Goal: Task Accomplishment & Management: Manage account settings

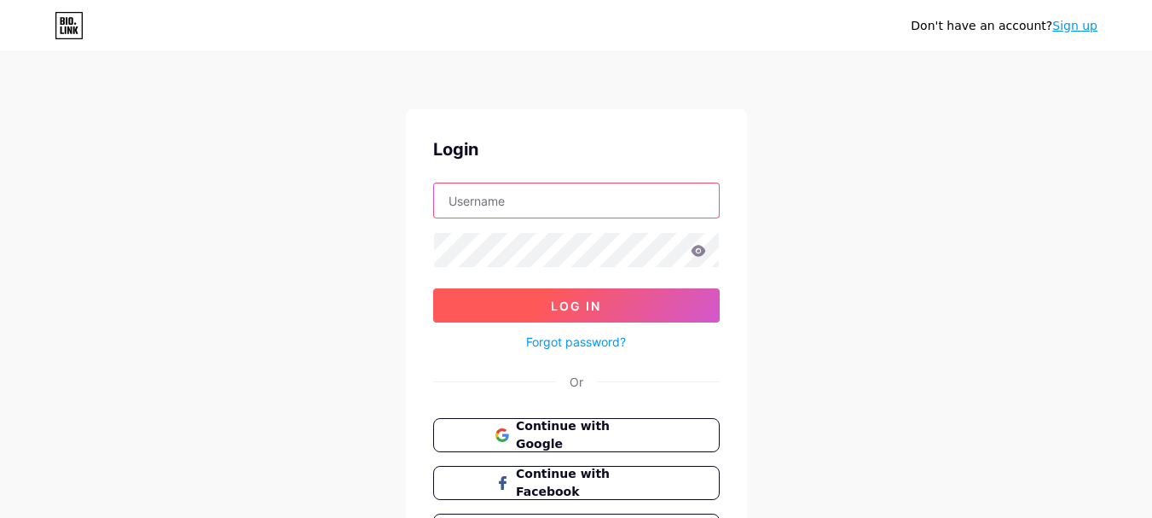
type input "[EMAIL_ADDRESS][DOMAIN_NAME]"
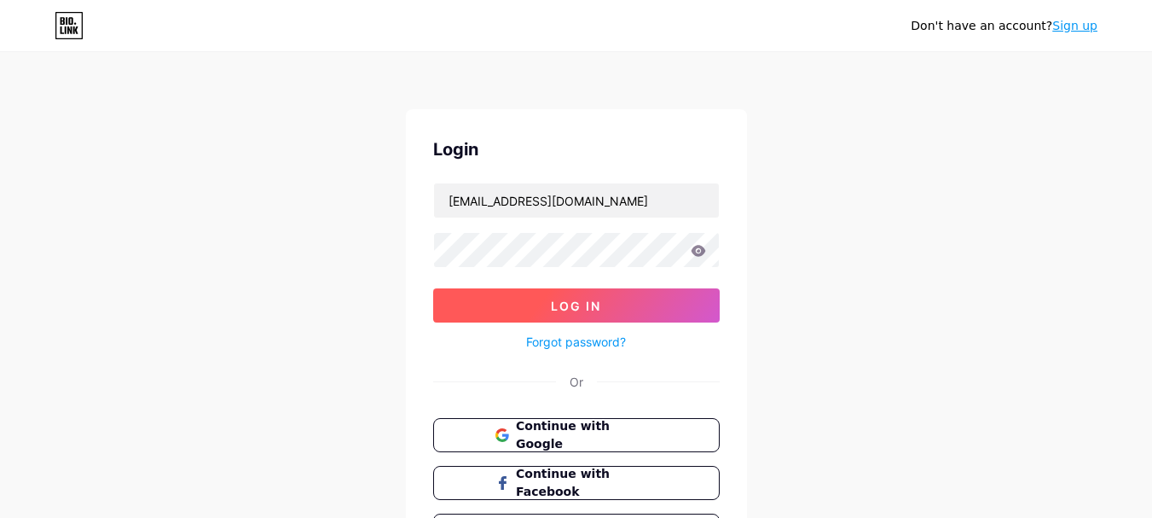
click at [650, 303] on button "Log In" at bounding box center [576, 305] width 287 height 34
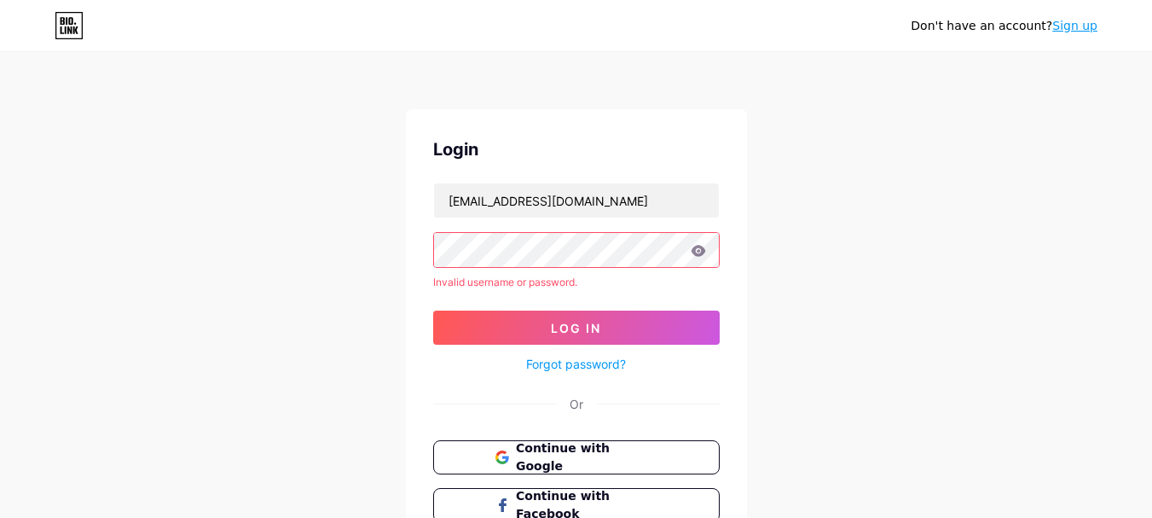
click at [1095, 27] on link "Sign up" at bounding box center [1075, 26] width 45 height 14
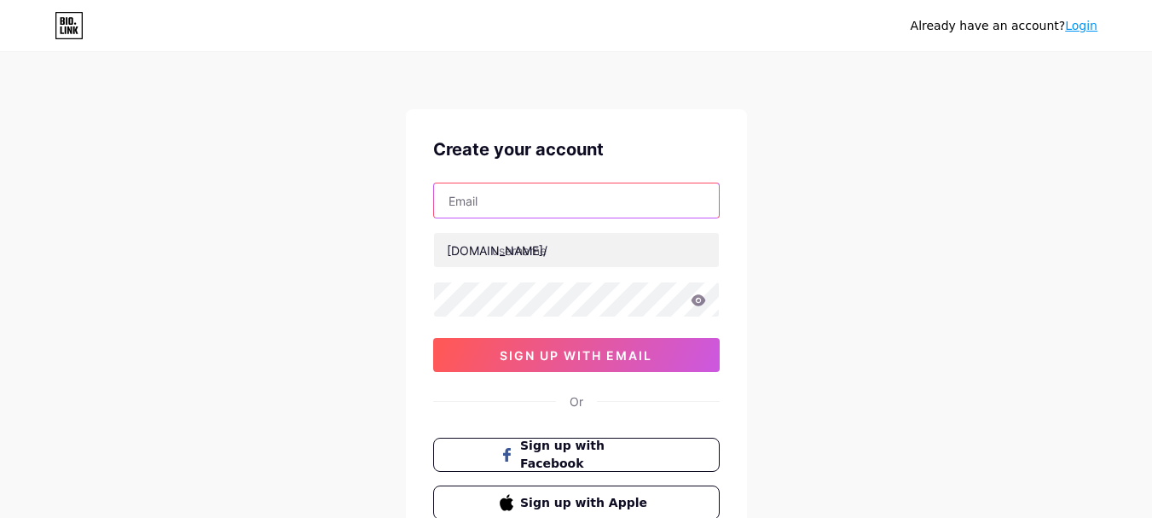
click at [607, 195] on input "text" at bounding box center [576, 200] width 285 height 34
type input "[EMAIL_ADDRESS][DOMAIN_NAME]"
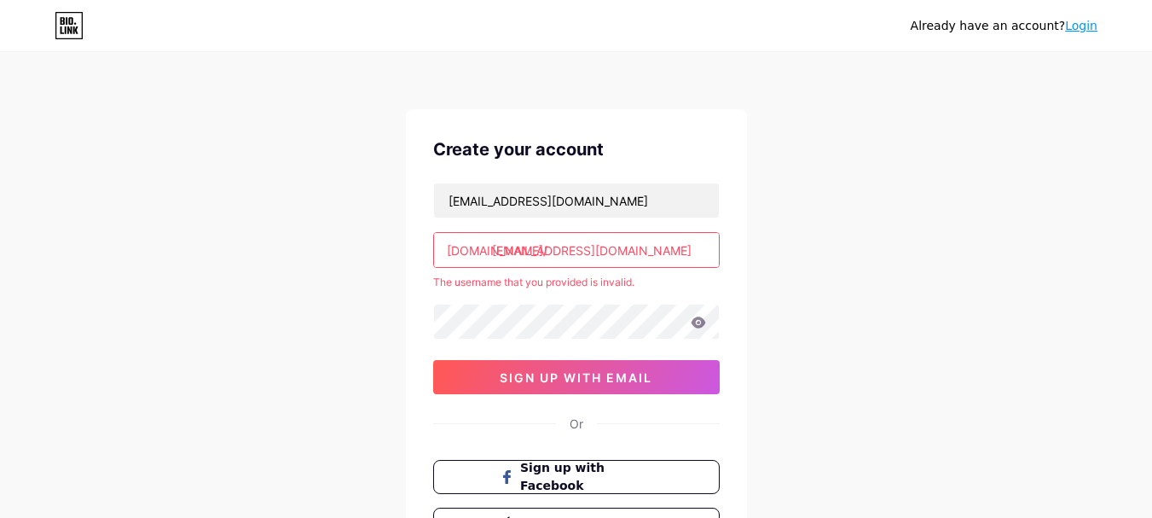
drag, startPoint x: 668, startPoint y: 266, endPoint x: 553, endPoint y: 268, distance: 115.2
click at [553, 268] on div "[EMAIL_ADDRESS][DOMAIN_NAME] [DOMAIN_NAME]/ [EMAIL_ADDRESS][DOMAIN_NAME] The us…" at bounding box center [576, 289] width 287 height 212
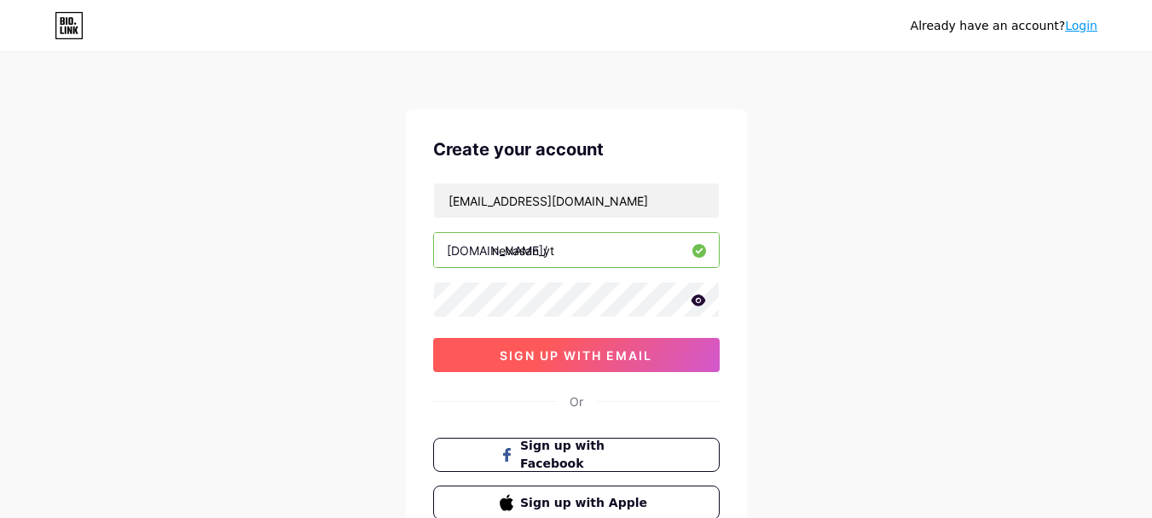
type input "nevasan_yt"
click at [633, 348] on span "sign up with email" at bounding box center [576, 355] width 153 height 15
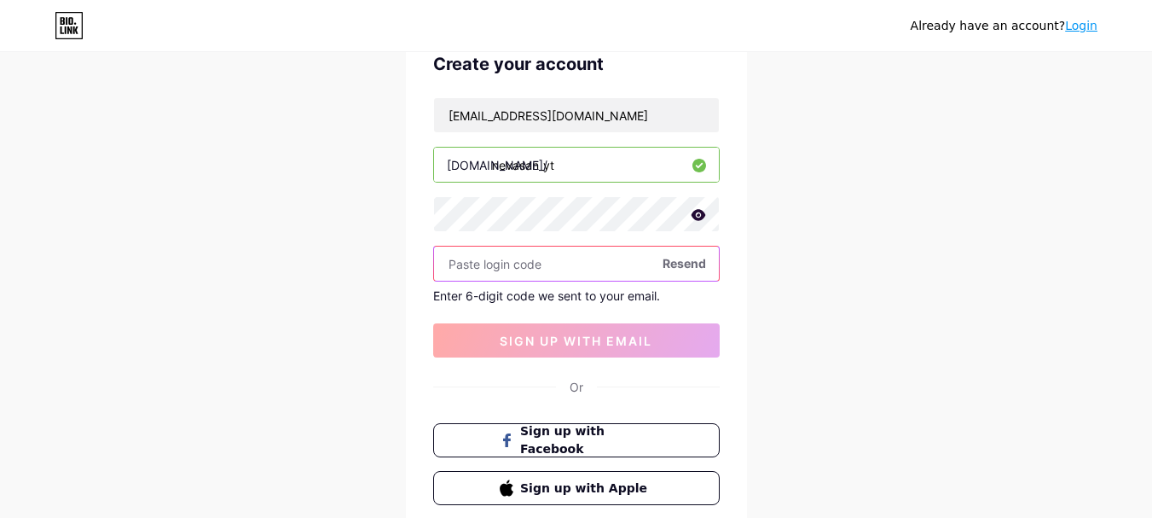
scroll to position [171, 0]
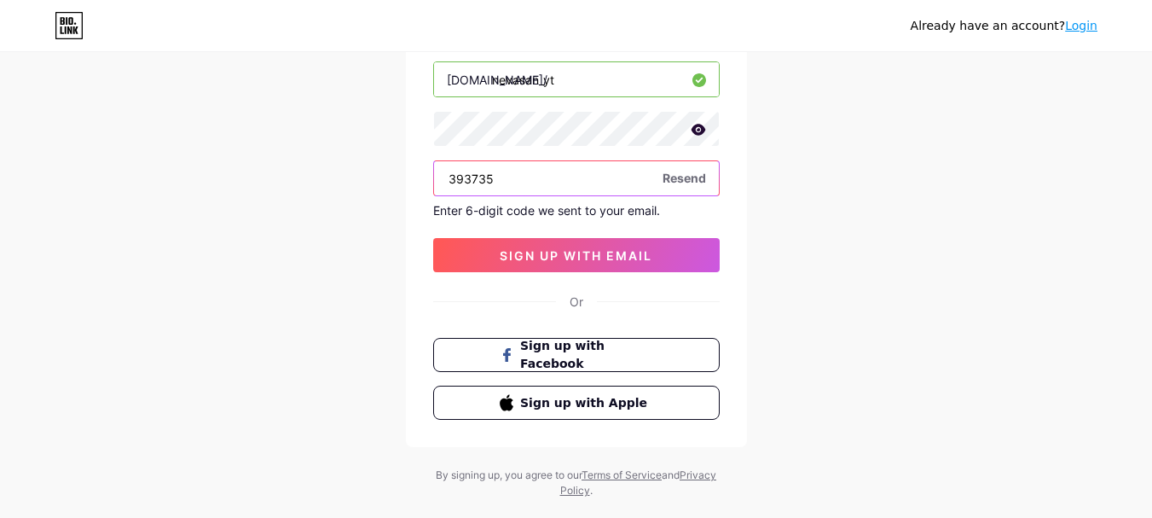
type input "393735"
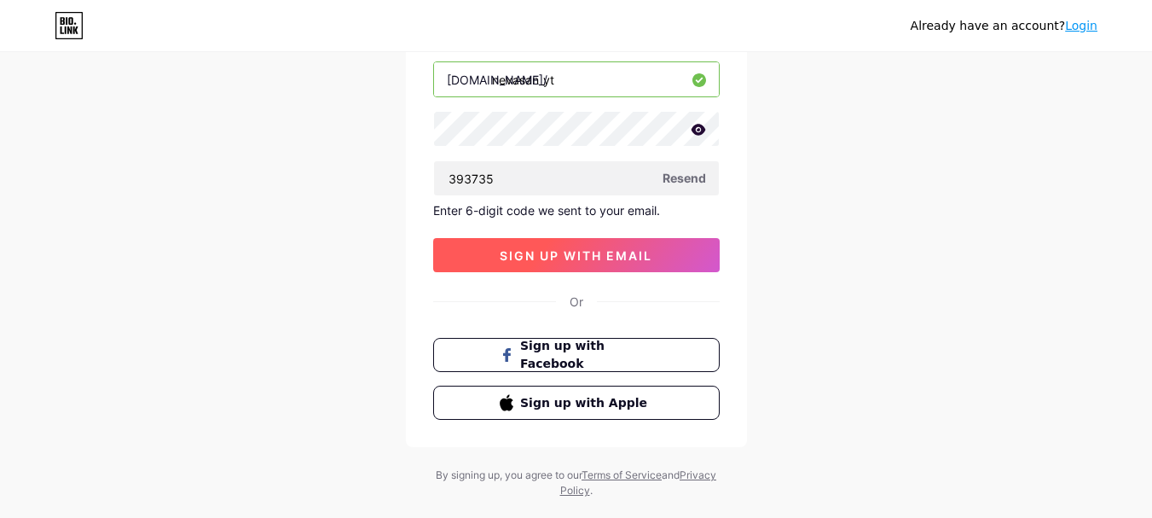
click at [638, 252] on span "sign up with email" at bounding box center [576, 255] width 153 height 15
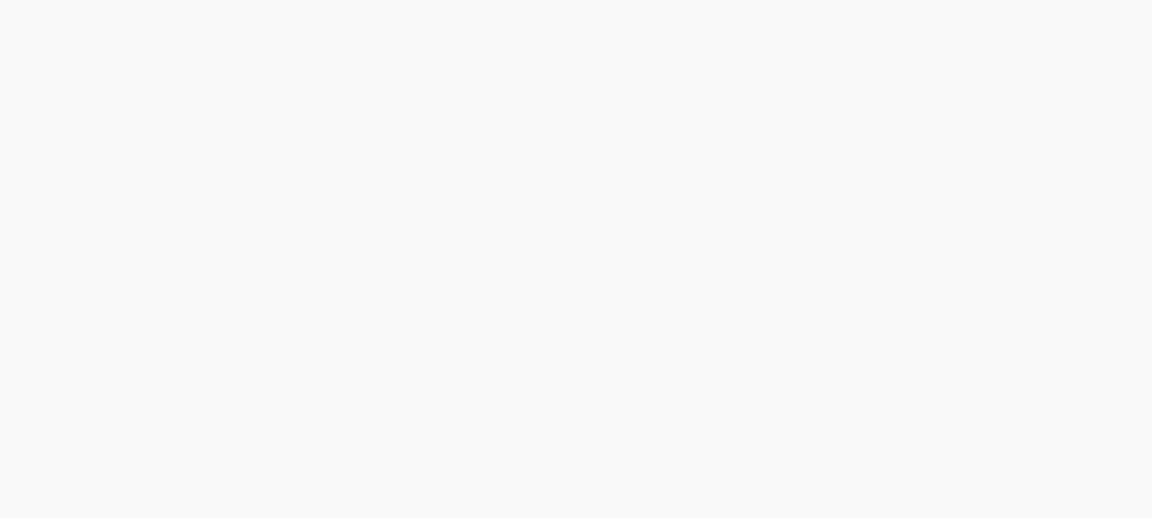
scroll to position [0, 0]
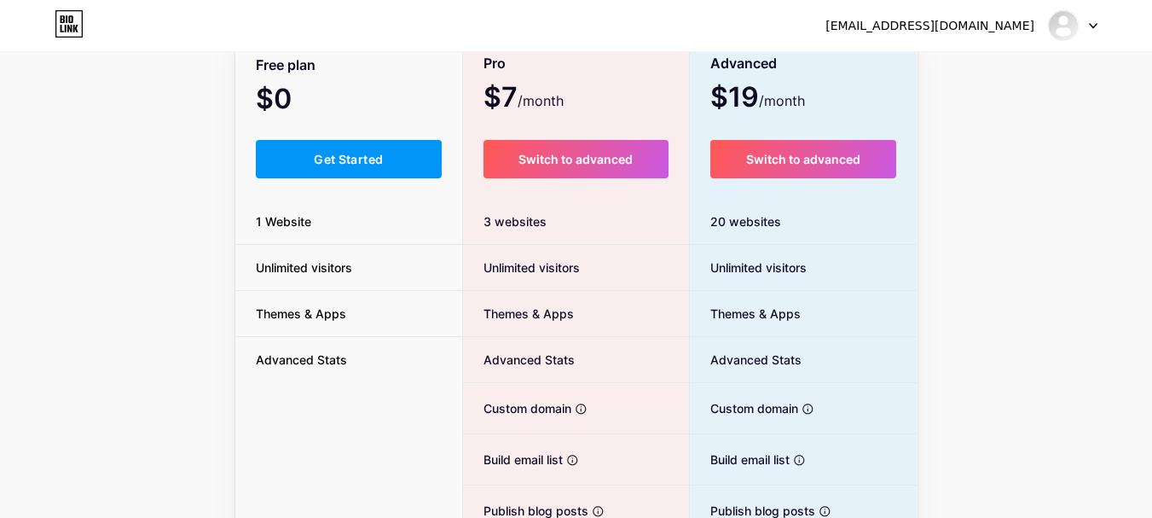
scroll to position [85, 0]
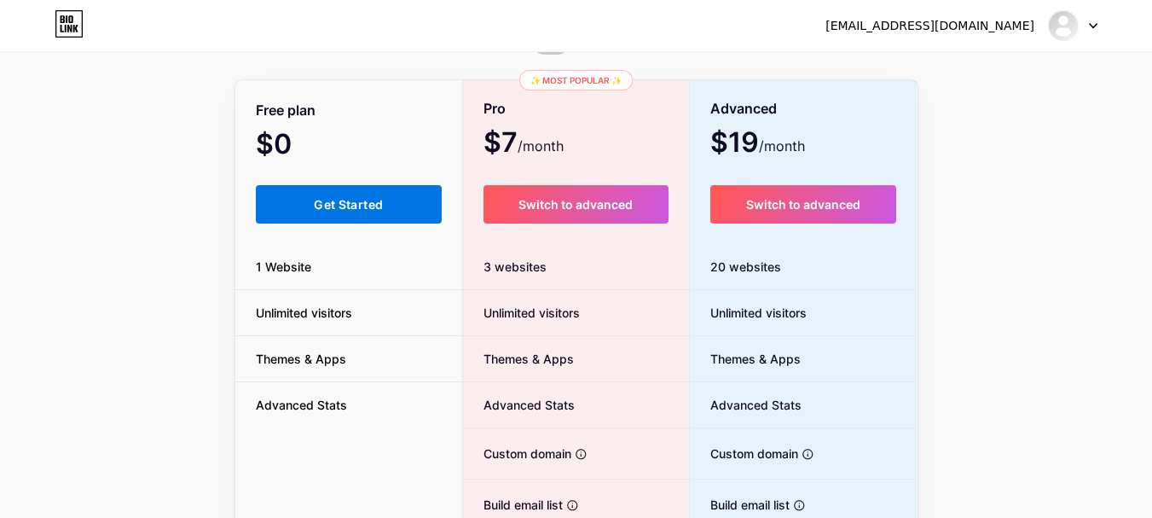
click at [411, 211] on button "Get Started" at bounding box center [349, 204] width 187 height 38
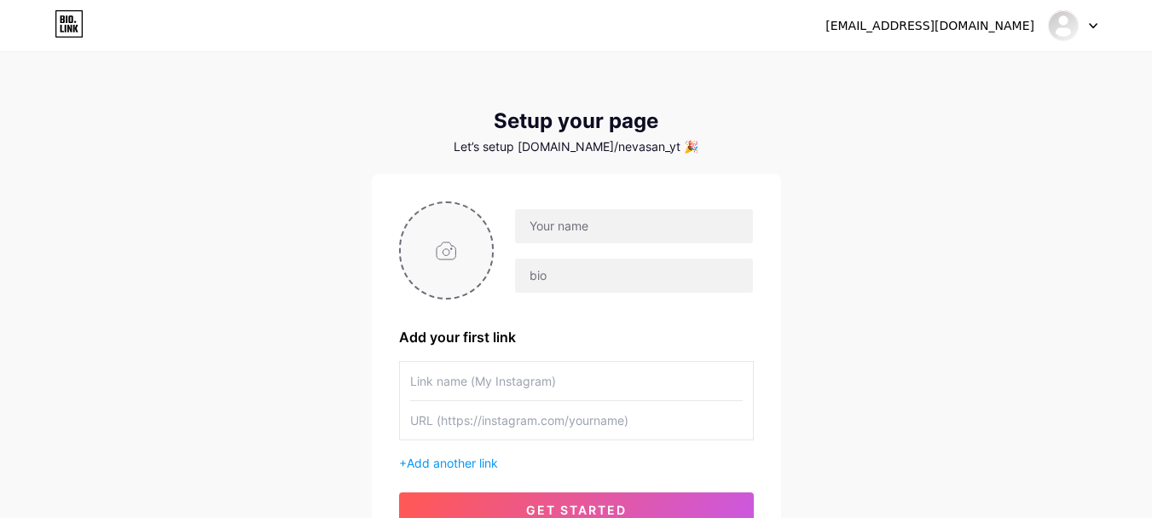
click at [427, 243] on input "file" at bounding box center [447, 250] width 92 height 95
type input "C:\fakepath\6b599eca7df872e2cc3cf2a5f81310e2.jpg"
click at [629, 227] on input "text" at bounding box center [633, 226] width 237 height 34
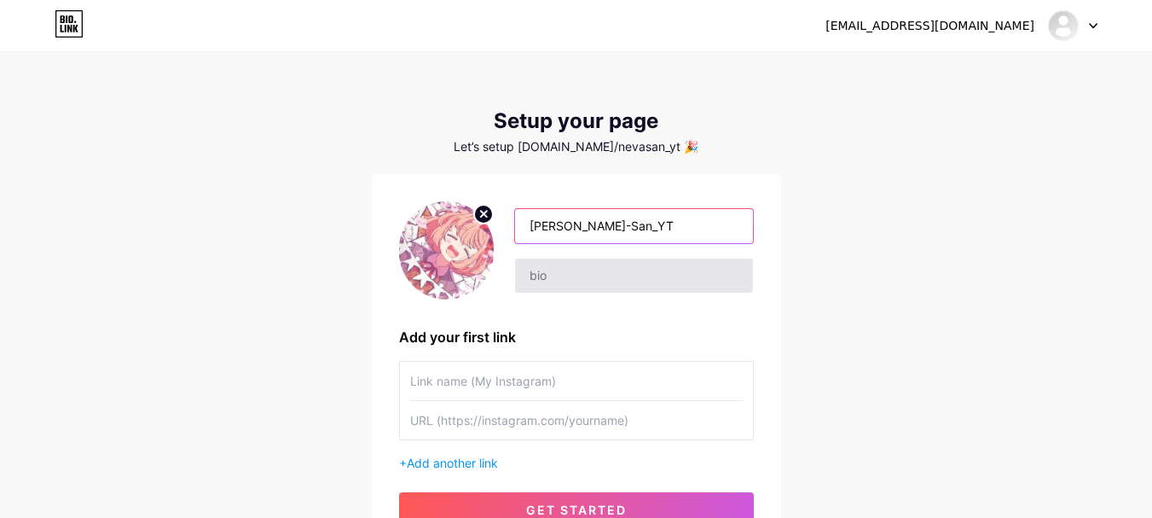
type input "[PERSON_NAME]-San_YT"
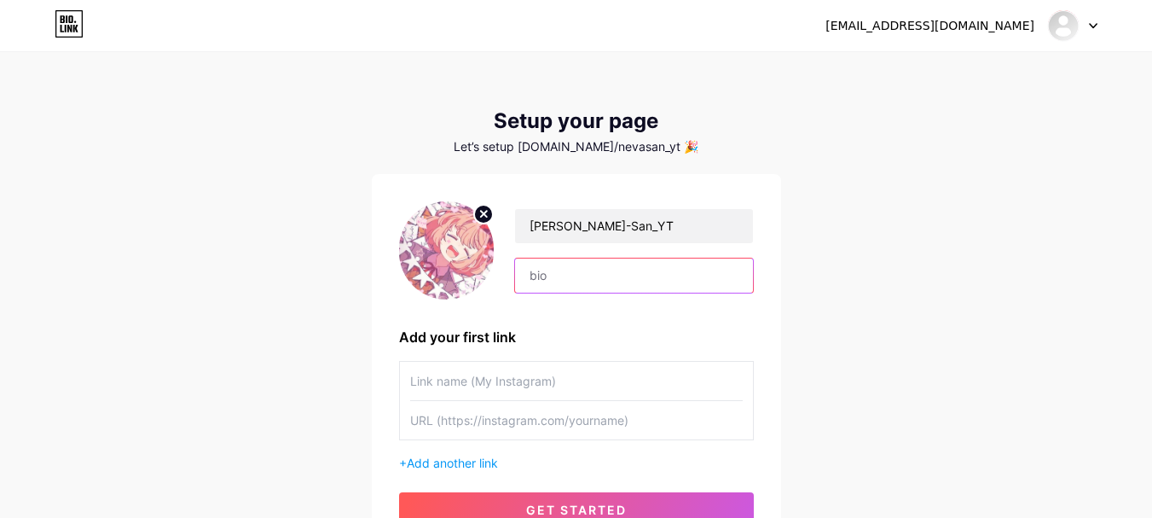
click at [631, 282] on input "text" at bounding box center [633, 275] width 237 height 34
type input "V"
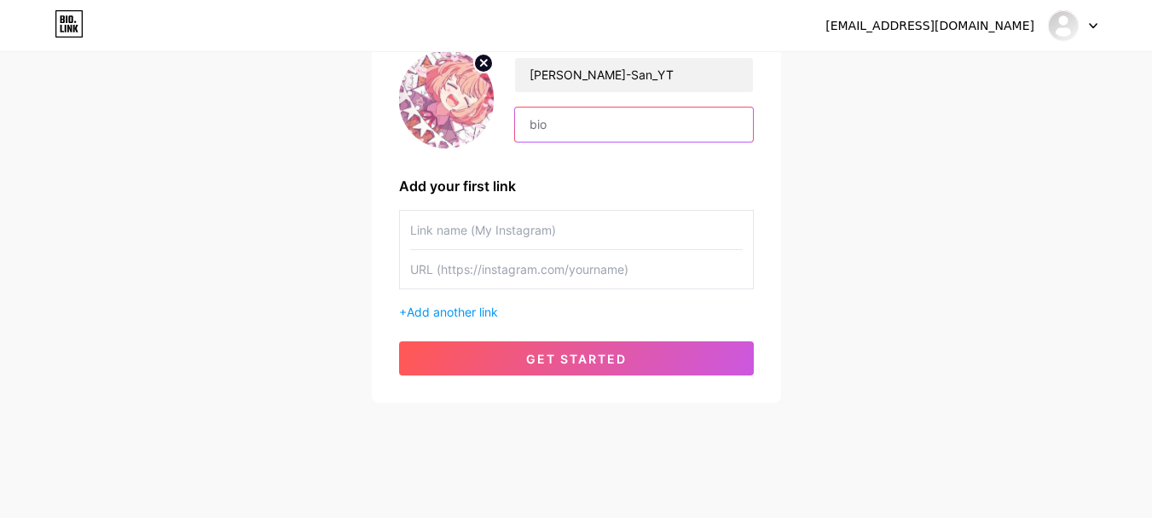
scroll to position [159, 0]
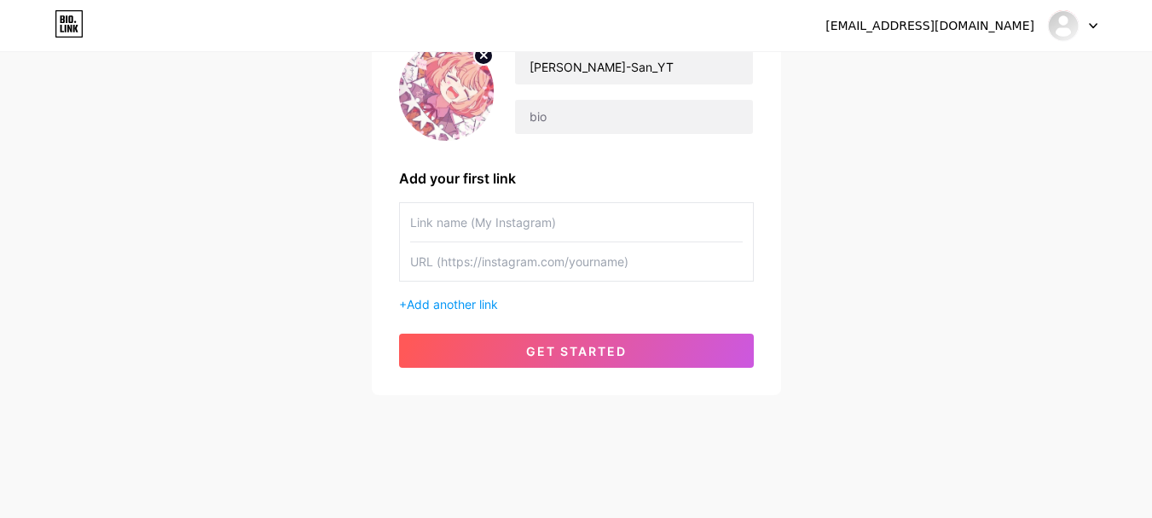
click at [547, 229] on input "text" at bounding box center [576, 222] width 333 height 38
type input "YouTube"
click at [520, 273] on input "text" at bounding box center [576, 261] width 333 height 38
paste input "[URL][DOMAIN_NAME][PERSON_NAME]"
type input "[URL][DOMAIN_NAME][PERSON_NAME]"
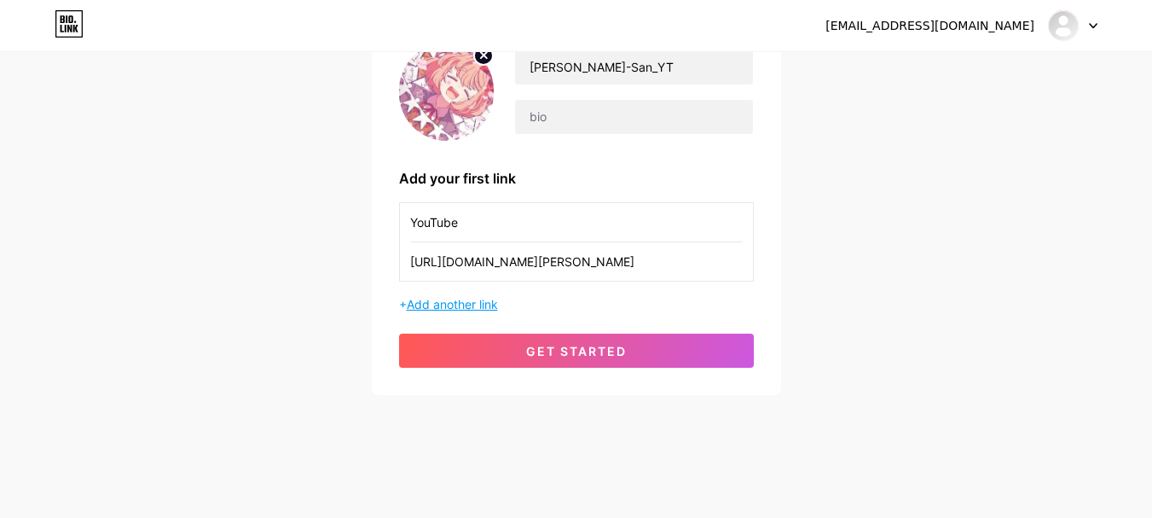
click at [479, 303] on span "Add another link" at bounding box center [452, 304] width 91 height 15
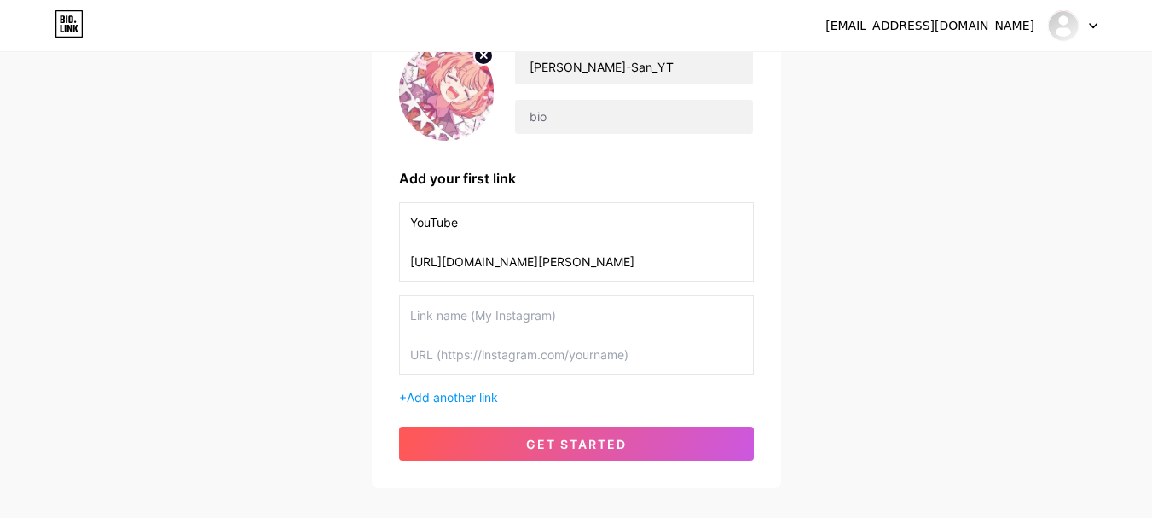
click at [496, 316] on input "text" at bounding box center [576, 315] width 333 height 38
type input "X/Twitter"
click at [563, 344] on input "text" at bounding box center [576, 354] width 333 height 38
paste input "[URL][DOMAIN_NAME]"
type input "[URL][DOMAIN_NAME]"
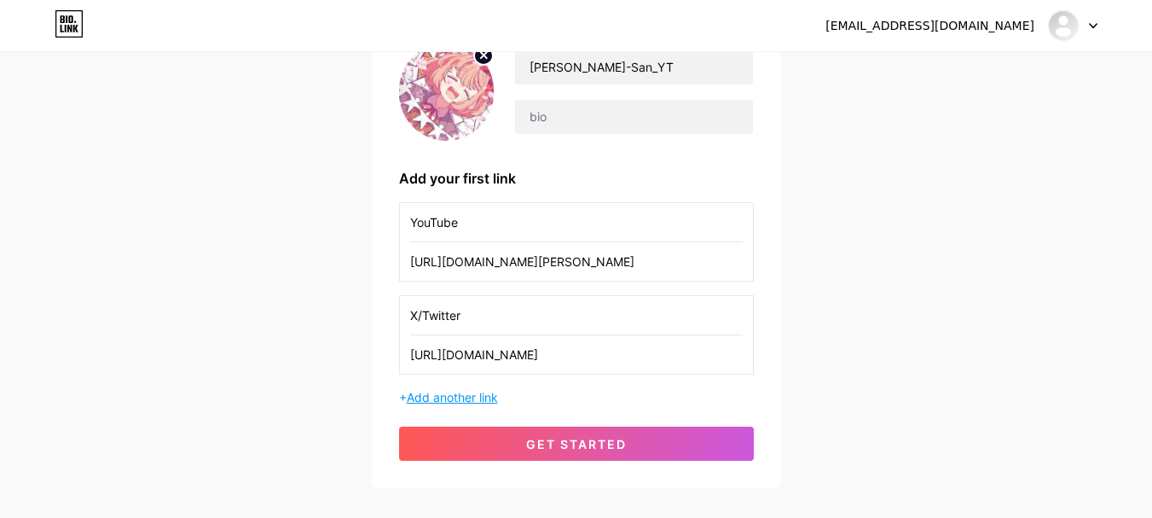
click at [463, 393] on span "Add another link" at bounding box center [452, 397] width 91 height 15
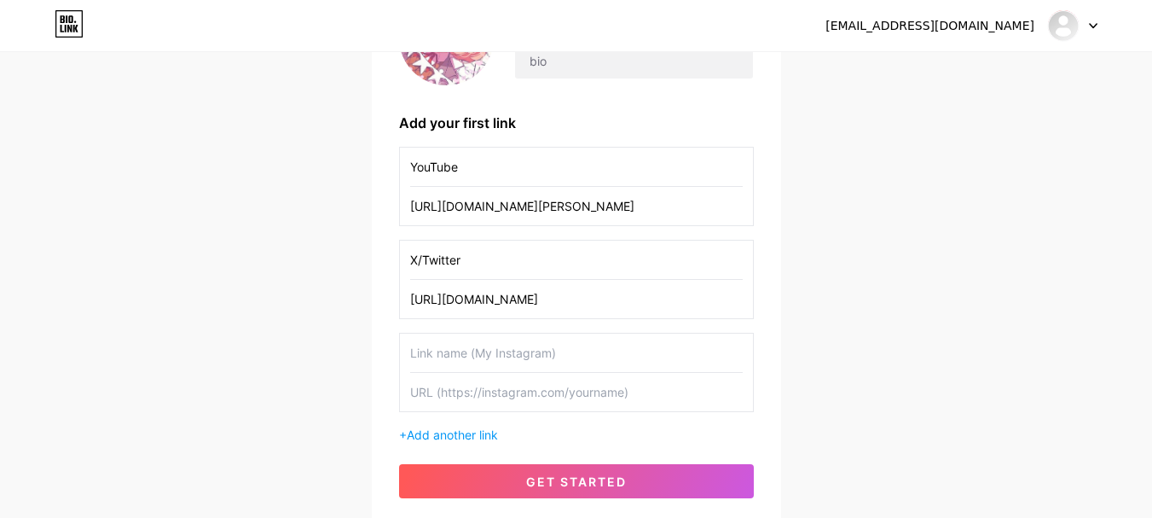
scroll to position [244, 0]
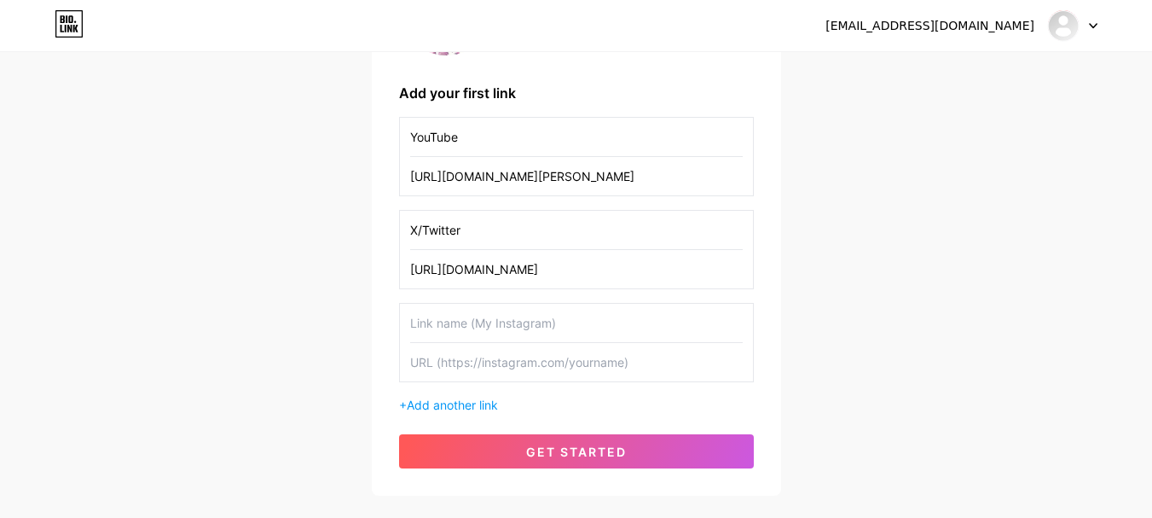
click at [502, 328] on input "text" at bounding box center [576, 323] width 333 height 38
click at [589, 371] on input "text" at bounding box center [576, 362] width 333 height 38
paste input "[URL][DOMAIN_NAME]"
type input "[URL][DOMAIN_NAME]"
click at [558, 316] on input "text" at bounding box center [576, 323] width 333 height 38
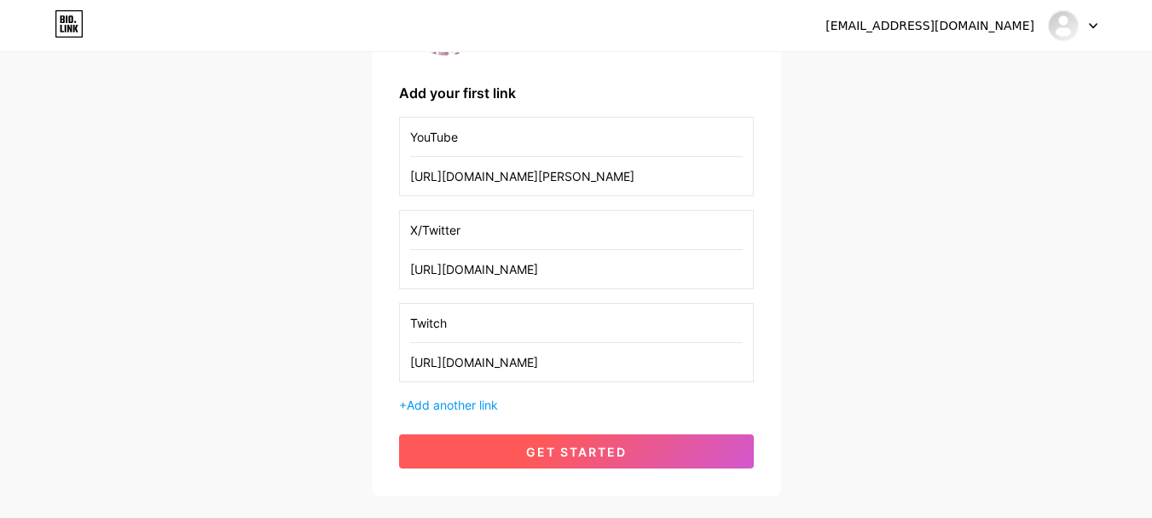
type input "Twitch"
click at [621, 456] on span "get started" at bounding box center [576, 451] width 101 height 15
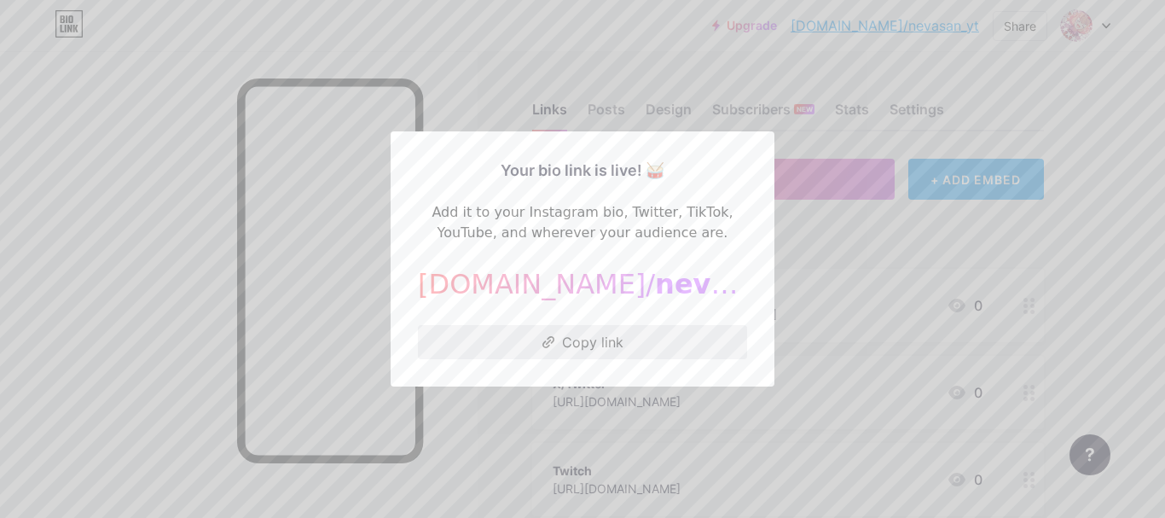
click at [607, 348] on button "Copy link" at bounding box center [582, 342] width 329 height 34
click at [872, 250] on div at bounding box center [582, 259] width 1165 height 518
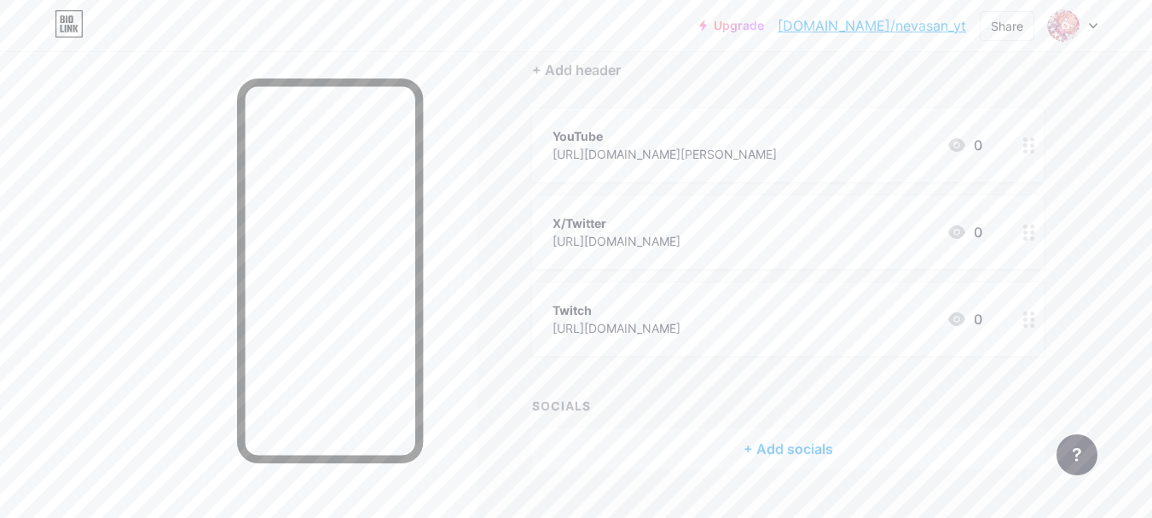
scroll to position [196, 0]
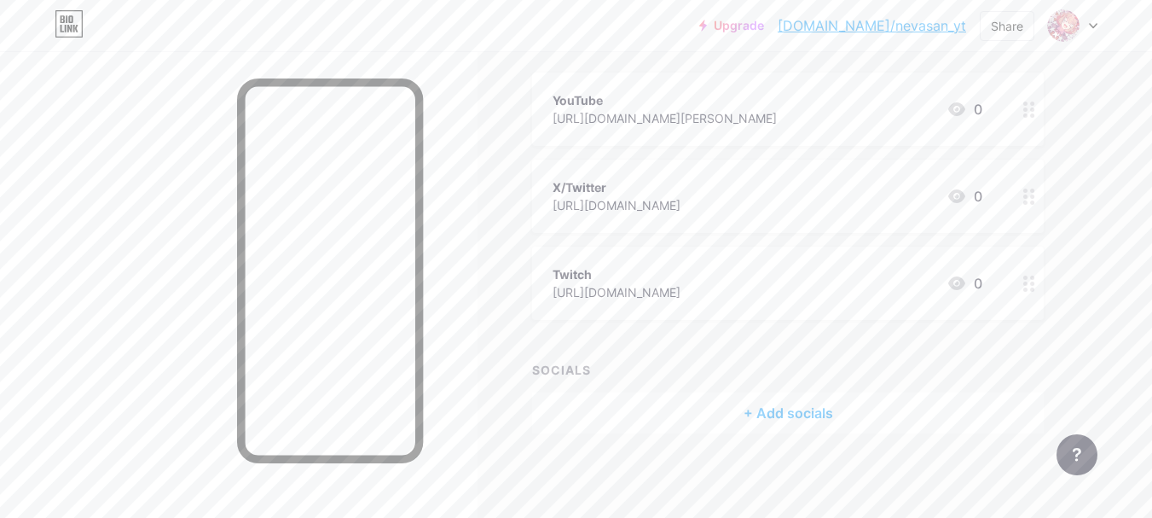
click at [781, 408] on div "+ Add socials" at bounding box center [788, 412] width 512 height 41
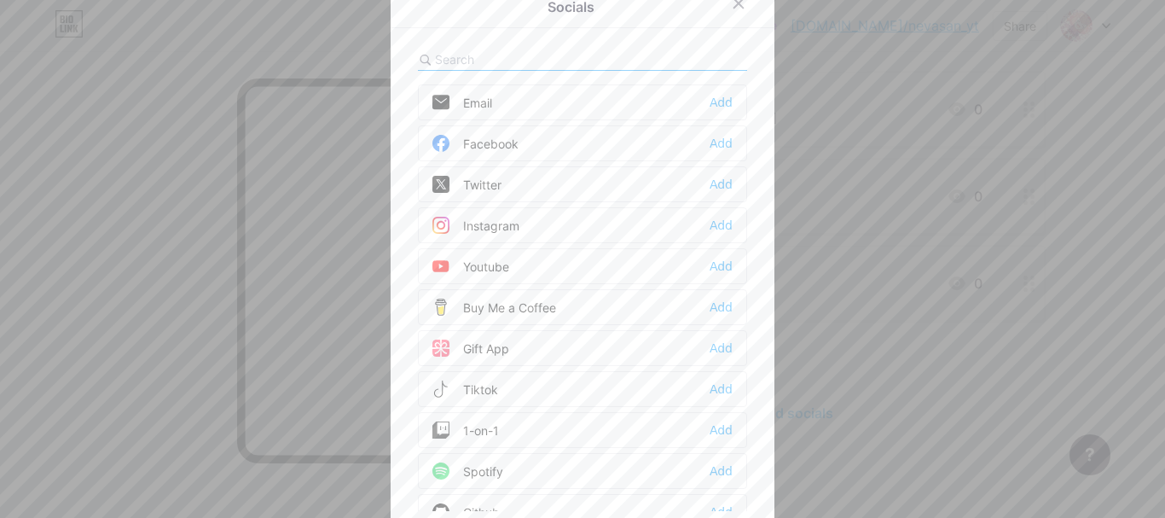
drag, startPoint x: 341, startPoint y: 221, endPoint x: 350, endPoint y: 219, distance: 8.7
click at [350, 219] on div at bounding box center [582, 259] width 1165 height 518
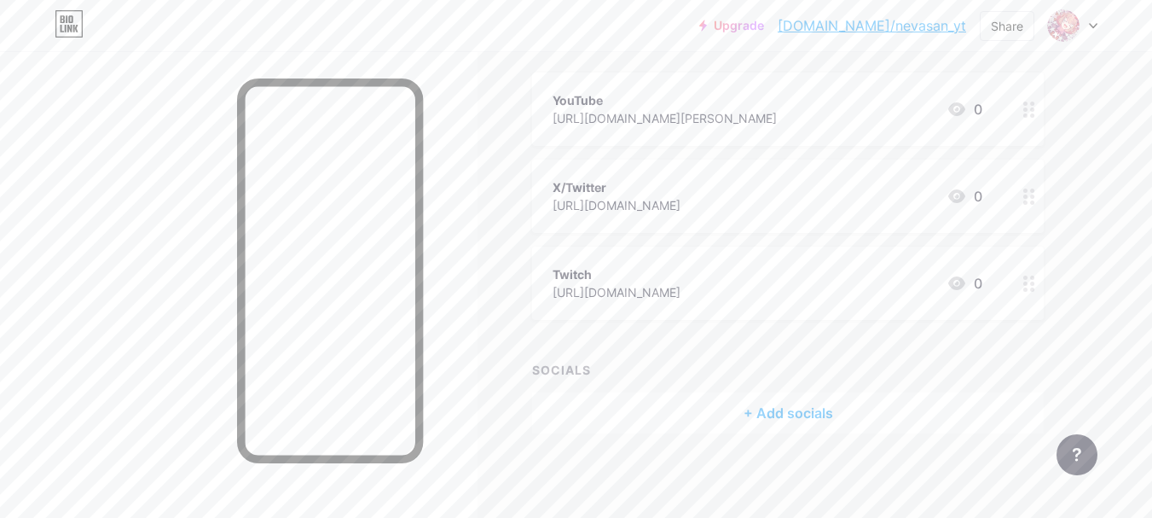
drag, startPoint x: 830, startPoint y: 101, endPoint x: 676, endPoint y: 292, distance: 245.7
click at [676, 292] on div "Twitch [URL][DOMAIN_NAME]" at bounding box center [617, 283] width 128 height 39
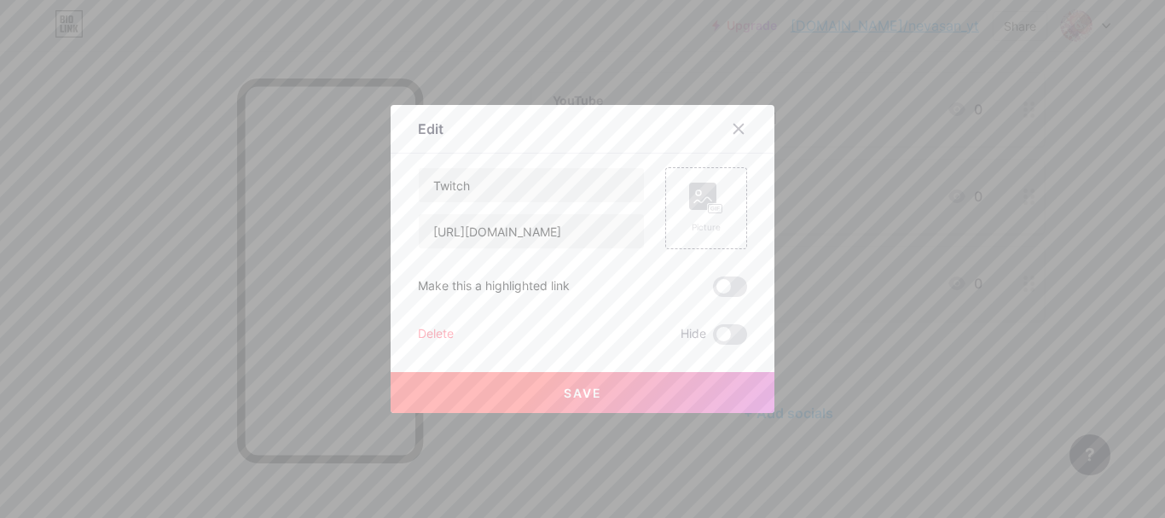
click at [422, 330] on div "Delete" at bounding box center [436, 334] width 36 height 20
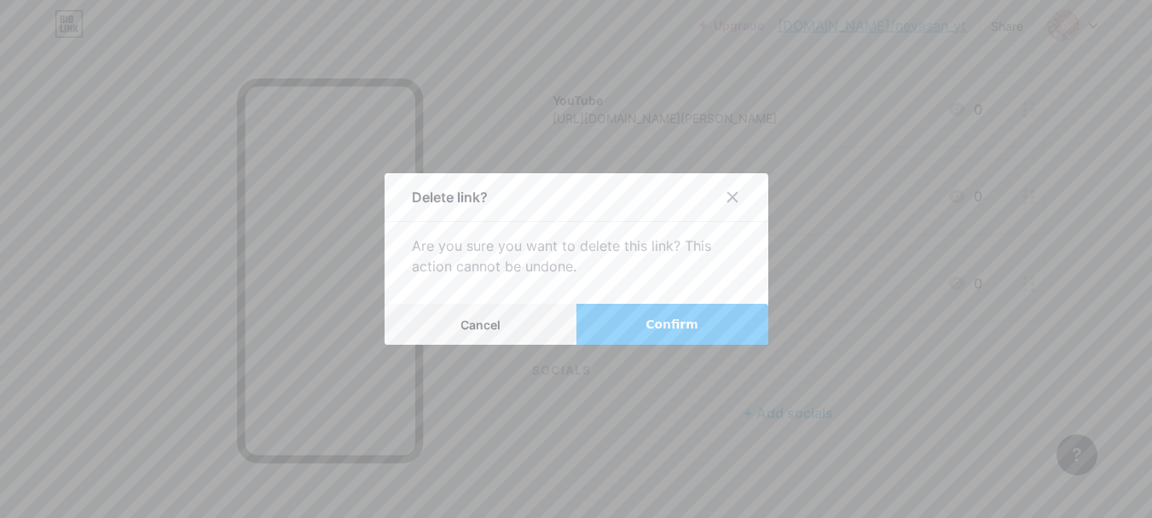
click at [624, 328] on button "Confirm" at bounding box center [673, 324] width 192 height 41
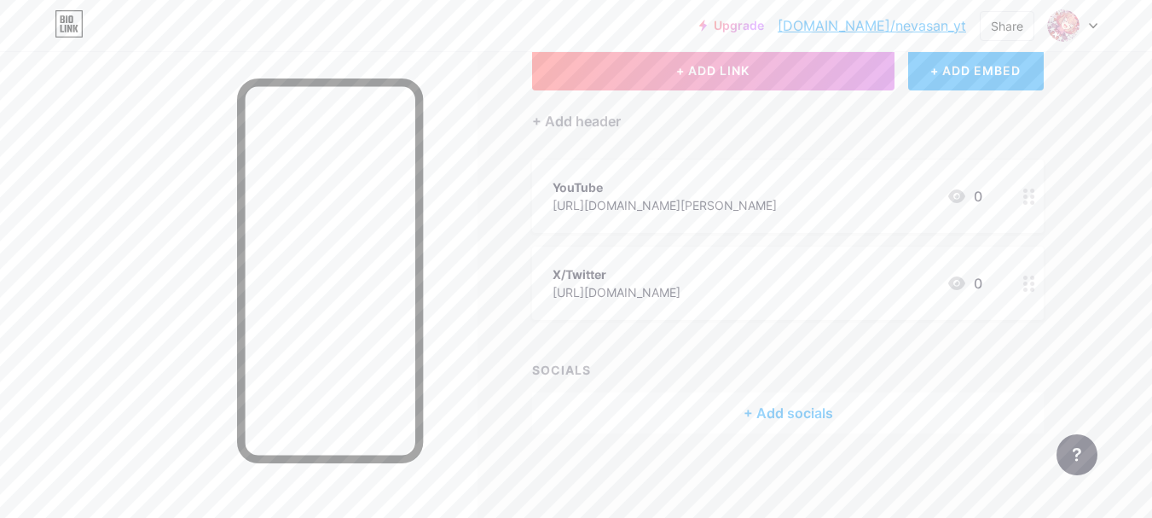
click at [745, 177] on div "YouTube [URL][DOMAIN_NAME][PERSON_NAME]" at bounding box center [665, 196] width 224 height 39
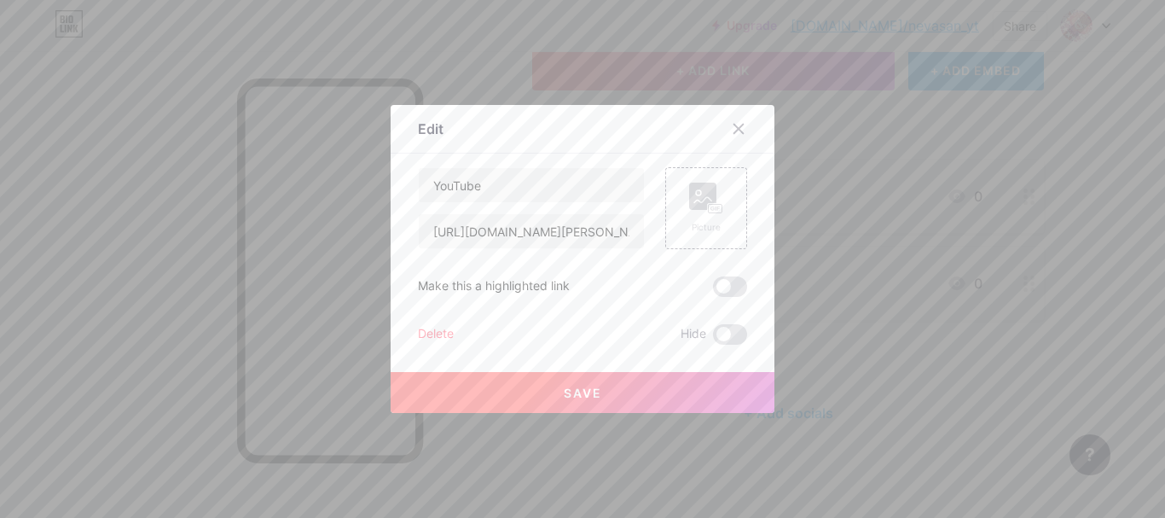
click at [430, 343] on div "Delete" at bounding box center [436, 334] width 36 height 20
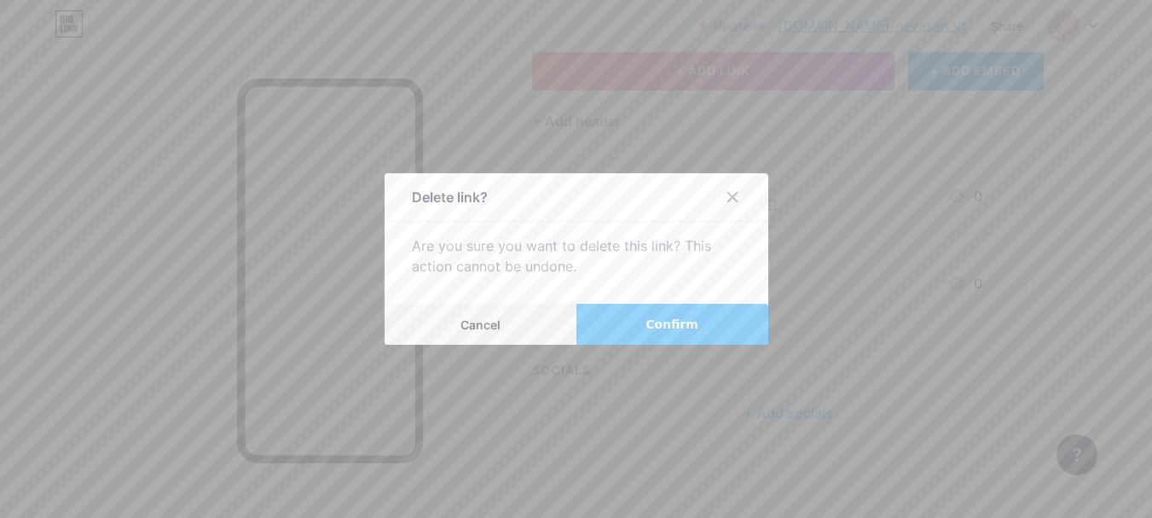
click at [639, 319] on button "Confirm" at bounding box center [673, 324] width 192 height 41
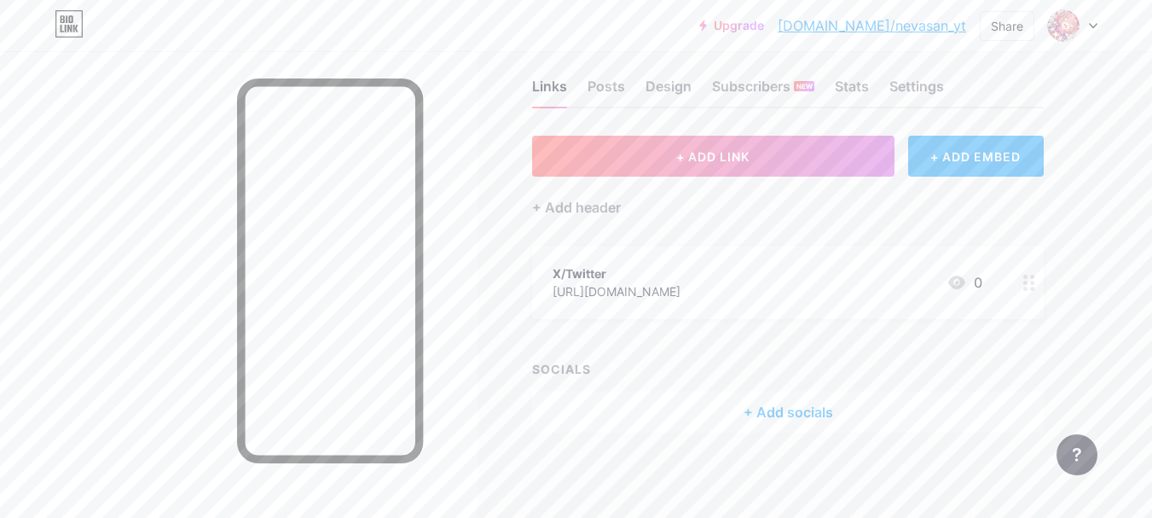
scroll to position [22, 0]
click at [740, 281] on div "X/Twitter [URL][DOMAIN_NAME] 0" at bounding box center [768, 283] width 430 height 39
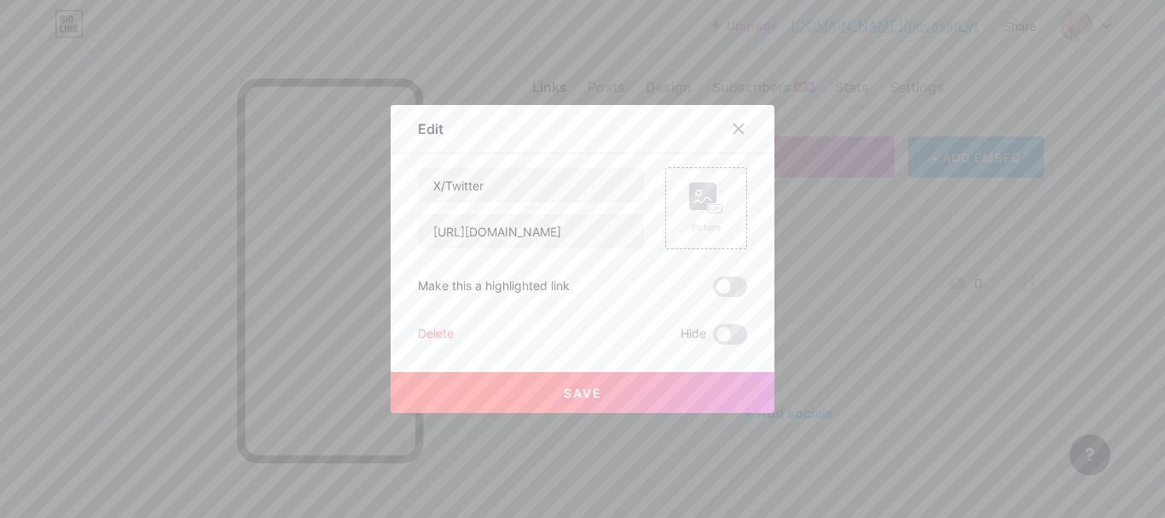
click at [425, 331] on div "Delete" at bounding box center [436, 334] width 36 height 20
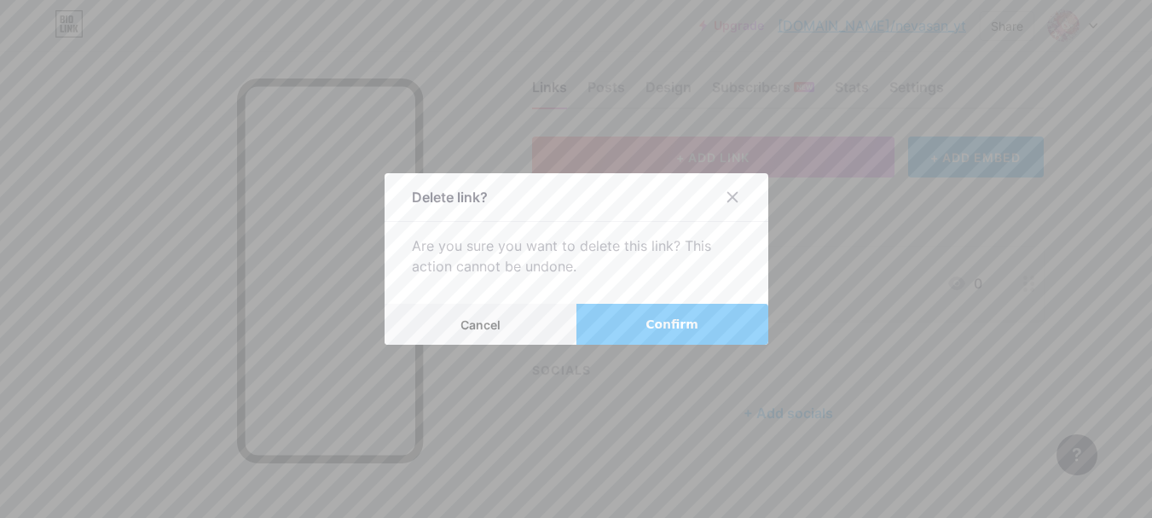
click at [691, 320] on span "Confirm" at bounding box center [672, 325] width 53 height 18
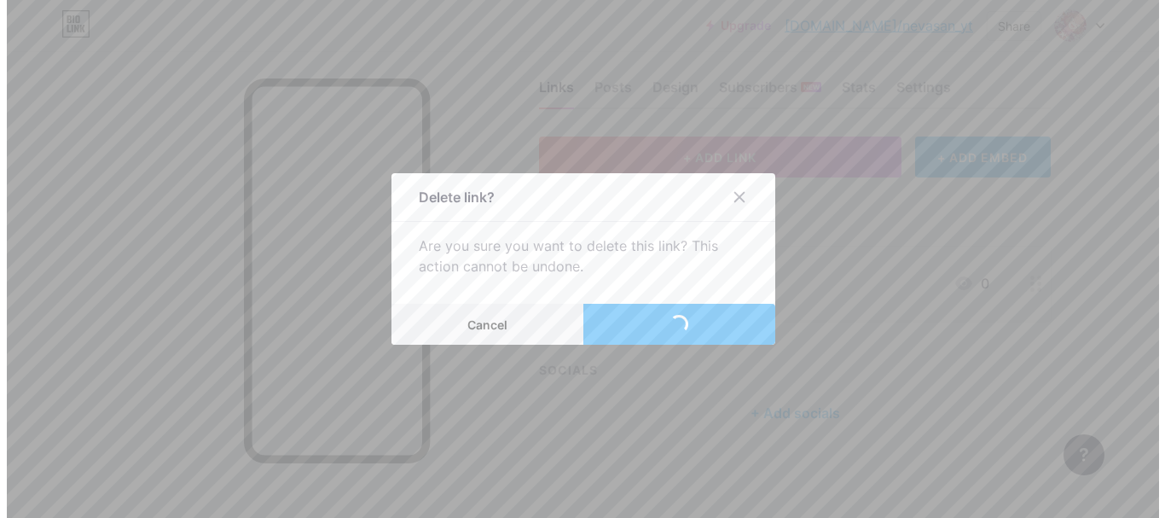
scroll to position [0, 0]
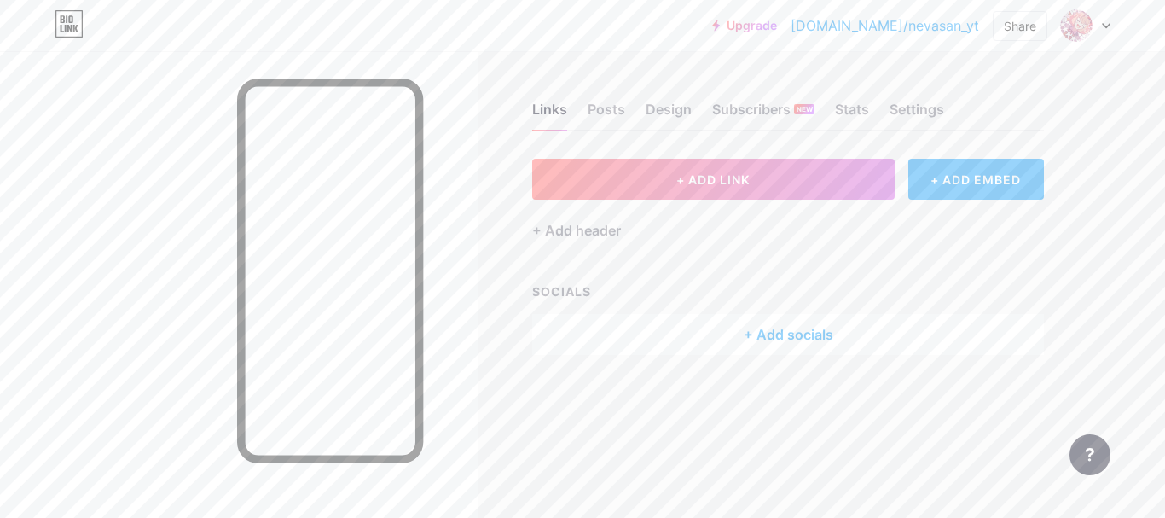
click at [781, 323] on div "+ Add socials" at bounding box center [788, 334] width 512 height 41
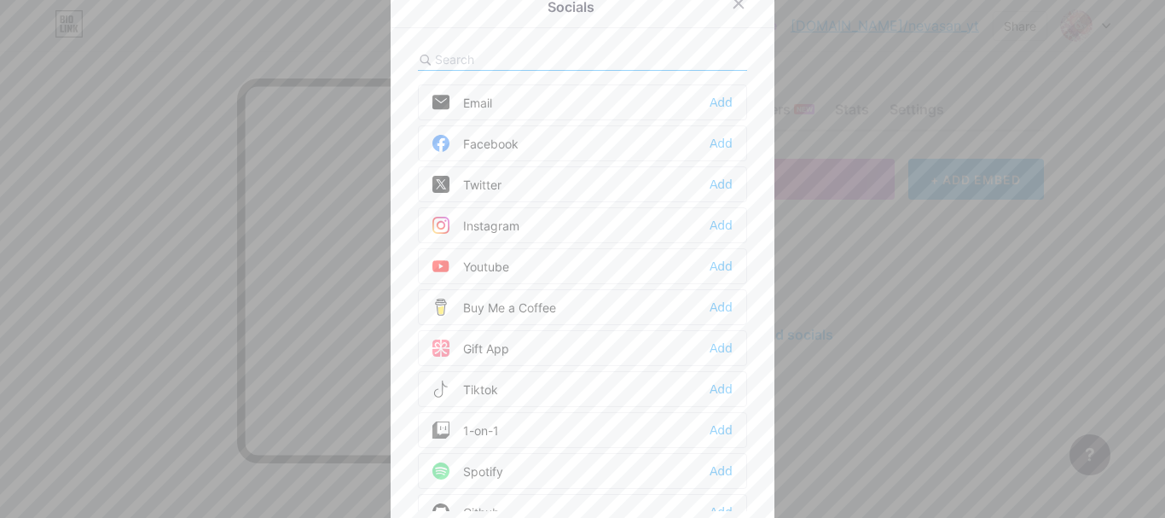
click at [717, 191] on div "Add" at bounding box center [721, 184] width 23 height 17
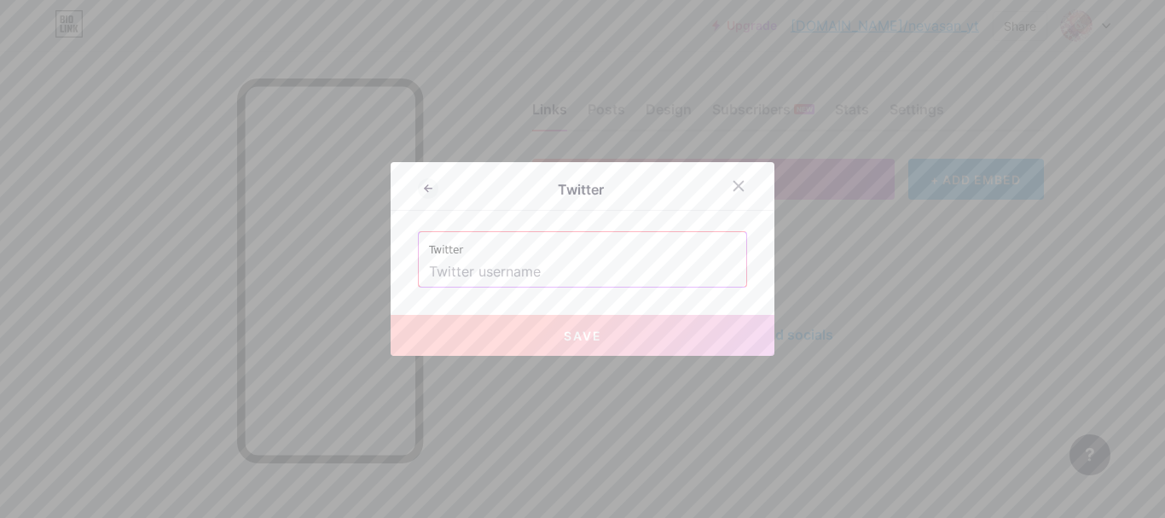
click at [535, 273] on input "text" at bounding box center [582, 272] width 307 height 29
paste input "@NevaSanYT"
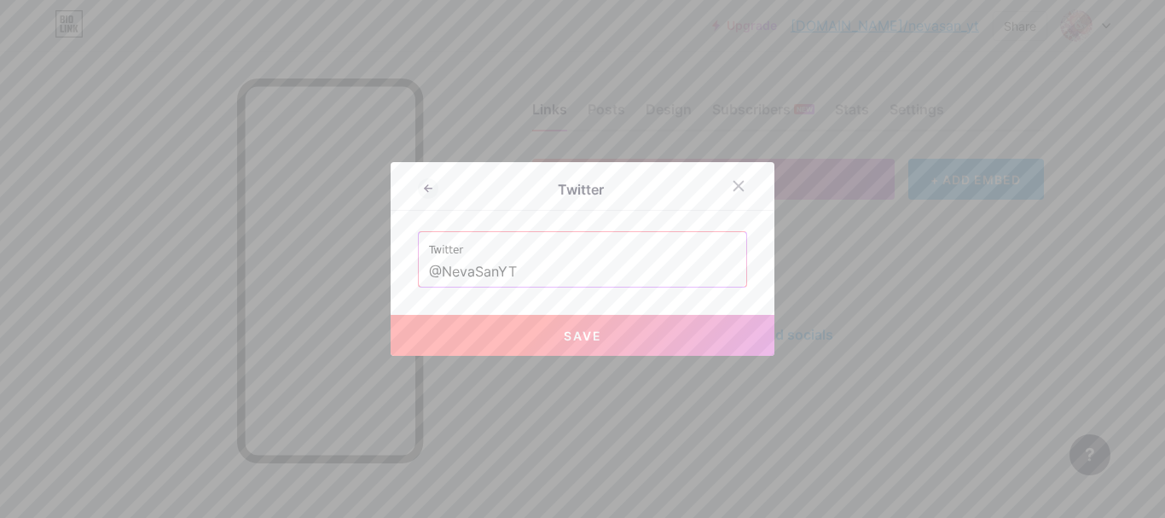
click at [675, 340] on button "Save" at bounding box center [583, 335] width 384 height 41
type input "[URL][DOMAIN_NAME]"
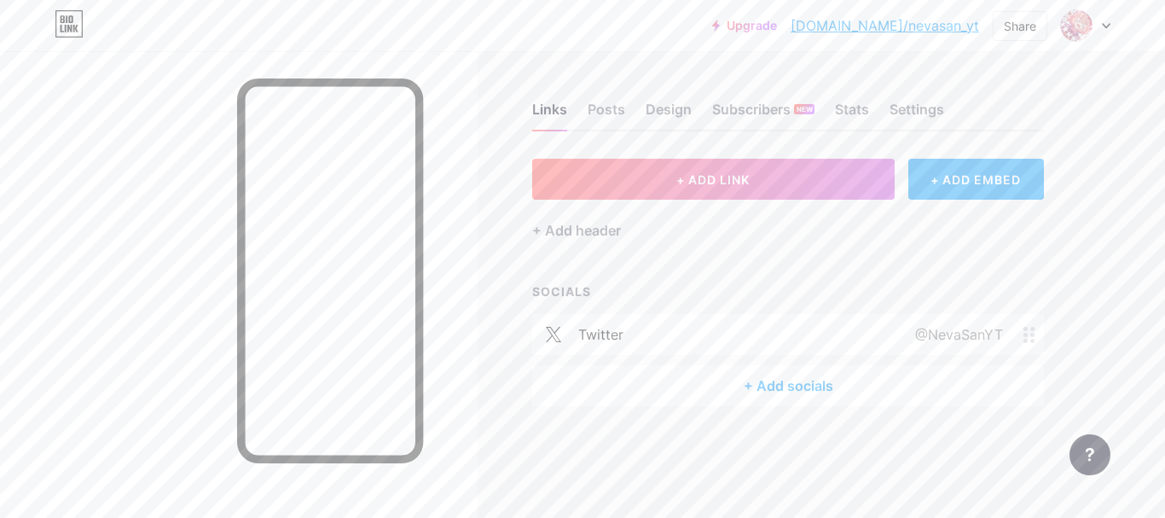
click at [808, 391] on div "+ Add socials" at bounding box center [788, 385] width 512 height 41
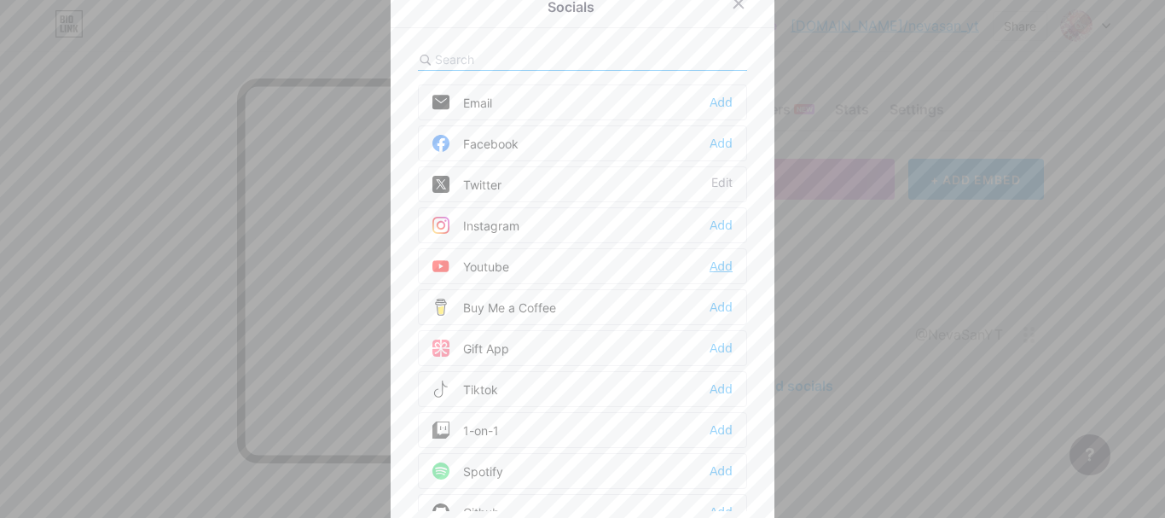
click at [711, 262] on div "Add" at bounding box center [721, 266] width 23 height 17
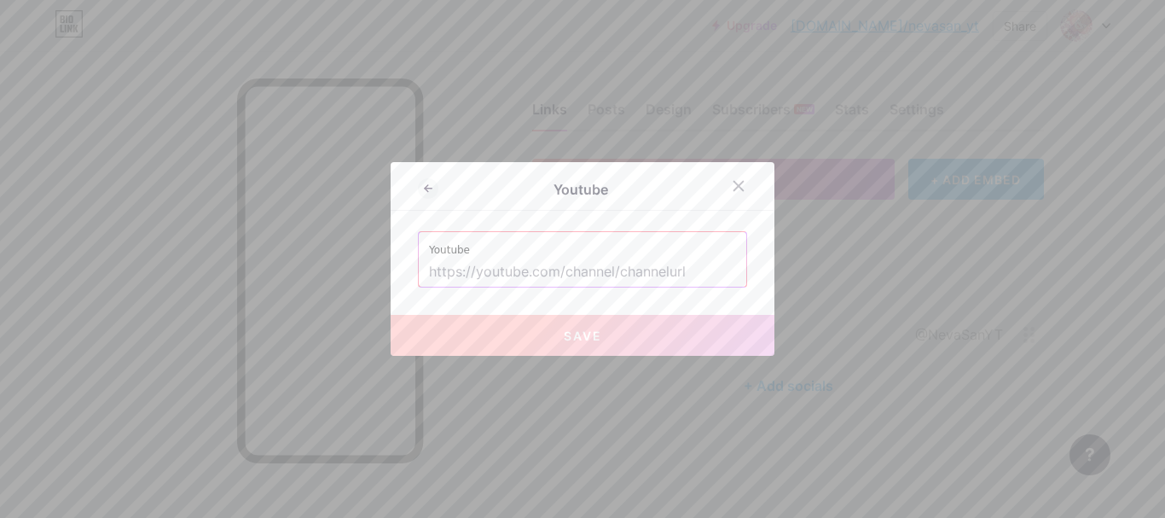
click at [607, 271] on input "text" at bounding box center [582, 272] width 307 height 29
drag, startPoint x: 682, startPoint y: 267, endPoint x: 775, endPoint y: 236, distance: 98.7
click at [685, 267] on input "text" at bounding box center [582, 272] width 307 height 29
paste input "[URL][DOMAIN_NAME][PERSON_NAME]"
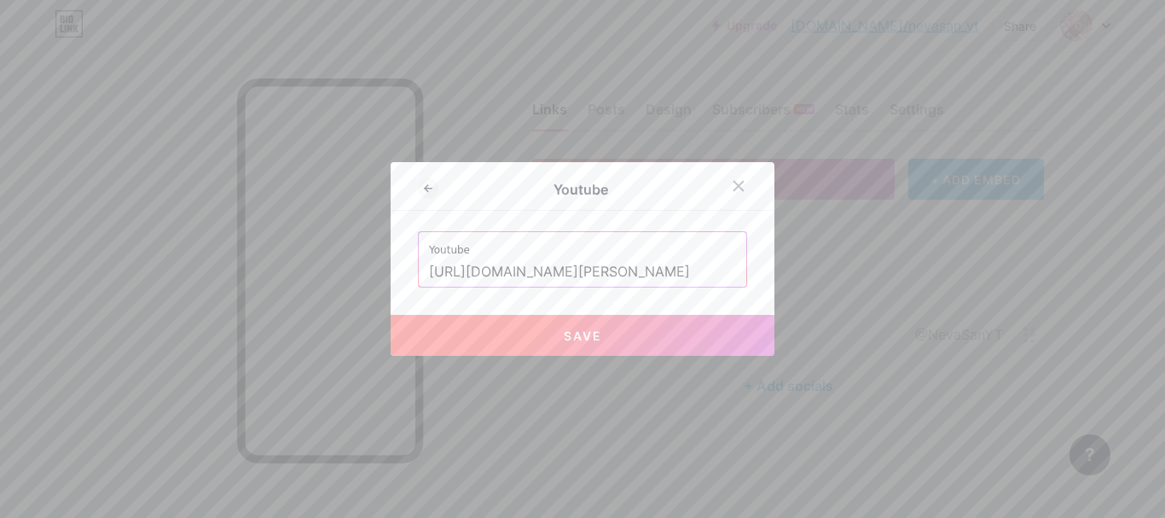
type input "[URL][DOMAIN_NAME][PERSON_NAME]"
click at [666, 319] on button "Save" at bounding box center [583, 335] width 384 height 41
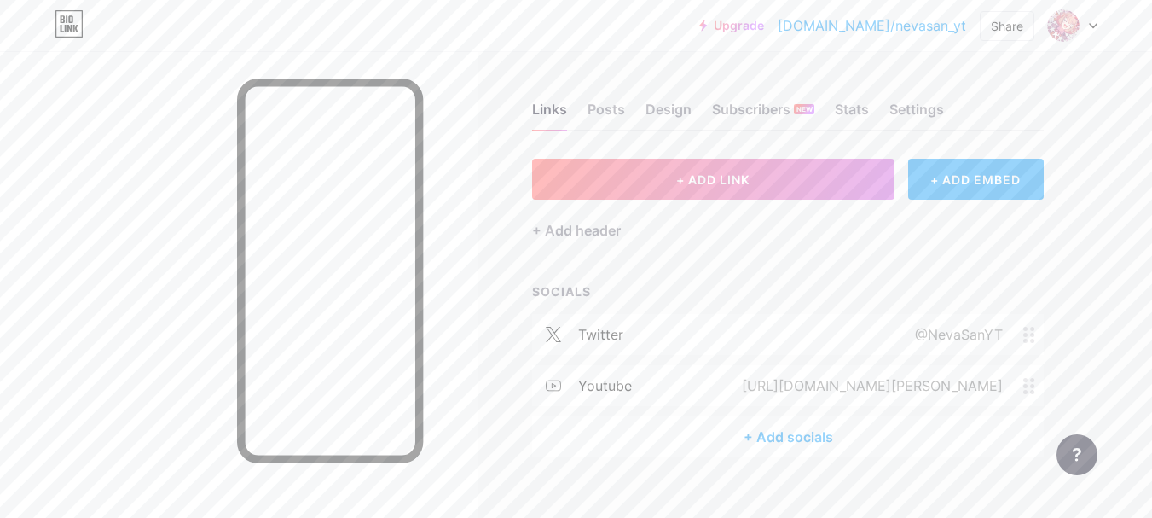
click at [789, 427] on div "+ Add socials" at bounding box center [788, 436] width 512 height 41
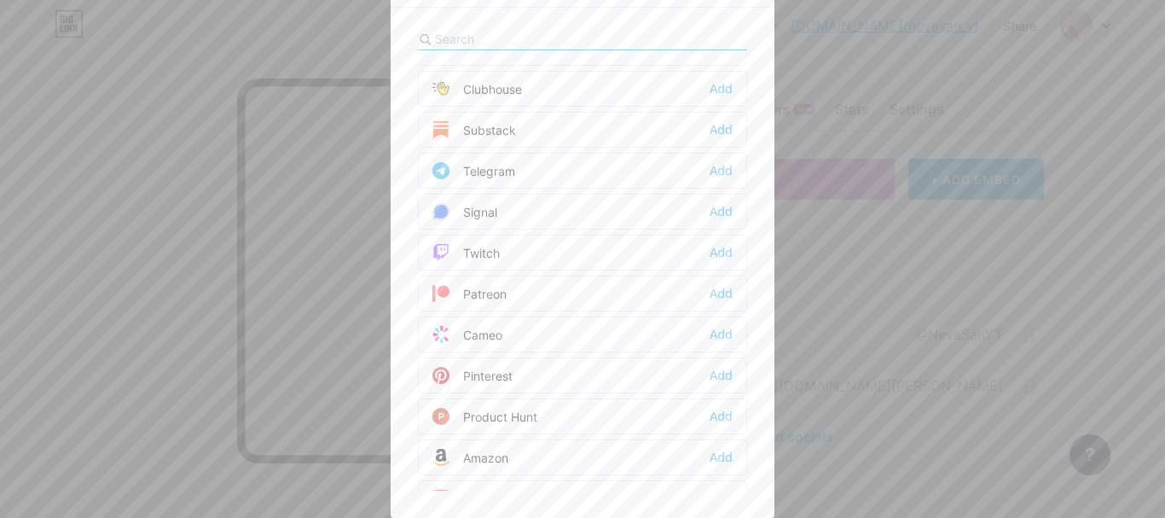
scroll to position [686, 0]
click at [724, 337] on div "Add" at bounding box center [721, 337] width 23 height 17
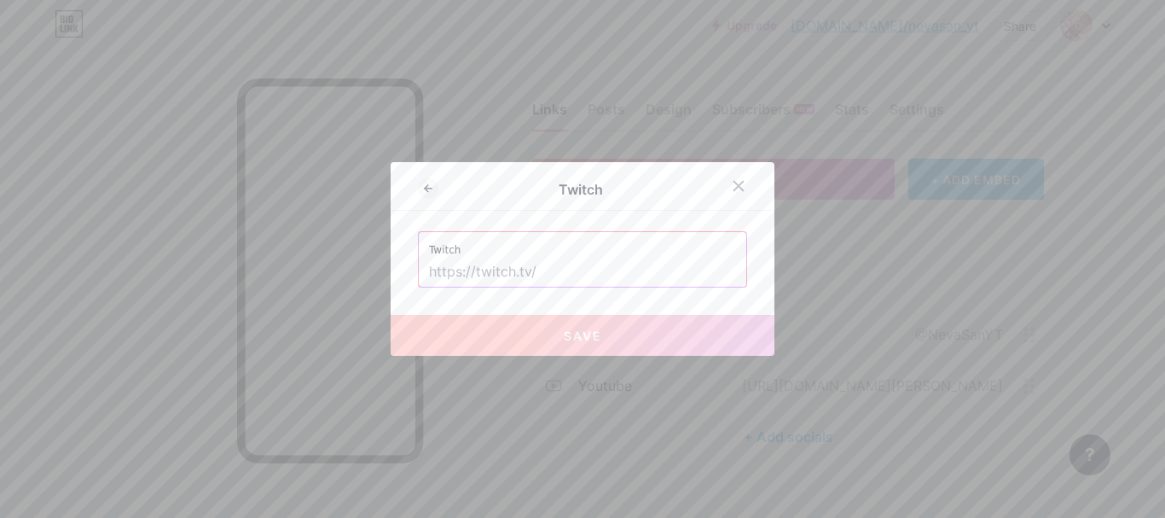
scroll to position [0, 0]
click at [565, 264] on input "text" at bounding box center [582, 272] width 307 height 29
paste input "[URL][DOMAIN_NAME]"
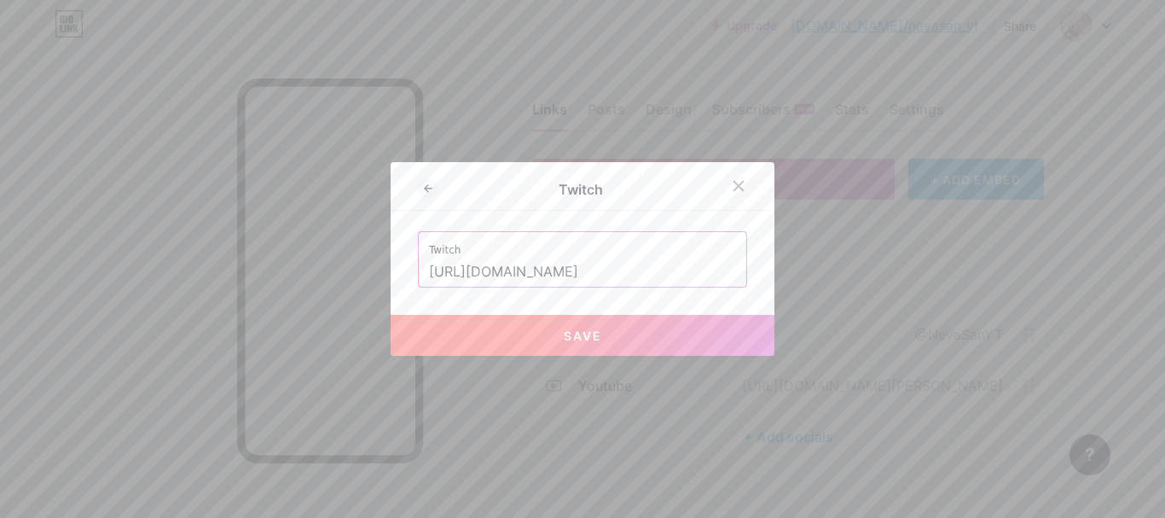
type input "[URL][DOMAIN_NAME]"
click at [630, 336] on button "Save" at bounding box center [583, 335] width 384 height 41
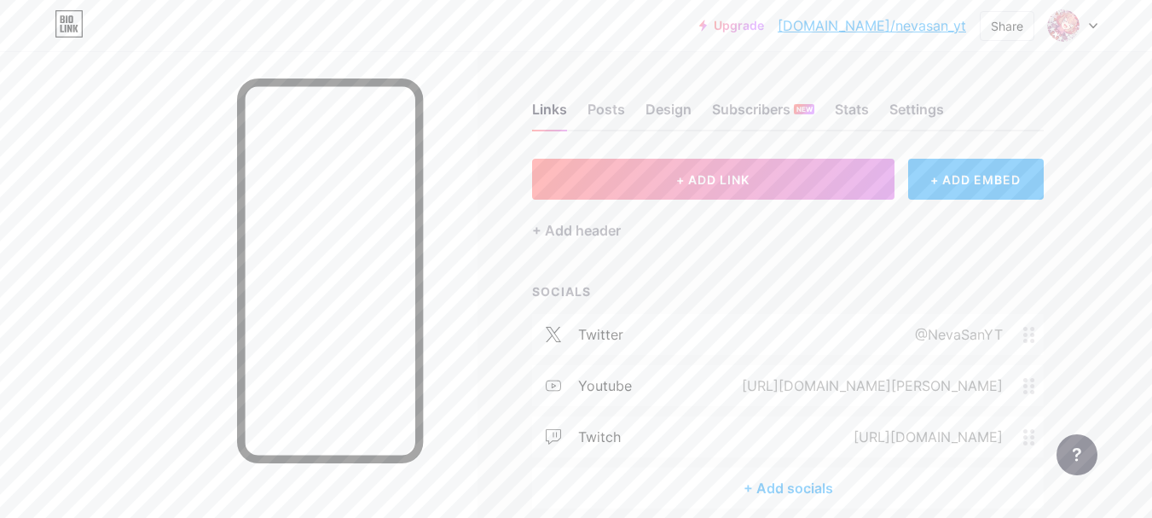
click at [777, 492] on div "+ Add socials" at bounding box center [788, 487] width 512 height 41
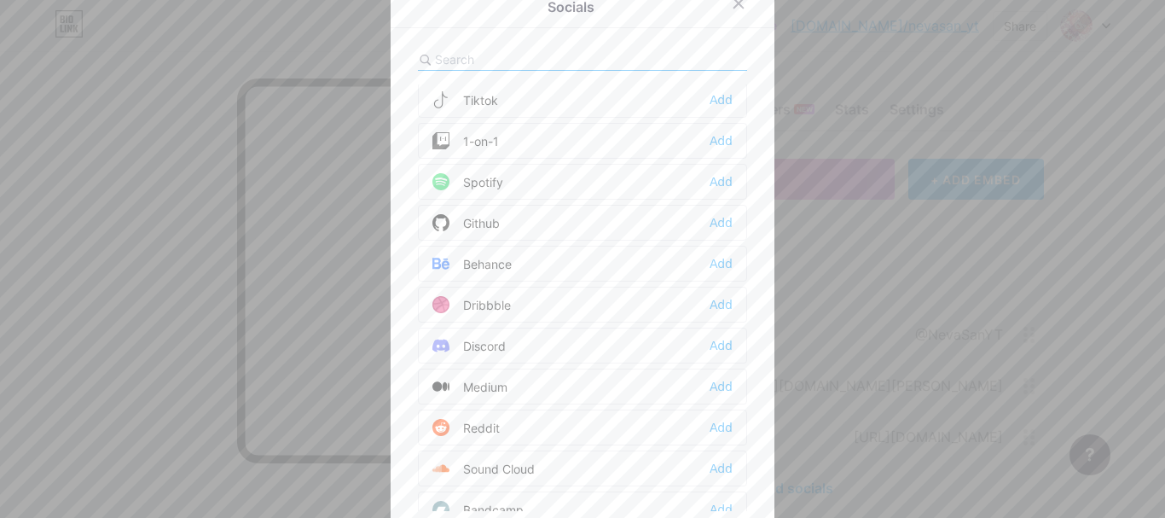
scroll to position [341, 0]
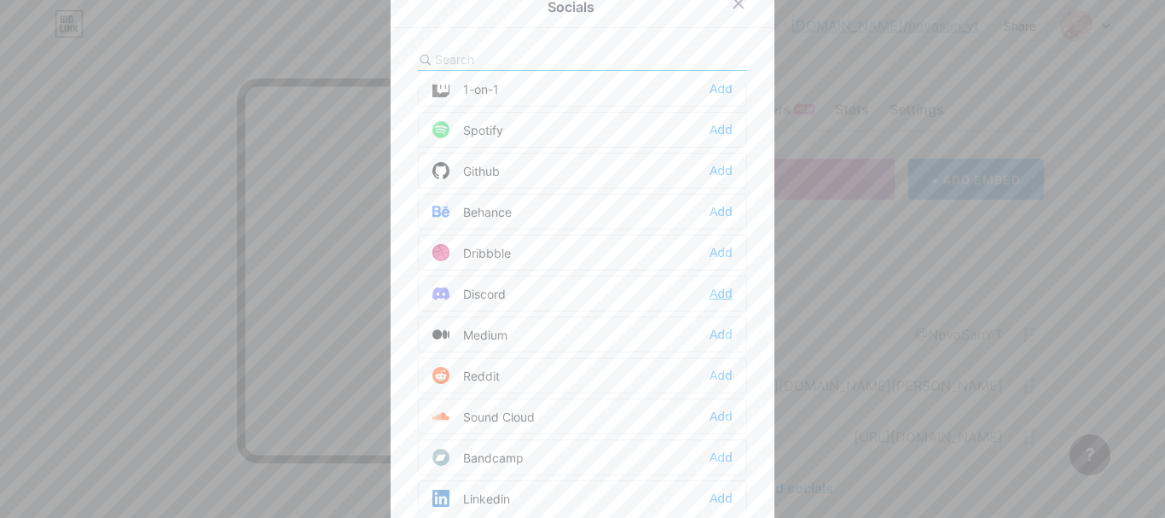
click at [714, 297] on div "Add" at bounding box center [721, 293] width 23 height 17
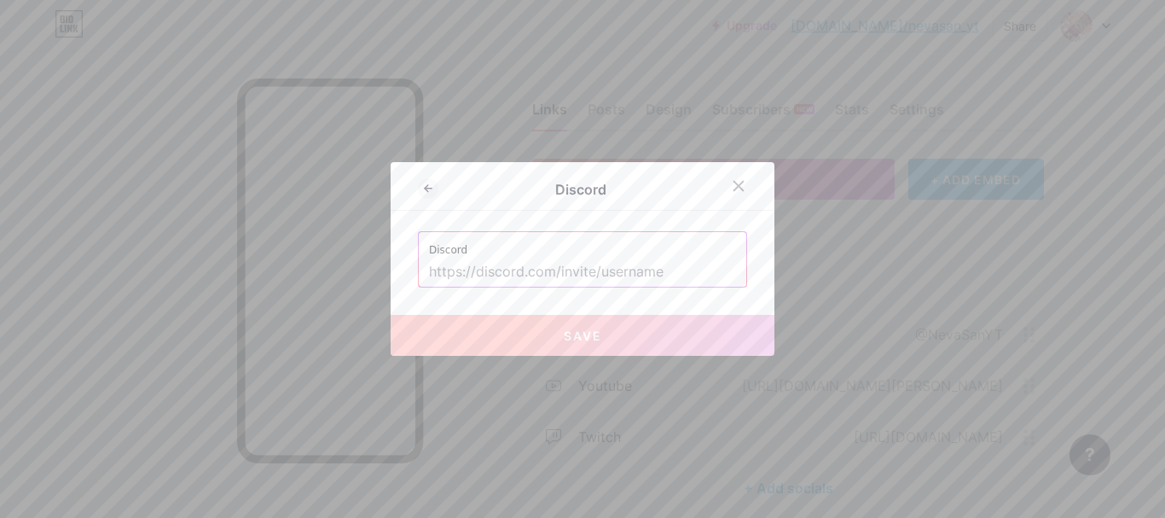
click at [595, 272] on input "text" at bounding box center [582, 272] width 307 height 29
paste input "nevasanyt"
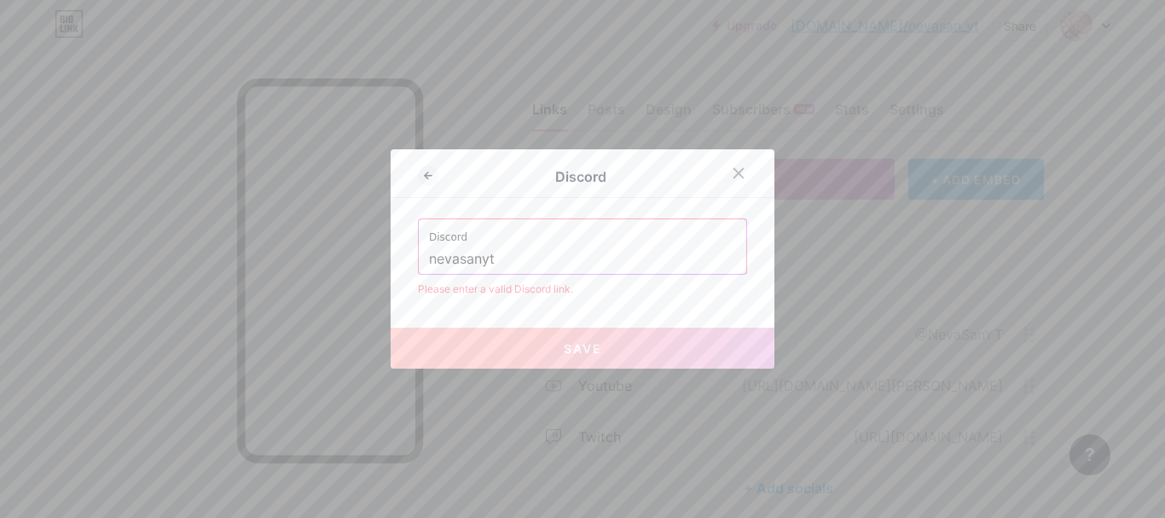
type input "nevasanyt"
click at [419, 258] on div "Discord nevasanyt" at bounding box center [583, 246] width 328 height 55
click at [429, 258] on input "nevasanyt" at bounding box center [582, 259] width 307 height 29
drag, startPoint x: 510, startPoint y: 251, endPoint x: 390, endPoint y: 272, distance: 122.2
click at [391, 278] on div "Discord Discord nevasanyt Please enter a valid Discord link. Save" at bounding box center [583, 258] width 384 height 219
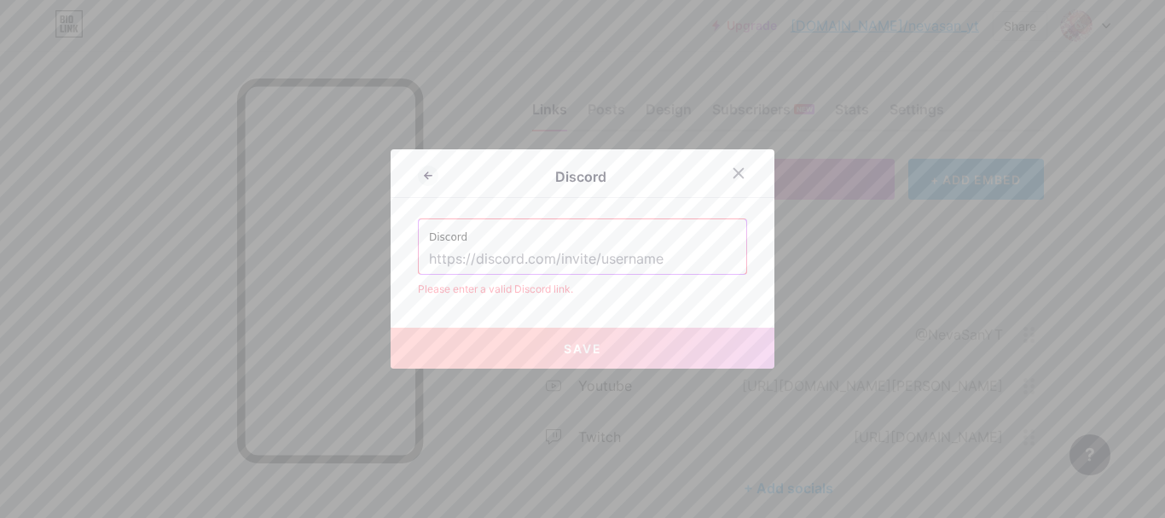
paste input "[URL][DOMAIN_NAME]"
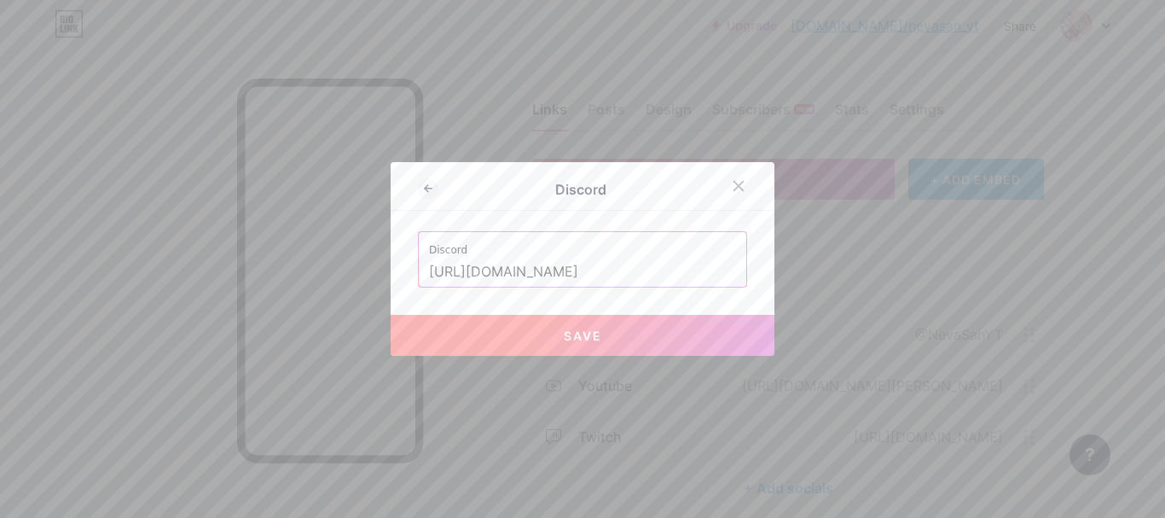
drag, startPoint x: 694, startPoint y: 273, endPoint x: 590, endPoint y: 262, distance: 103.8
click at [615, 263] on input "[URL][DOMAIN_NAME]" at bounding box center [582, 272] width 307 height 29
drag, startPoint x: 557, startPoint y: 266, endPoint x: 549, endPoint y: 267, distance: 8.6
click at [549, 267] on input "[URL][DOMAIN_NAME]" at bounding box center [582, 272] width 307 height 29
drag, startPoint x: 729, startPoint y: 264, endPoint x: 473, endPoint y: 271, distance: 256.0
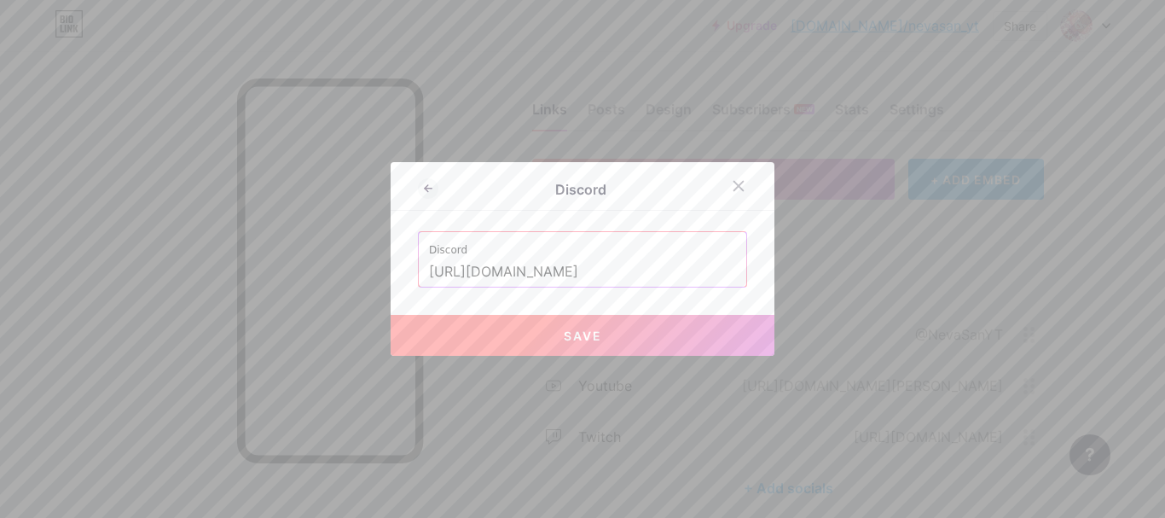
click at [473, 271] on input "[URL][DOMAIN_NAME]" at bounding box center [582, 272] width 307 height 29
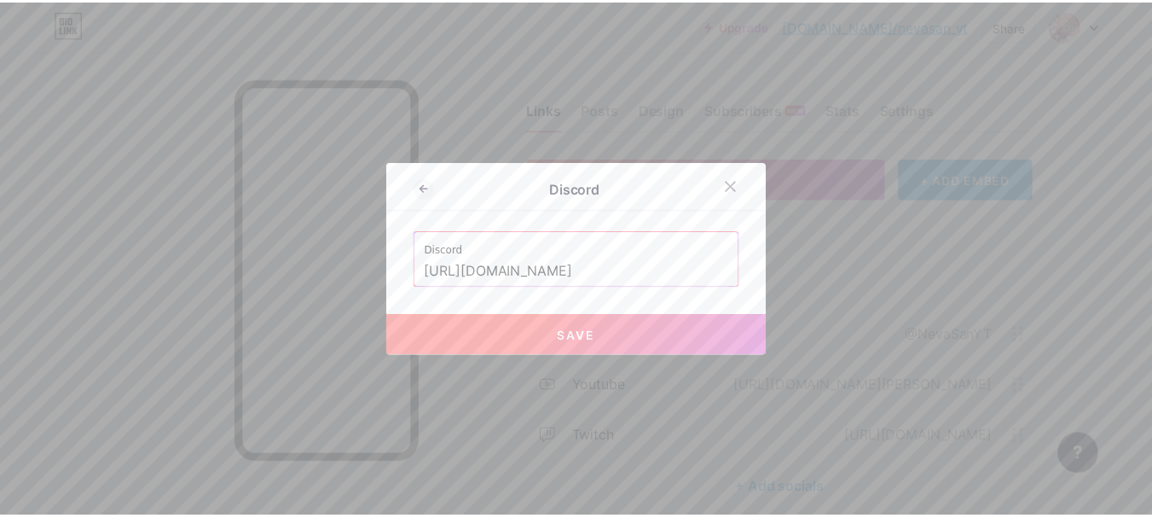
scroll to position [0, 0]
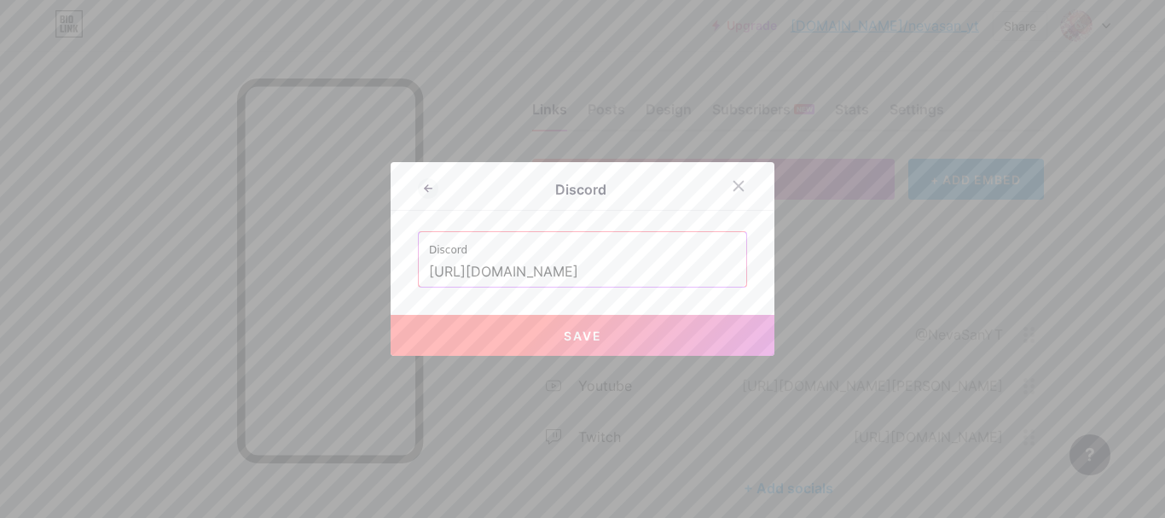
paste input "nevasanyt"
type input "[URL][DOMAIN_NAME]"
click at [667, 323] on button "Save" at bounding box center [583, 335] width 384 height 41
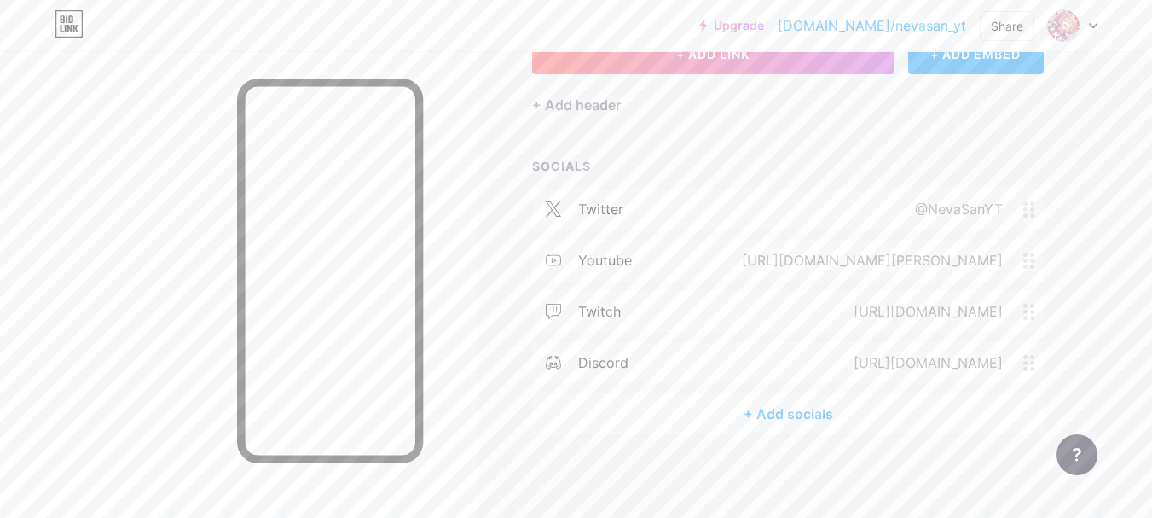
scroll to position [126, 0]
drag, startPoint x: 694, startPoint y: 201, endPoint x: 613, endPoint y: 199, distance: 80.2
click at [613, 199] on div "twitter" at bounding box center [600, 208] width 45 height 20
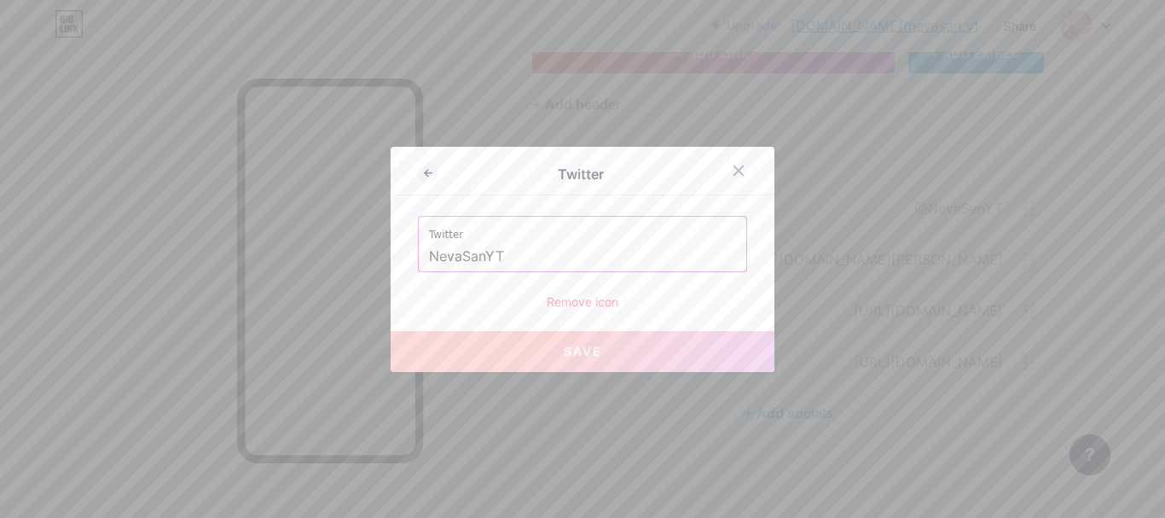
click at [568, 306] on div "Remove icon" at bounding box center [582, 302] width 329 height 18
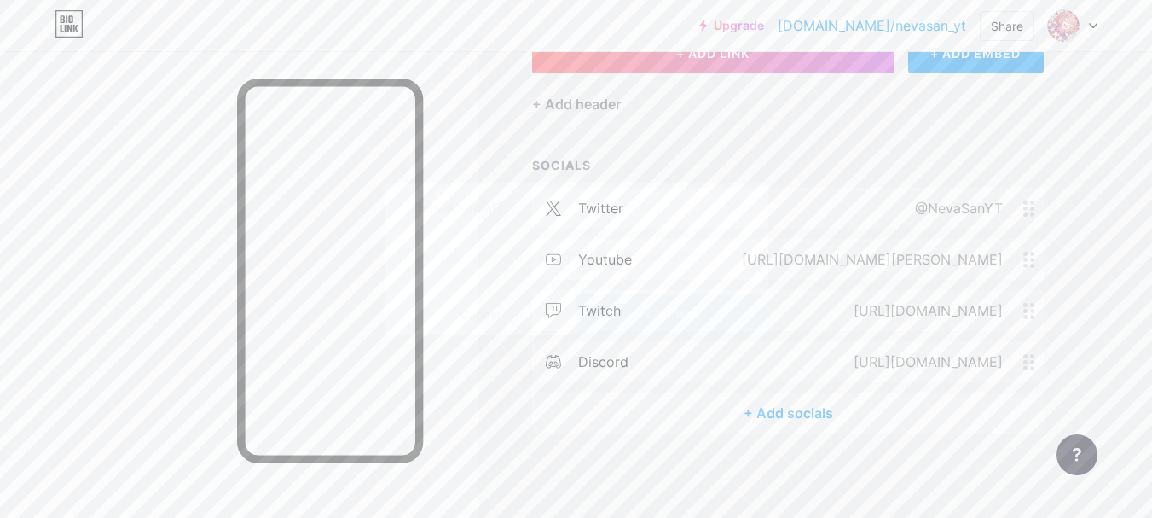
click at [643, 312] on button "Confirm" at bounding box center [673, 313] width 192 height 41
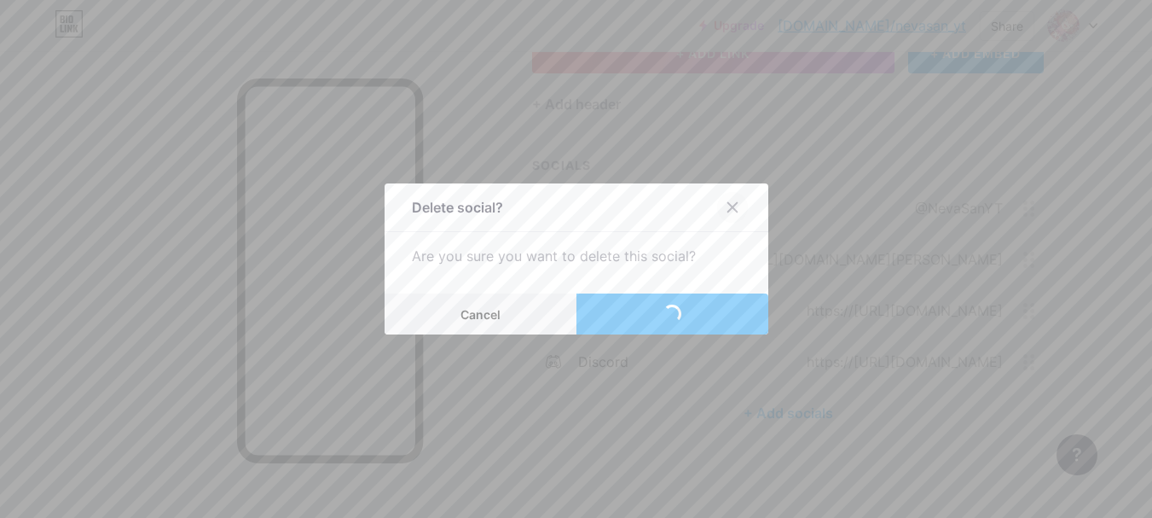
scroll to position [75, 0]
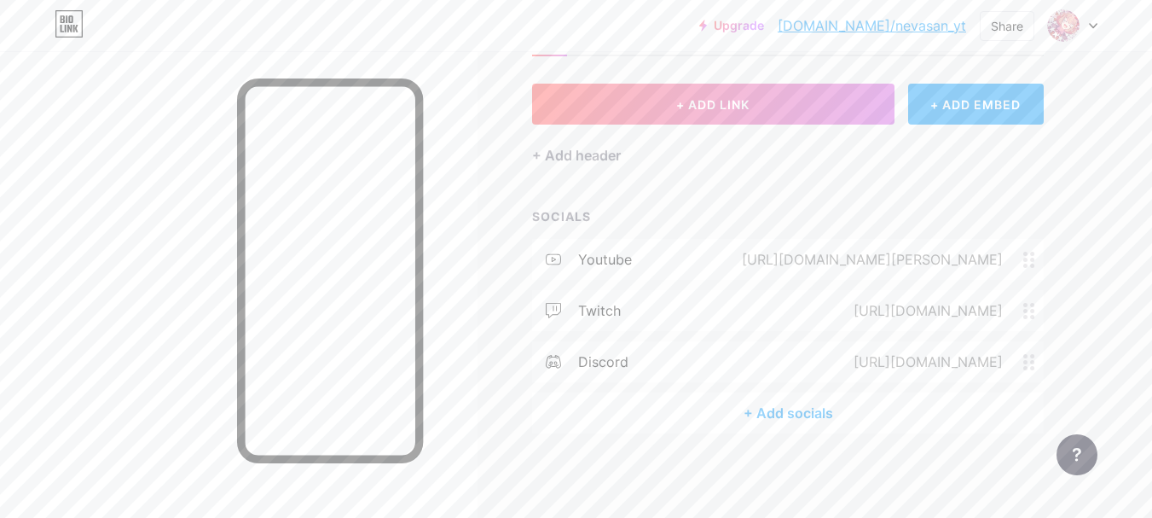
click at [626, 257] on div "youtube" at bounding box center [605, 259] width 54 height 20
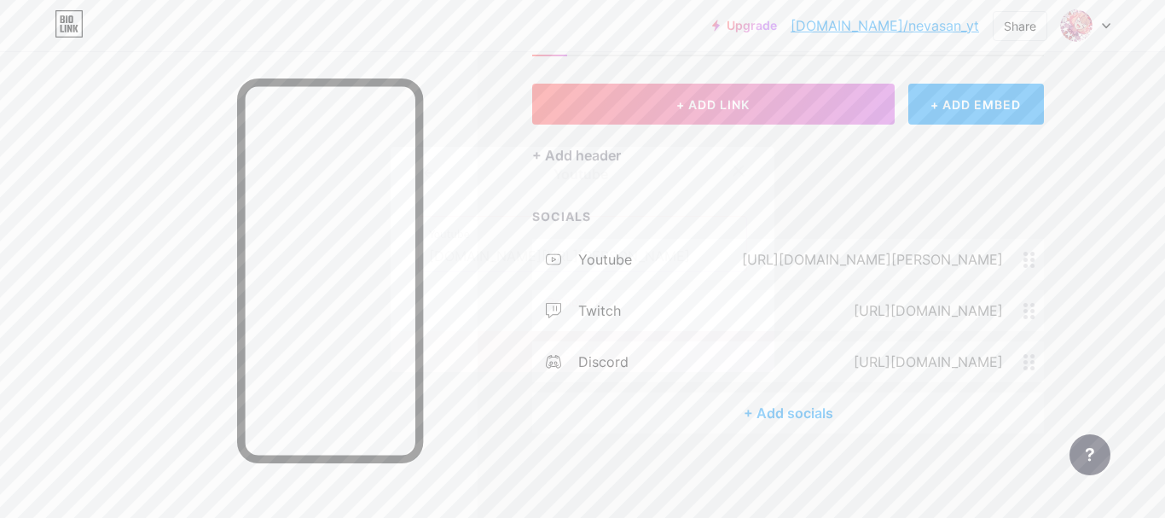
click at [575, 301] on div "Remove icon" at bounding box center [582, 302] width 329 height 18
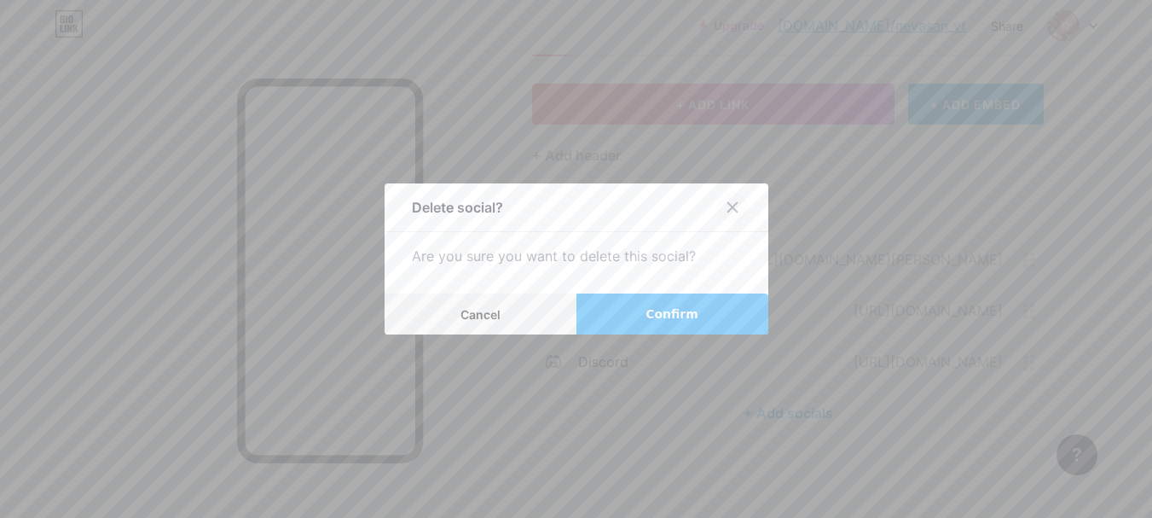
click at [728, 215] on div at bounding box center [732, 207] width 31 height 31
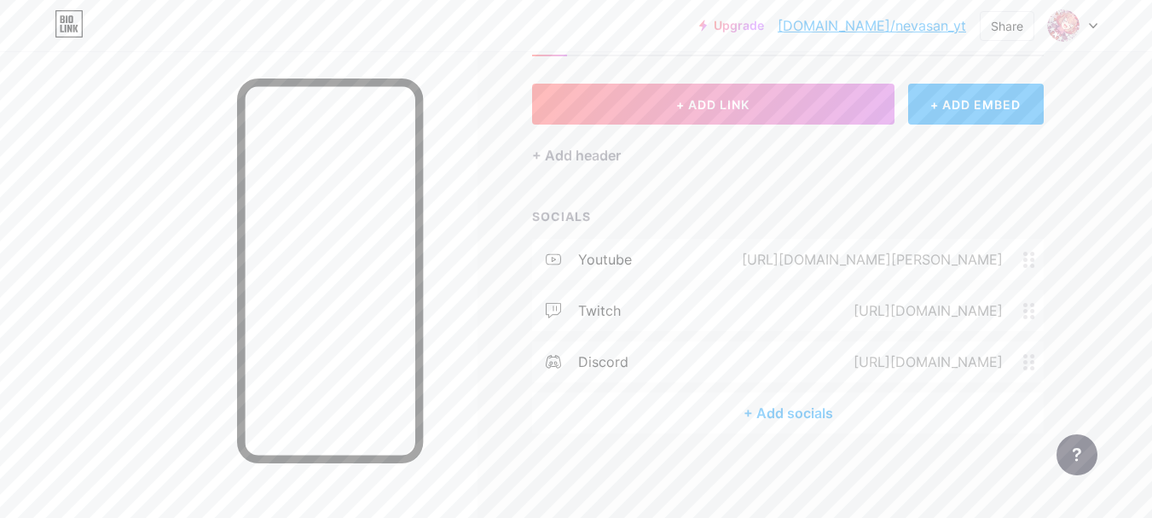
click at [636, 358] on div "discord [URL][DOMAIN_NAME]" at bounding box center [788, 361] width 512 height 41
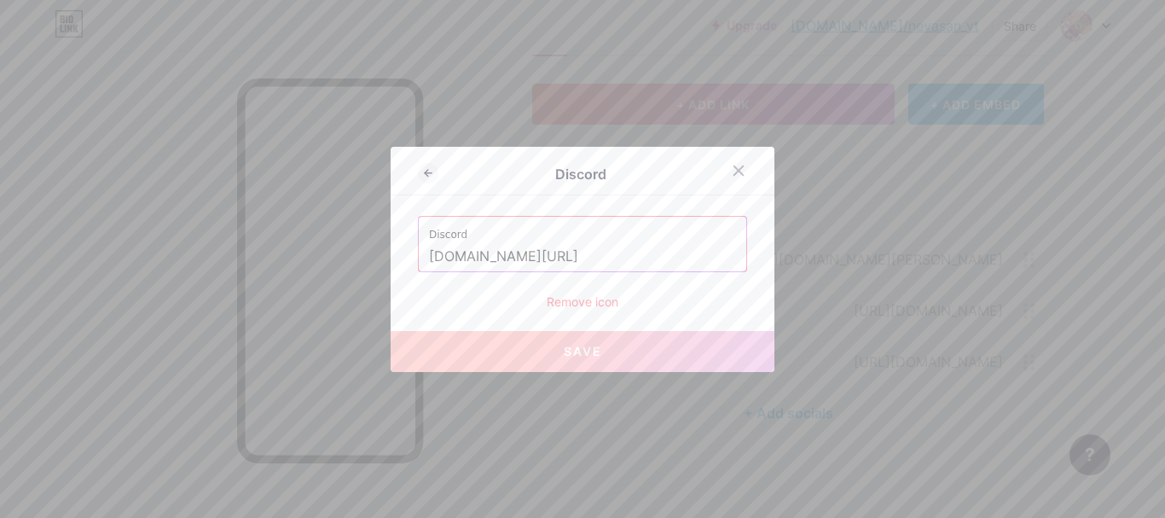
click at [584, 305] on div "Remove icon" at bounding box center [582, 302] width 329 height 18
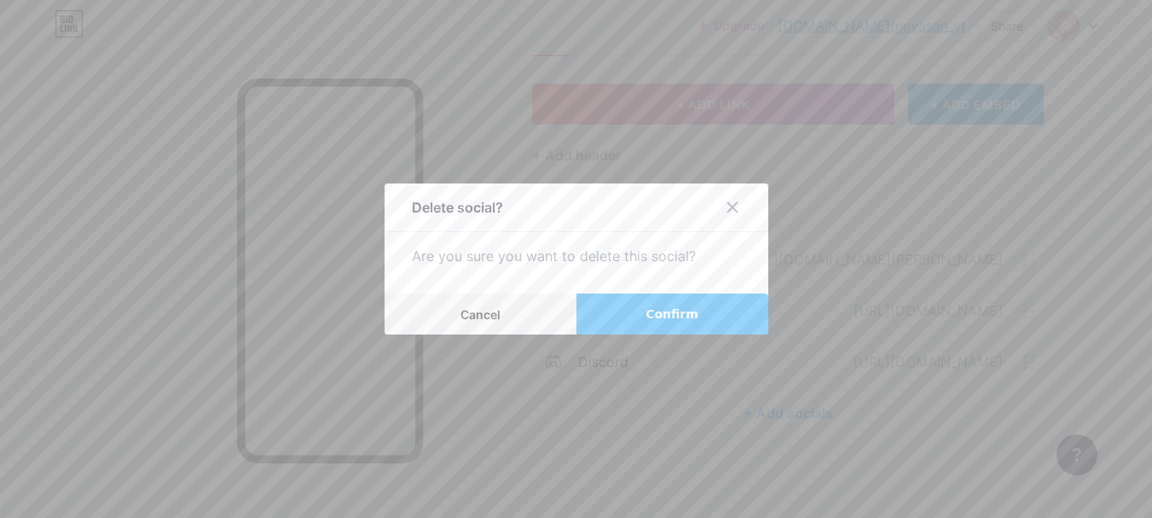
click at [660, 311] on span "Confirm" at bounding box center [672, 314] width 53 height 18
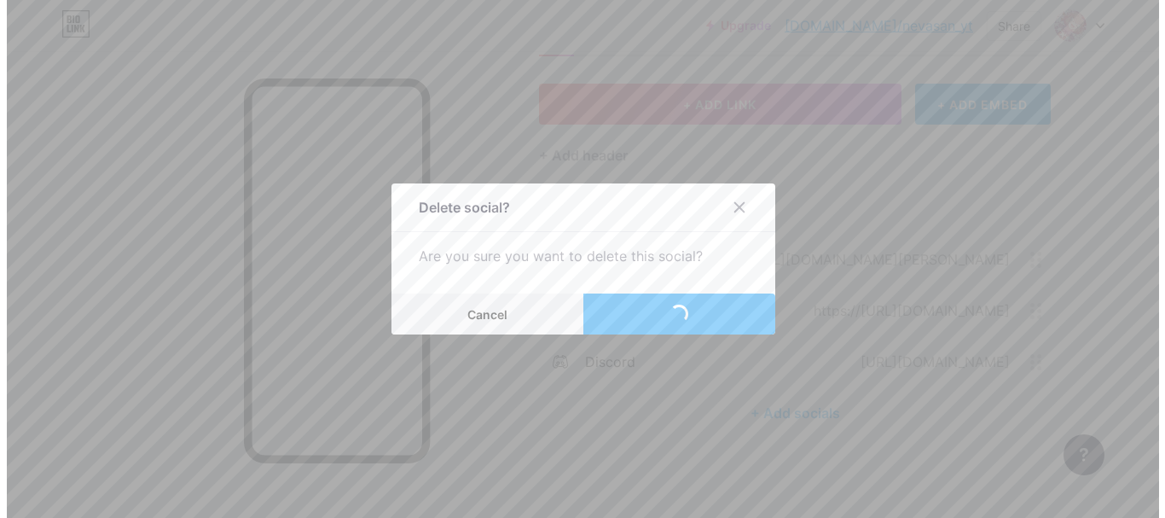
scroll to position [24, 0]
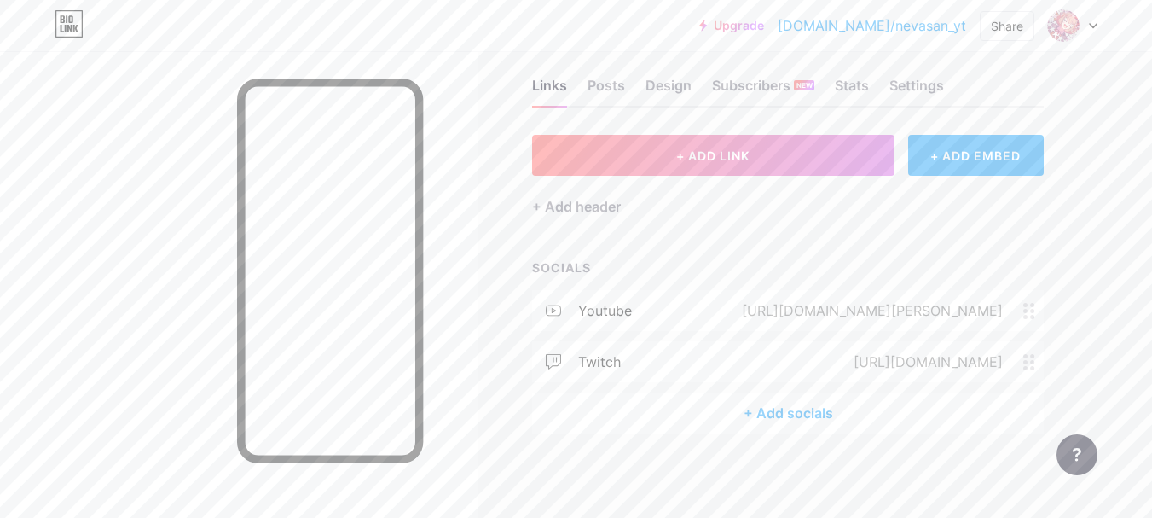
click at [782, 415] on div "+ Add socials" at bounding box center [788, 412] width 512 height 41
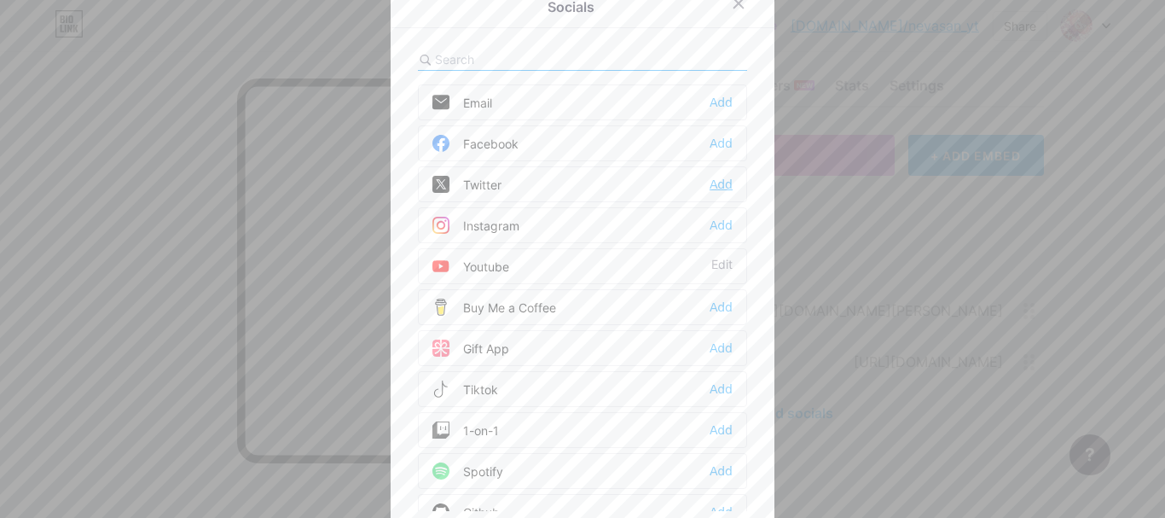
click at [710, 189] on div "Add" at bounding box center [721, 184] width 23 height 17
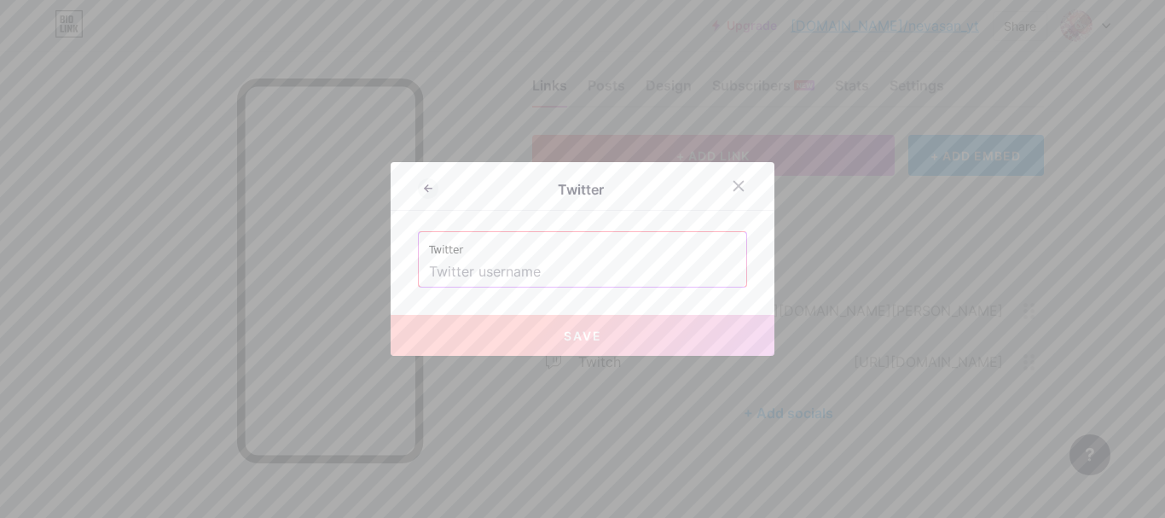
click at [566, 274] on input "text" at bounding box center [582, 272] width 307 height 29
paste input "[URL][DOMAIN_NAME]"
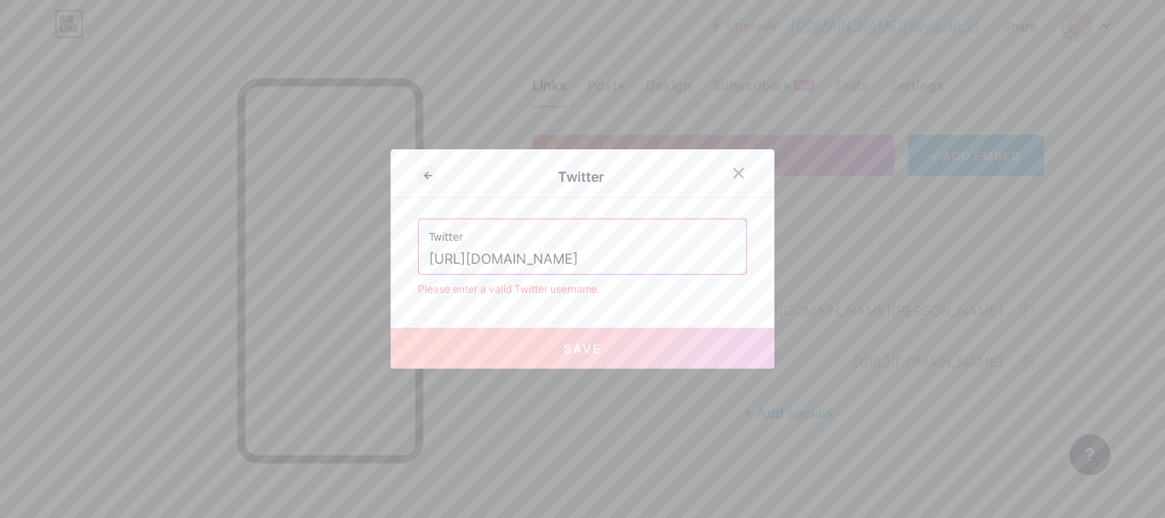
click at [649, 359] on button "Save" at bounding box center [583, 348] width 384 height 41
drag, startPoint x: 515, startPoint y: 258, endPoint x: 408, endPoint y: 241, distance: 108.8
click at [419, 247] on div "Twitter [URL][DOMAIN_NAME]" at bounding box center [583, 246] width 328 height 55
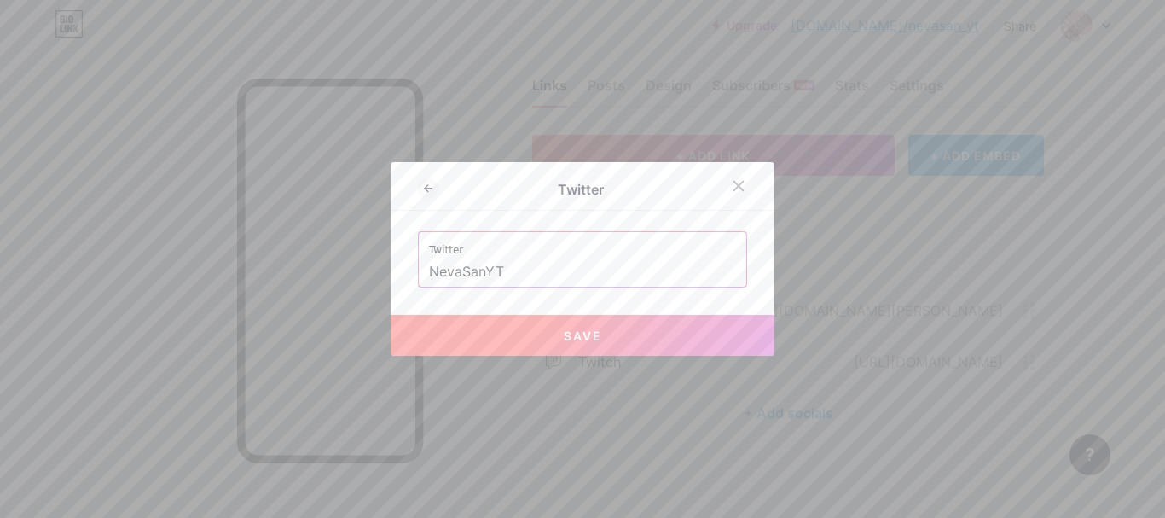
click at [514, 340] on button "Save" at bounding box center [583, 335] width 384 height 41
type input "[URL][DOMAIN_NAME]"
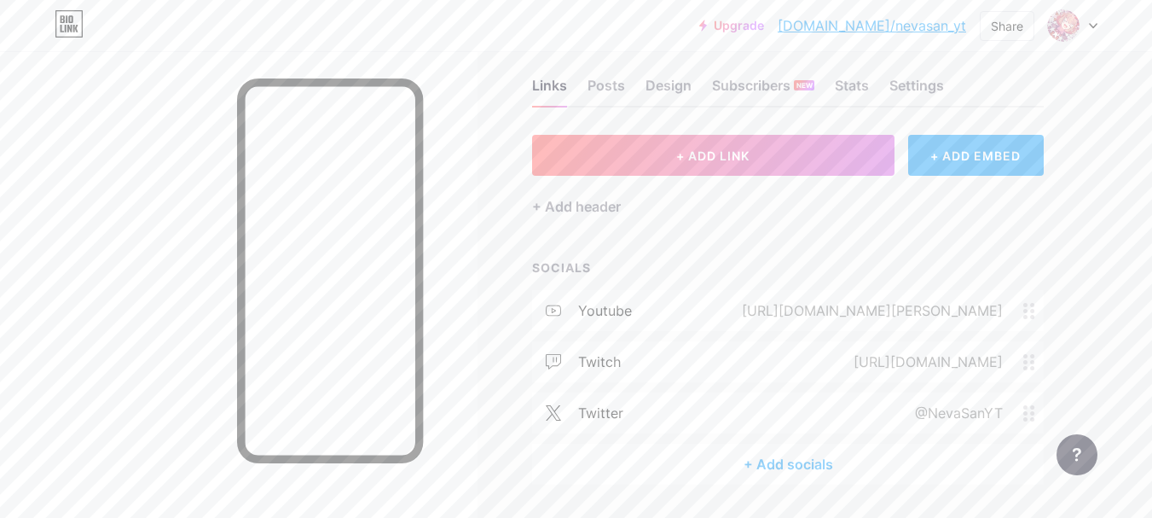
click at [758, 464] on div "+ Add socials" at bounding box center [788, 464] width 512 height 41
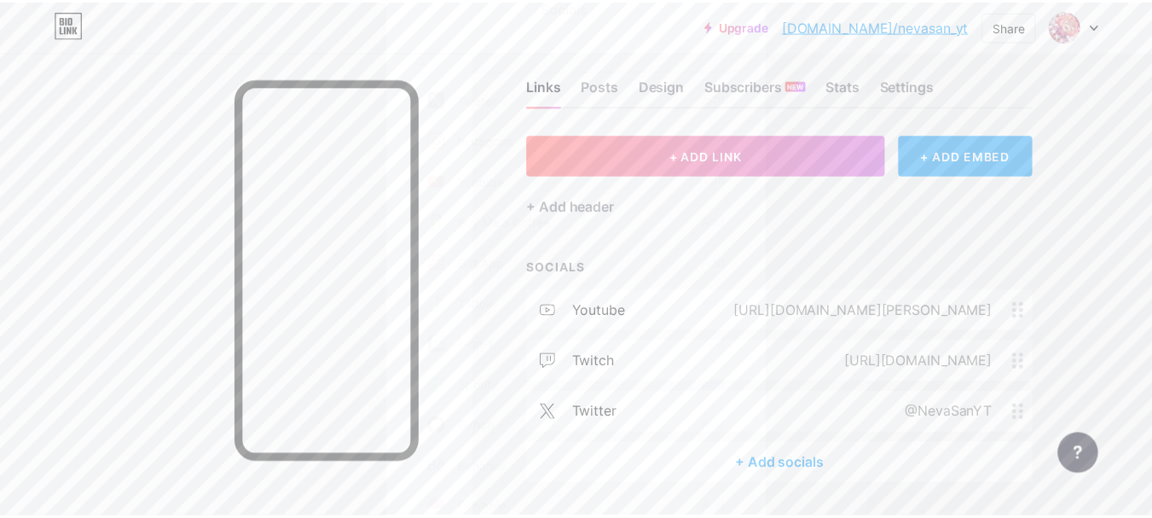
scroll to position [0, 0]
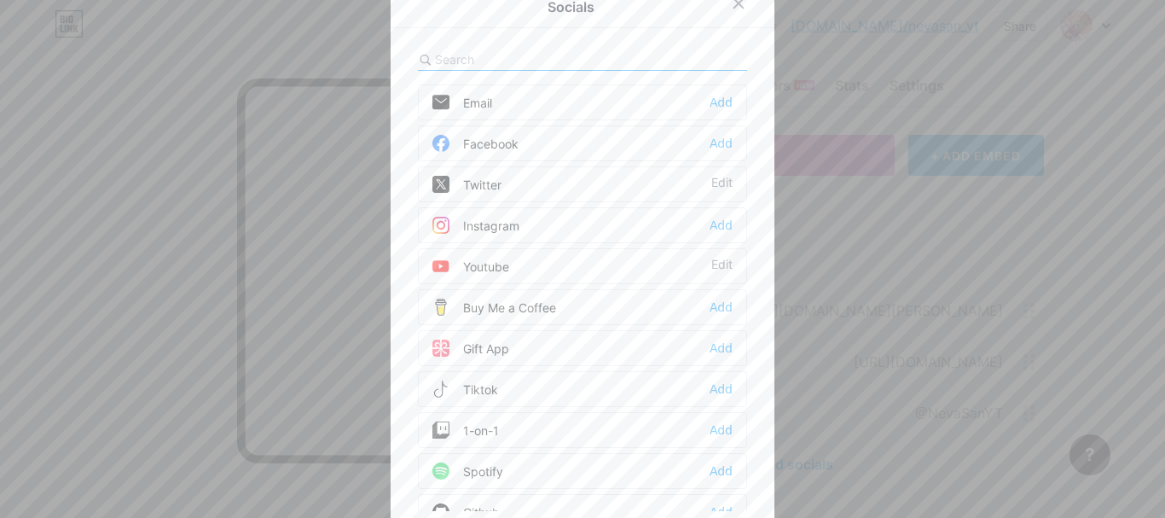
click at [711, 92] on div "Email Add" at bounding box center [582, 102] width 329 height 36
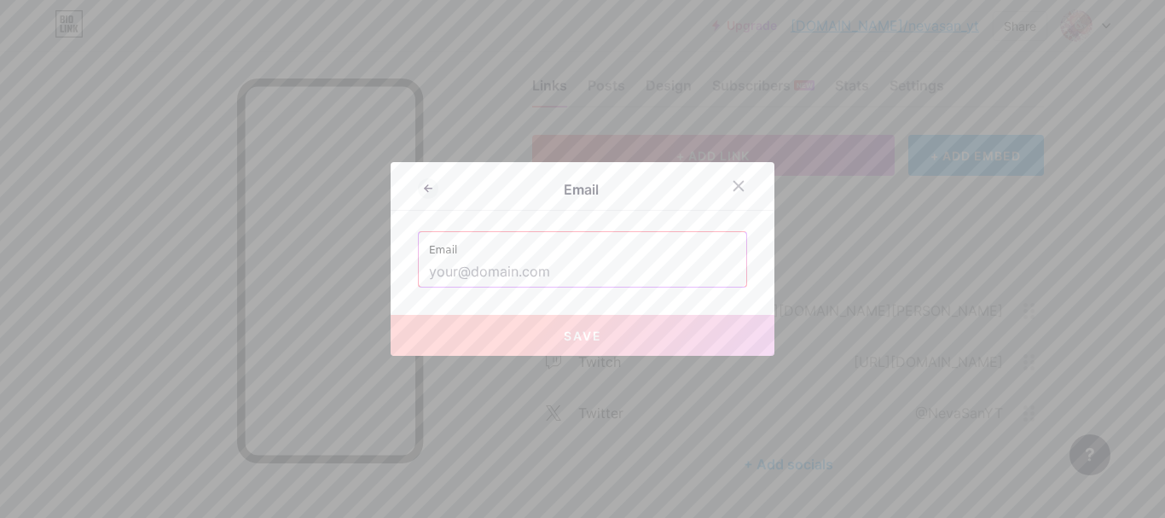
click at [523, 276] on input "text" at bounding box center [582, 272] width 307 height 29
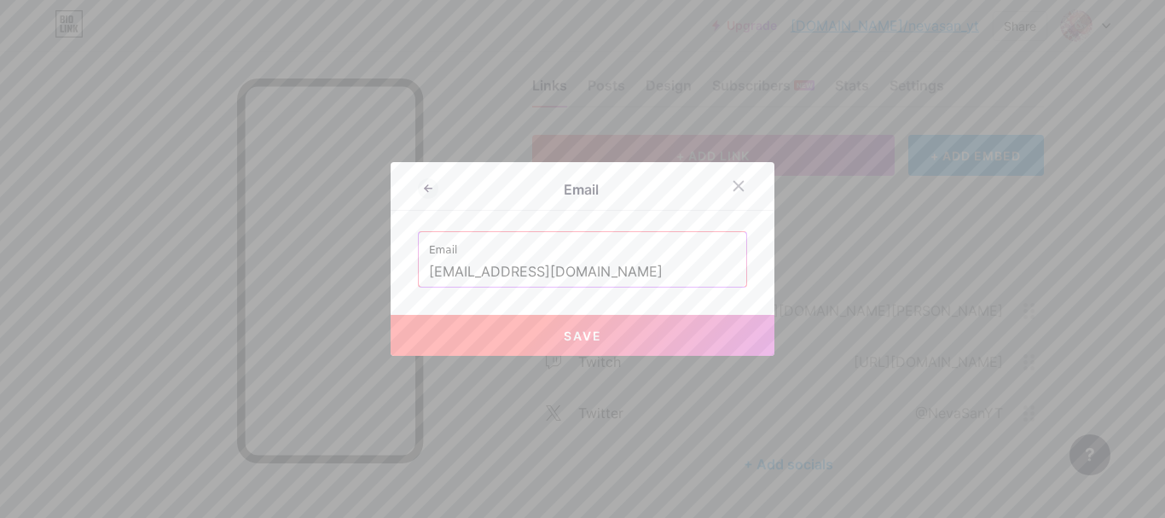
click at [516, 338] on button "Save" at bounding box center [583, 335] width 384 height 41
type input "mailto:[EMAIL_ADDRESS][DOMAIN_NAME]"
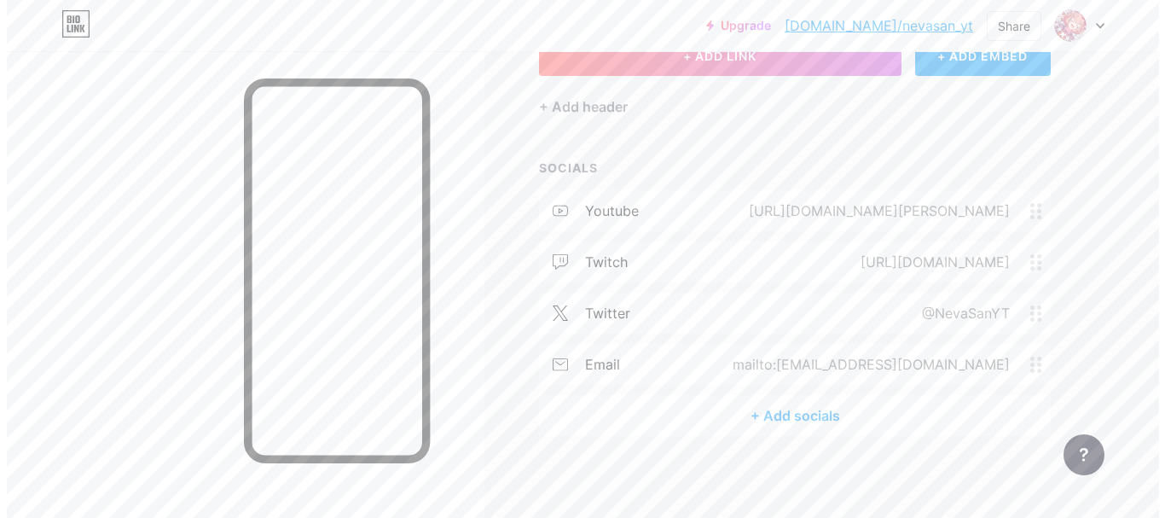
scroll to position [126, 0]
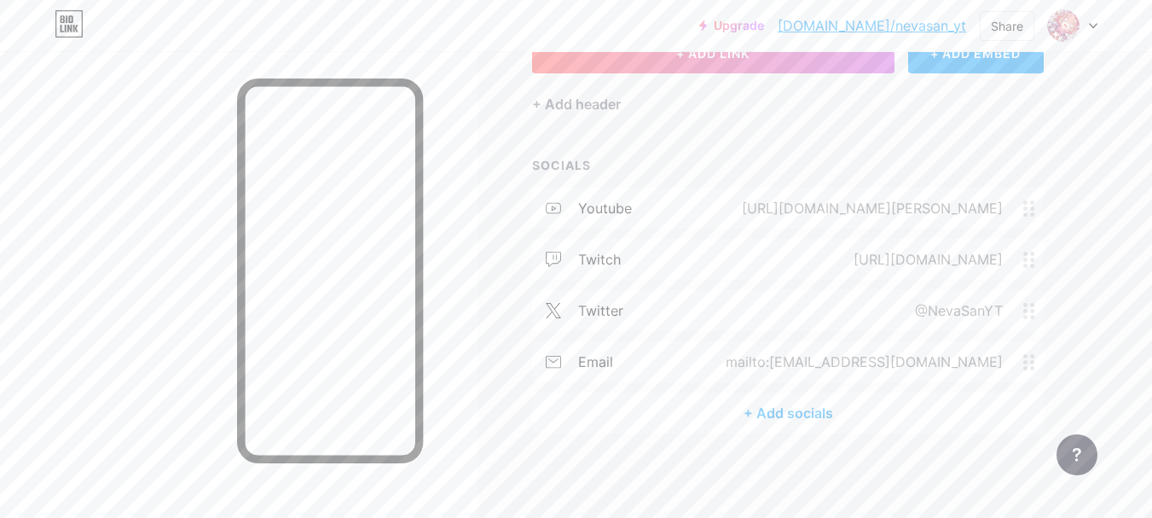
click at [788, 422] on div "+ Add socials" at bounding box center [788, 412] width 512 height 41
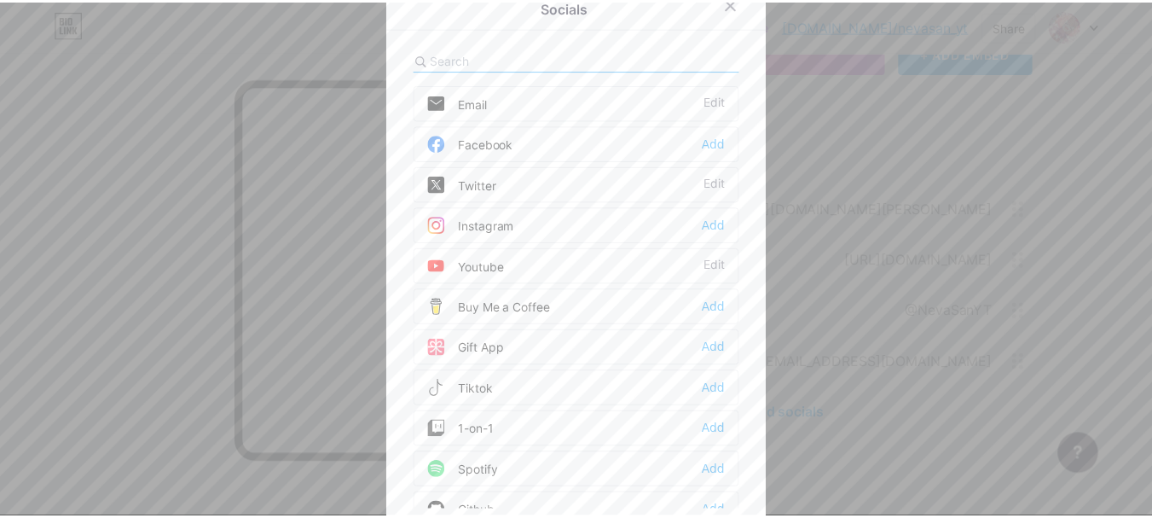
scroll to position [85, 0]
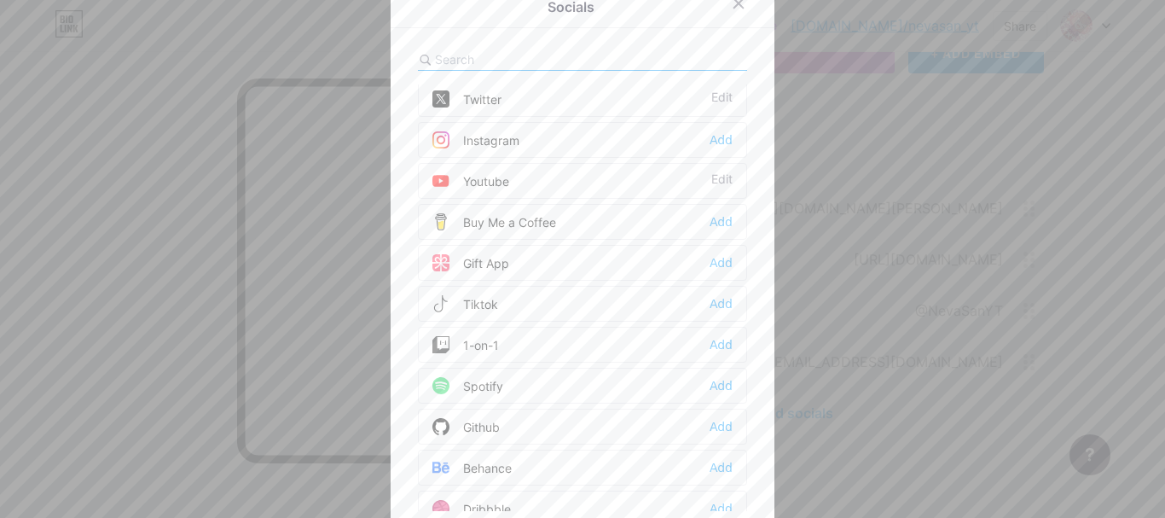
drag, startPoint x: 724, startPoint y: 306, endPoint x: 707, endPoint y: 306, distance: 17.1
click at [723, 306] on div "Add" at bounding box center [721, 303] width 23 height 17
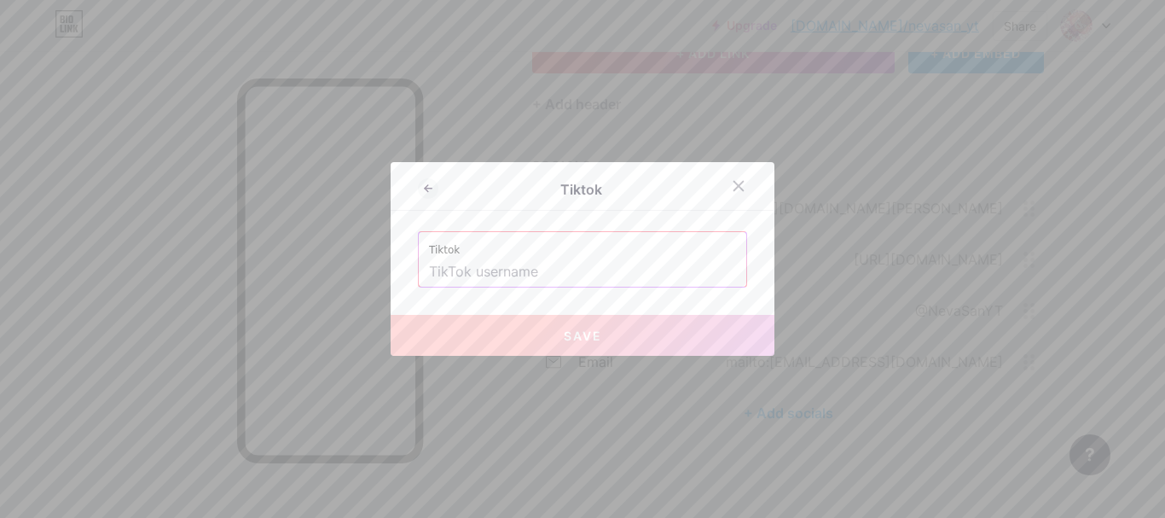
click at [622, 284] on input "text" at bounding box center [582, 272] width 307 height 29
paste input "[URL][DOMAIN_NAME]"
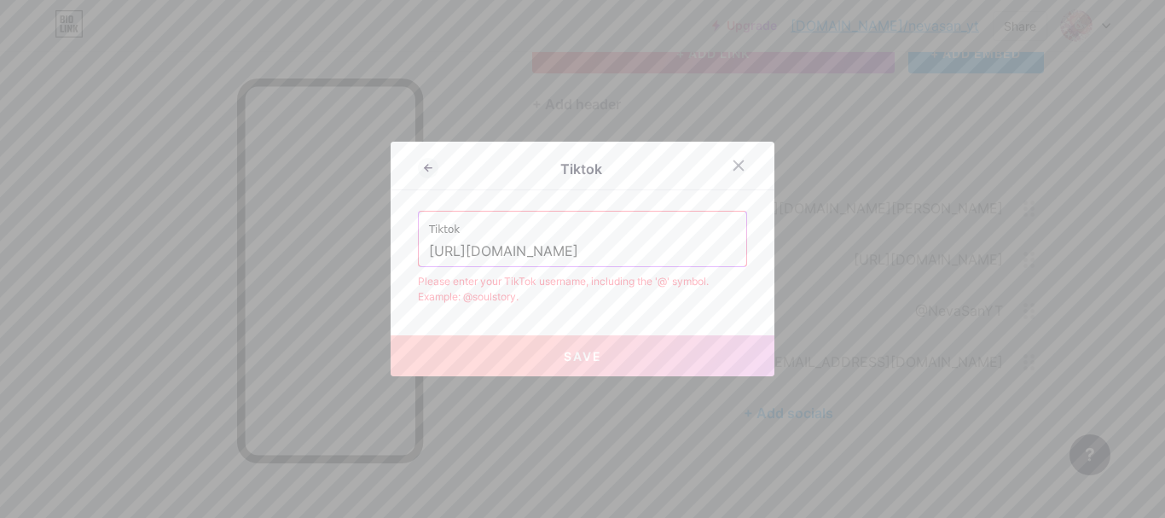
drag, startPoint x: 578, startPoint y: 247, endPoint x: 335, endPoint y: 234, distance: 242.7
click at [335, 234] on div "Tiktok Tiktok [URL][DOMAIN_NAME] Please enter your TikTok username, including t…" at bounding box center [582, 259] width 1165 height 518
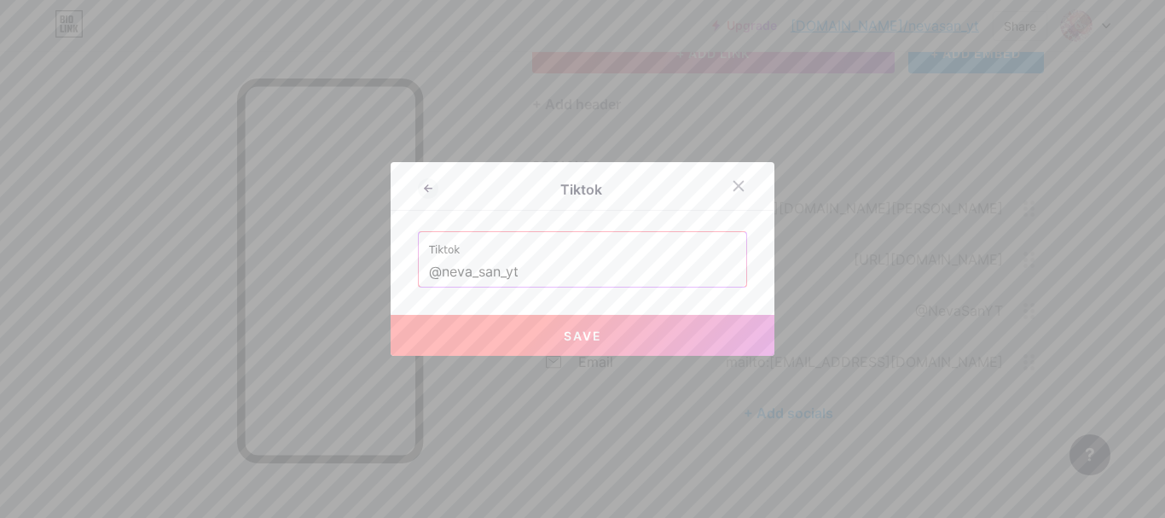
click at [500, 320] on button "Save" at bounding box center [583, 335] width 384 height 41
type input "[URL][DOMAIN_NAME]"
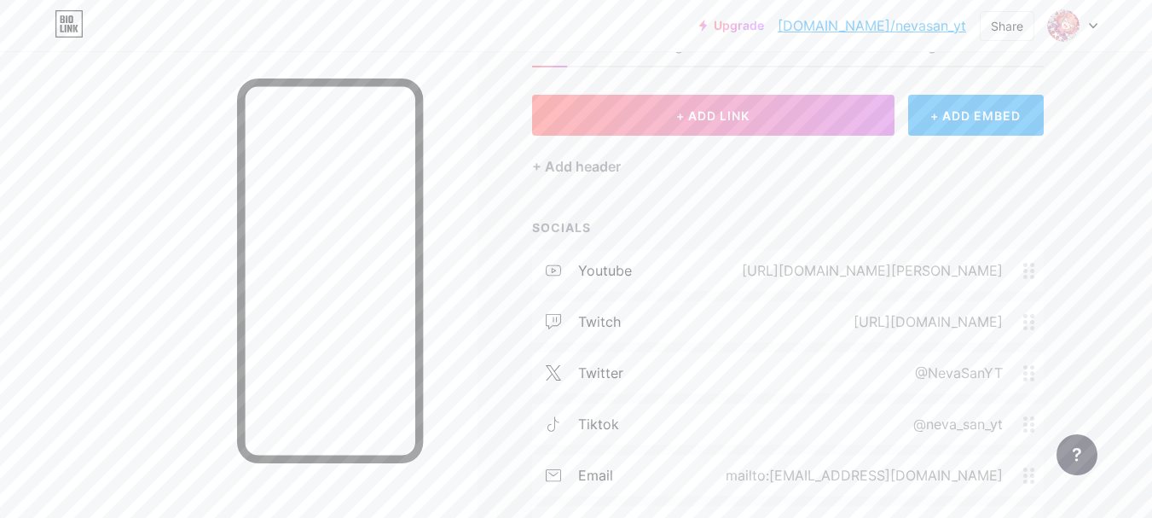
scroll to position [0, 0]
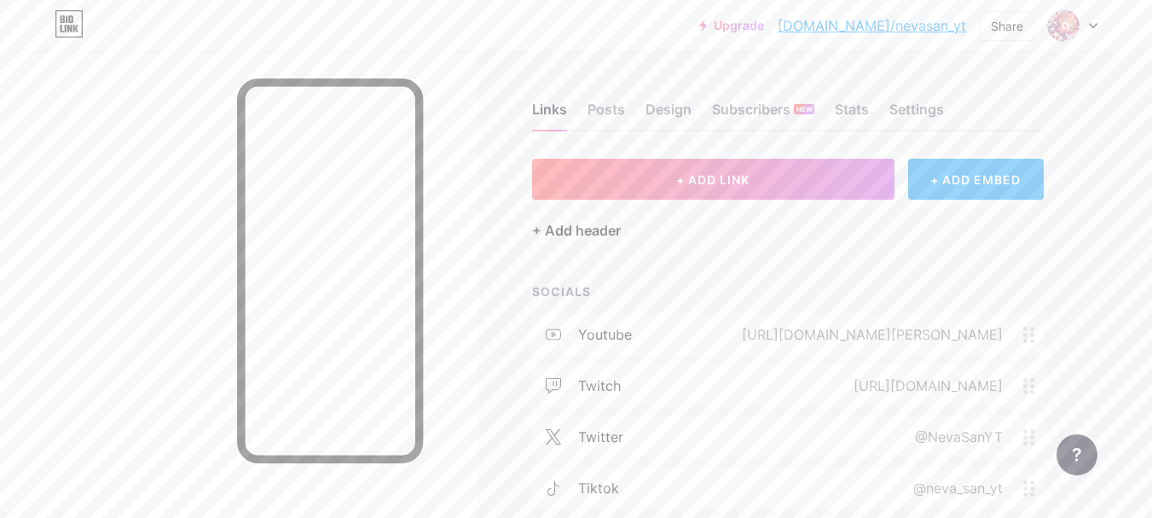
click at [583, 230] on div "+ Add header" at bounding box center [576, 230] width 89 height 20
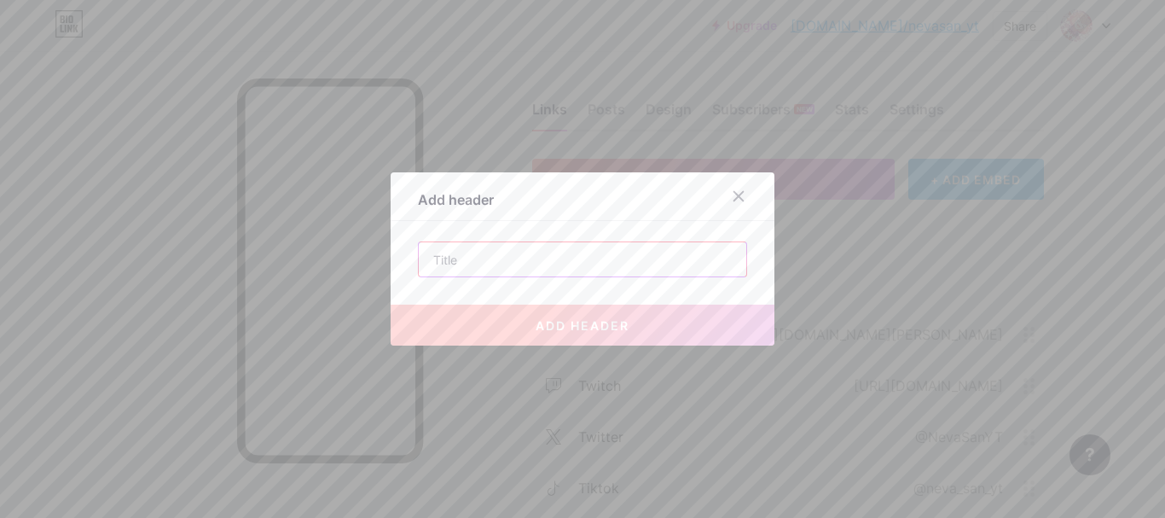
click at [563, 264] on input "text" at bounding box center [583, 259] width 328 height 34
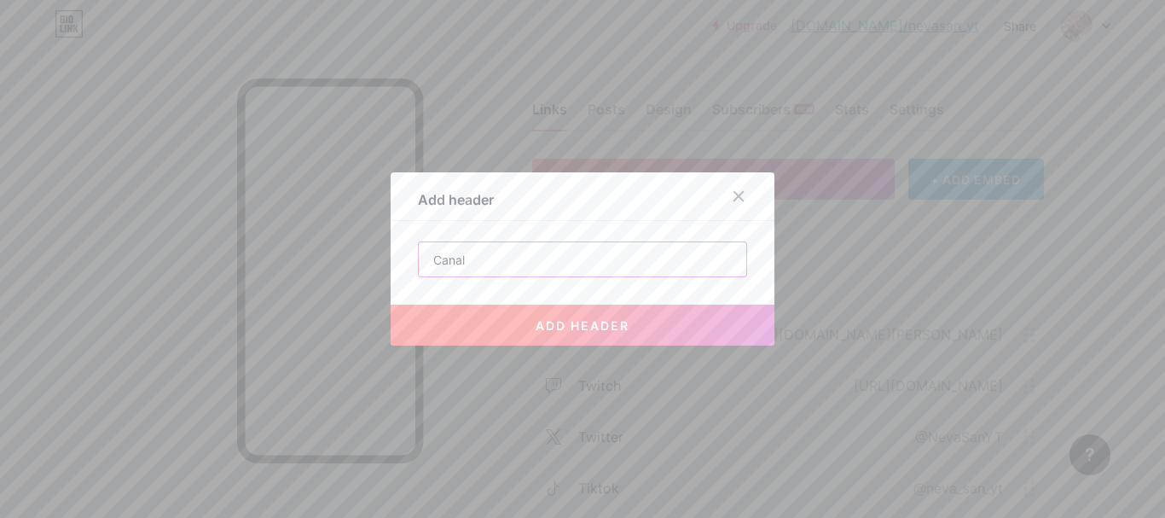
click at [594, 254] on input "Canal" at bounding box center [583, 259] width 328 height 34
type input "Canal Principal"
click at [629, 329] on button "add header" at bounding box center [583, 325] width 384 height 41
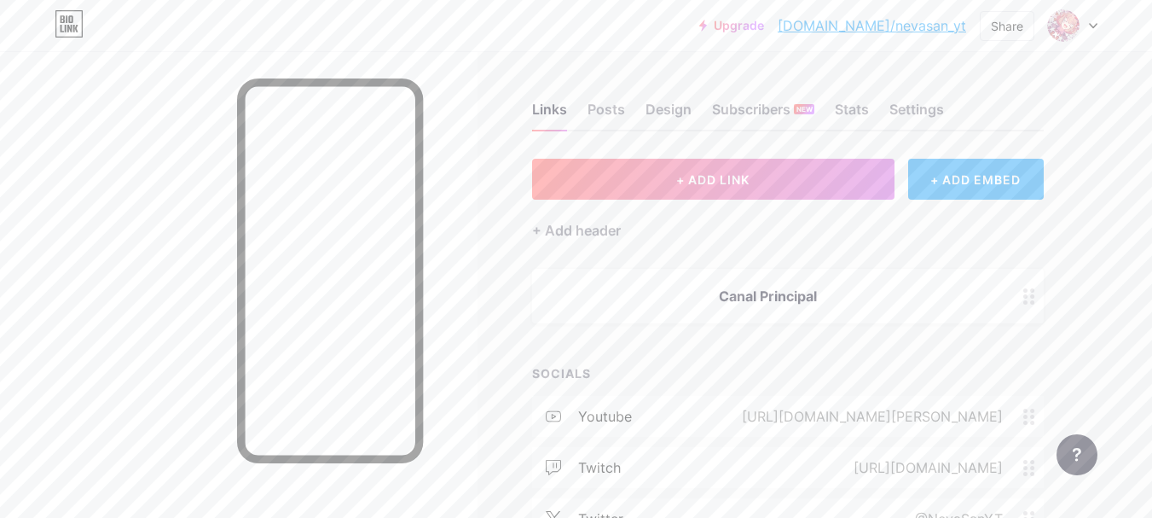
click at [763, 312] on div "Canal Principal" at bounding box center [788, 296] width 512 height 55
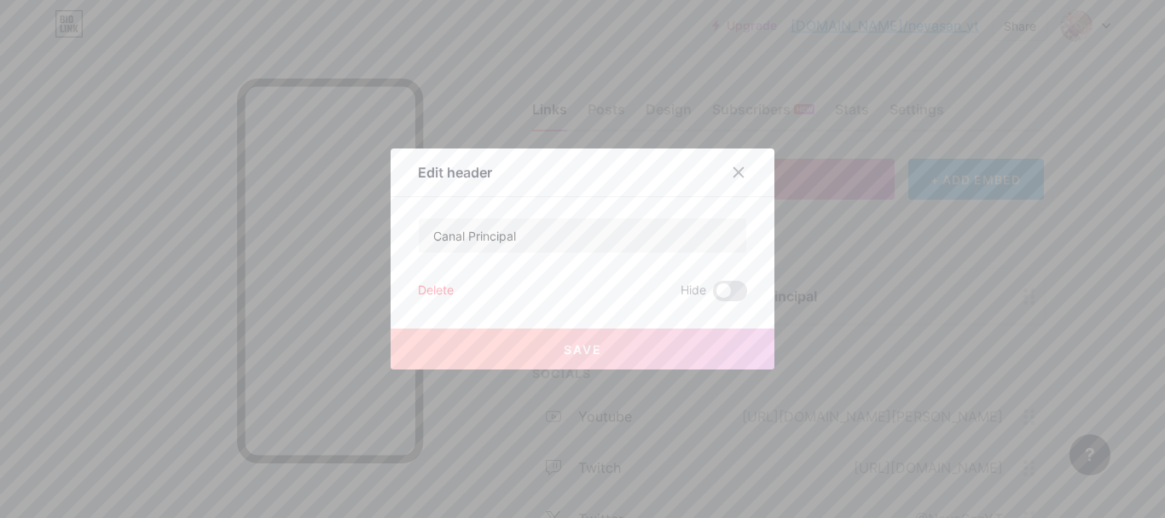
click at [733, 166] on icon at bounding box center [739, 172] width 14 height 14
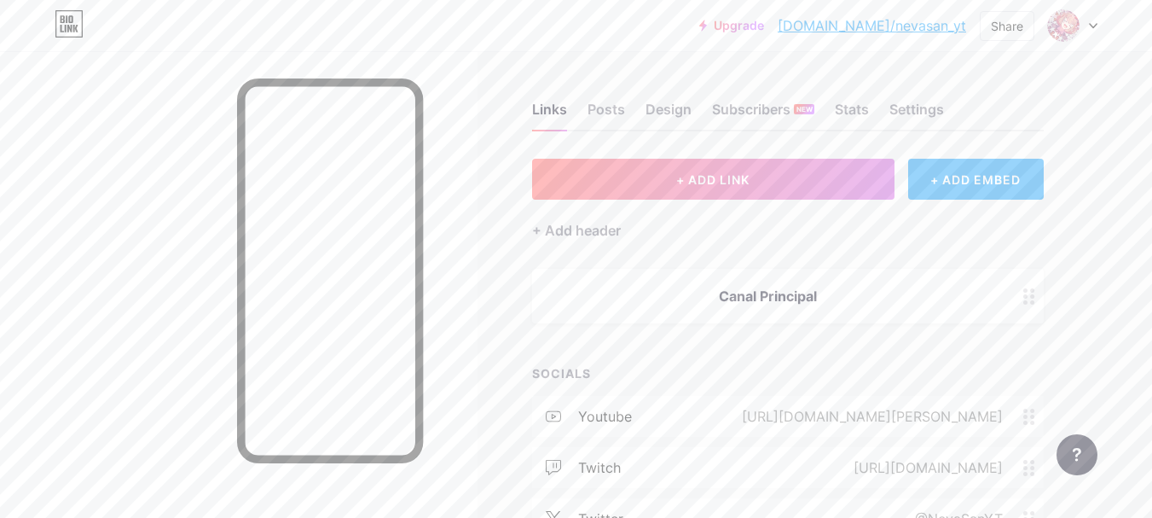
click at [913, 293] on div "Canal Principal" at bounding box center [768, 296] width 430 height 20
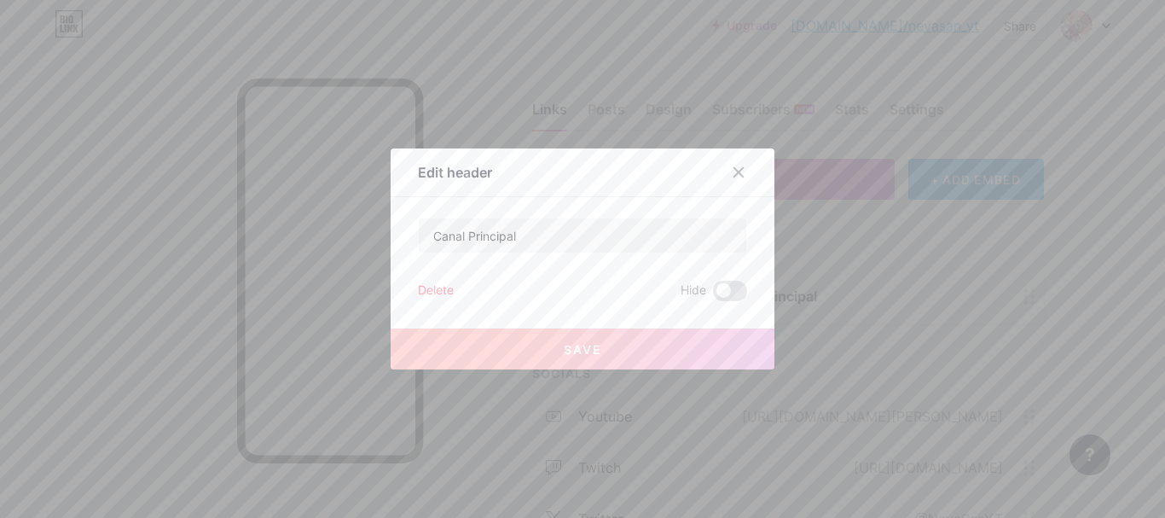
click at [427, 283] on div "Delete" at bounding box center [436, 291] width 36 height 20
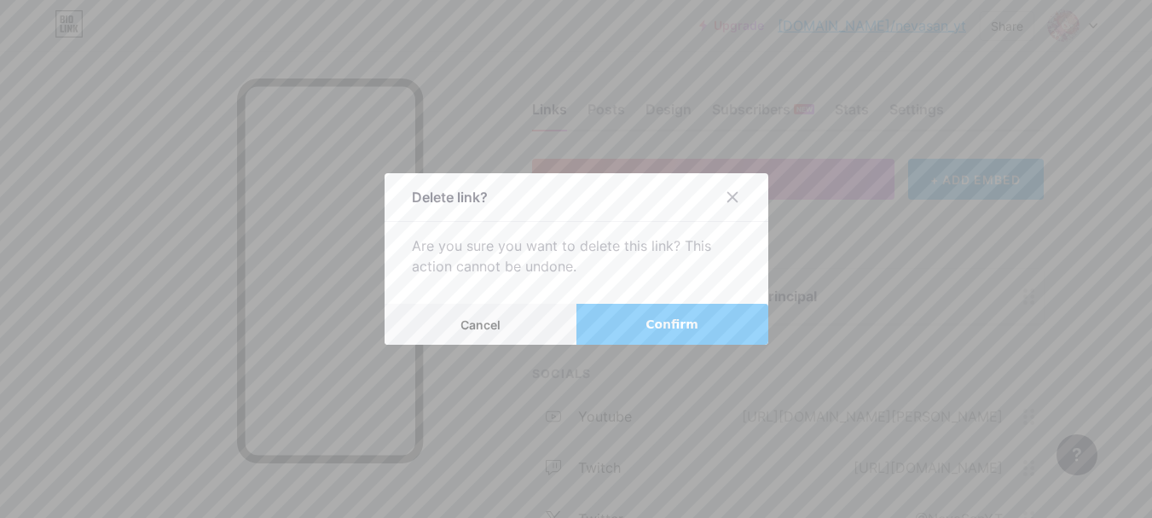
click at [646, 327] on button "Confirm" at bounding box center [673, 324] width 192 height 41
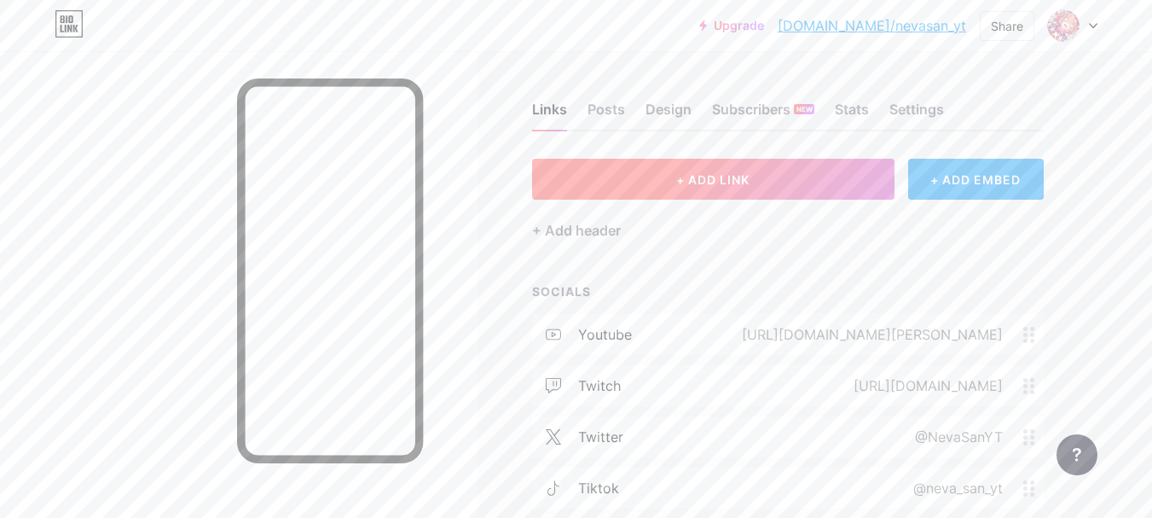
click at [710, 186] on span "+ ADD LINK" at bounding box center [712, 179] width 73 height 15
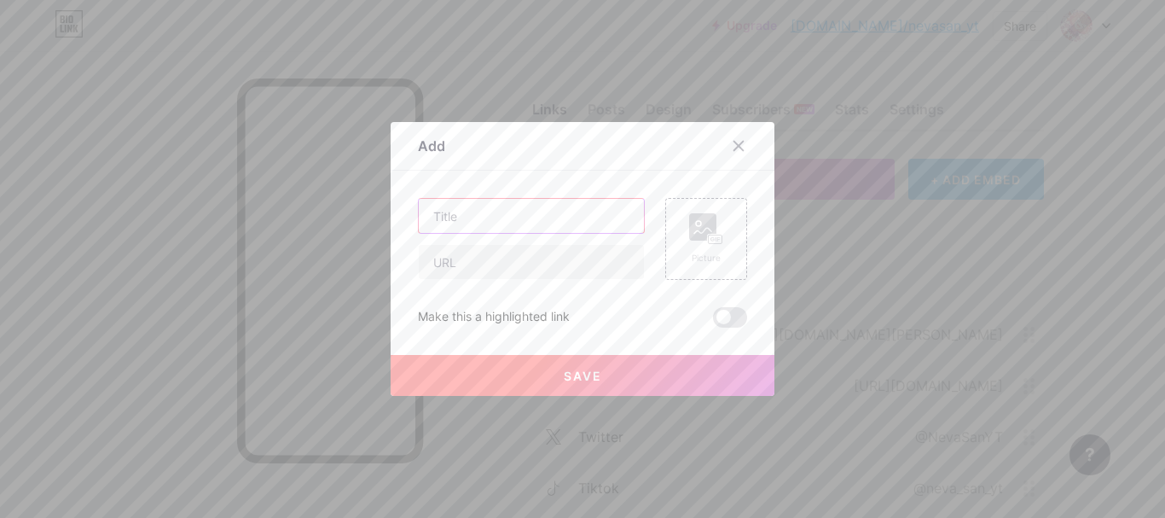
click at [494, 224] on input "text" at bounding box center [531, 216] width 225 height 34
type input "Canal Principal"
click at [550, 260] on input "text" at bounding box center [531, 262] width 225 height 34
type input "[URL][DOMAIN_NAME][PERSON_NAME]"
click at [689, 226] on rect at bounding box center [702, 226] width 27 height 27
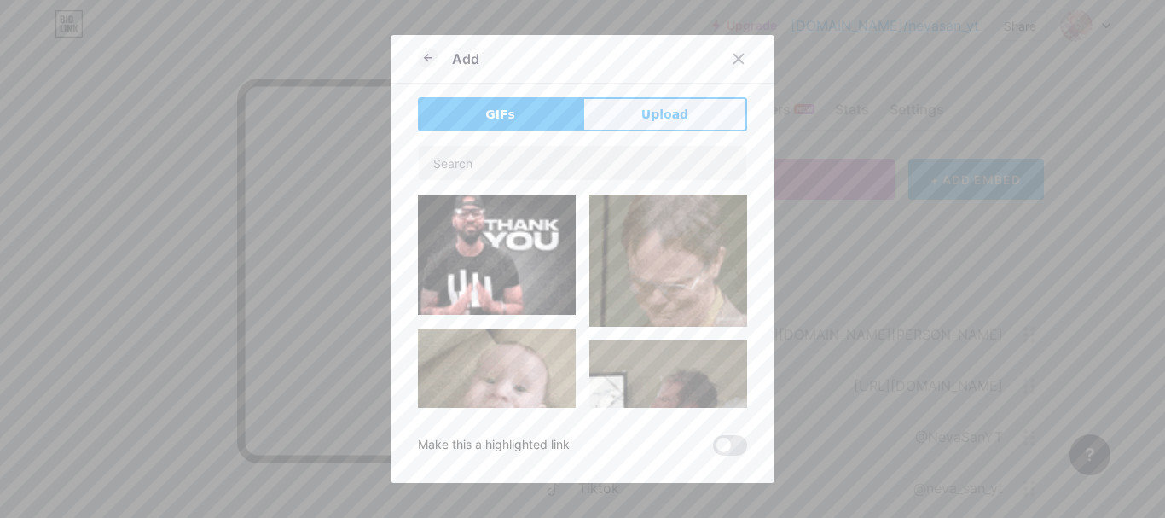
click at [674, 108] on span "Upload" at bounding box center [664, 115] width 47 height 18
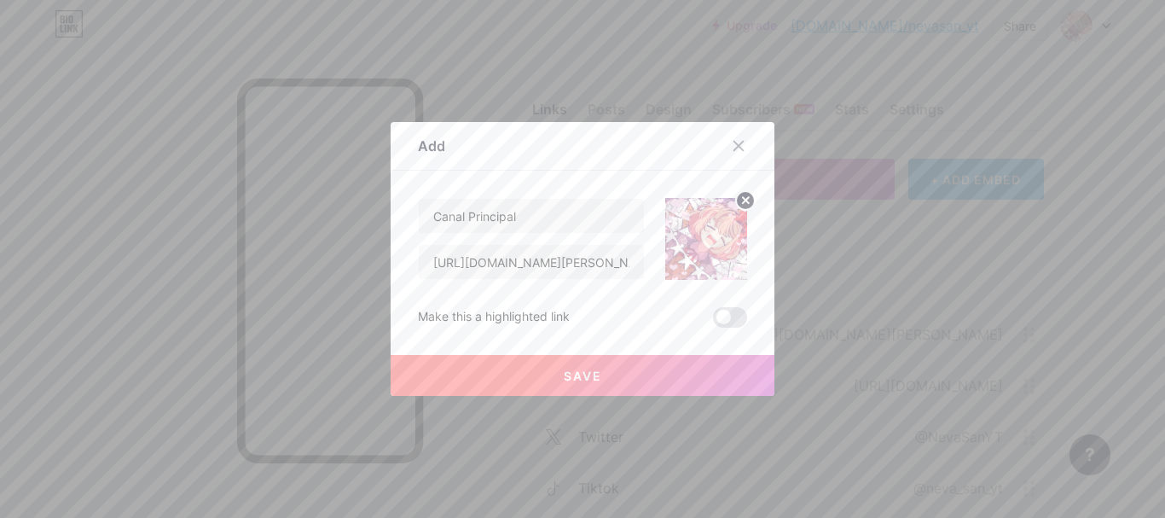
click at [641, 371] on button "Save" at bounding box center [583, 375] width 384 height 41
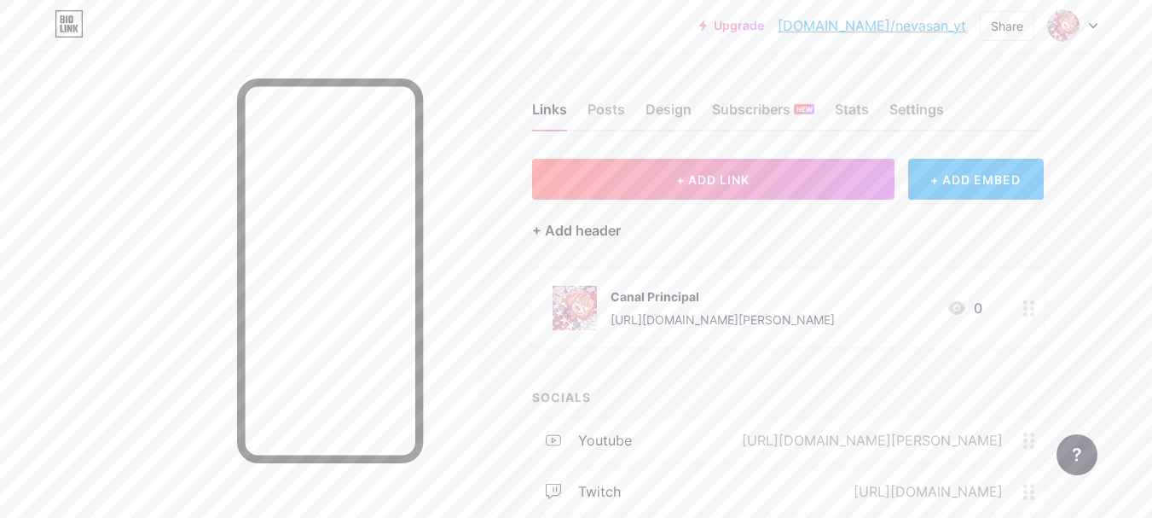
click at [595, 220] on div "+ Add header" at bounding box center [576, 230] width 89 height 20
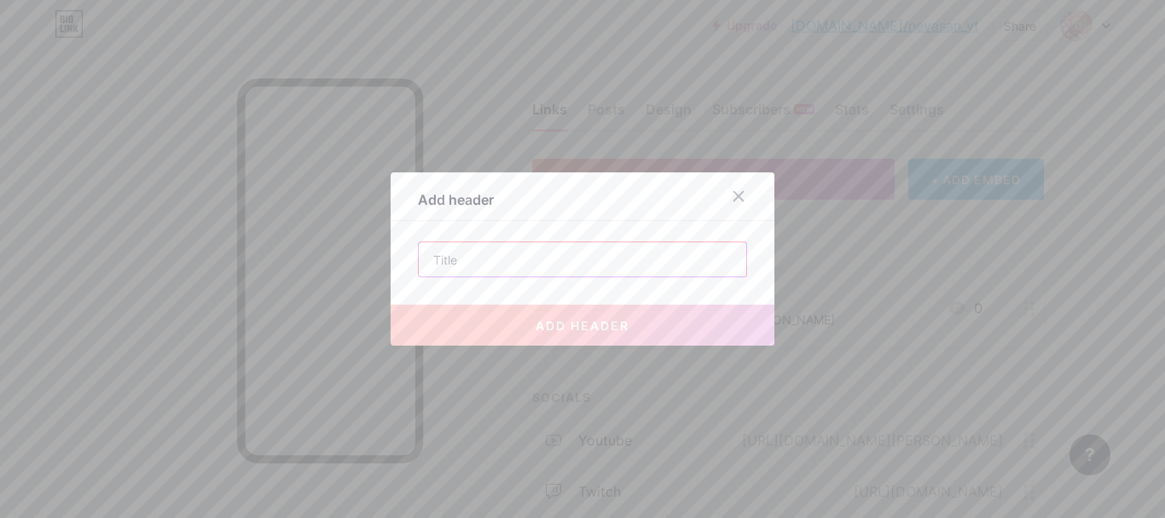
click at [554, 256] on input "text" at bounding box center [583, 259] width 328 height 34
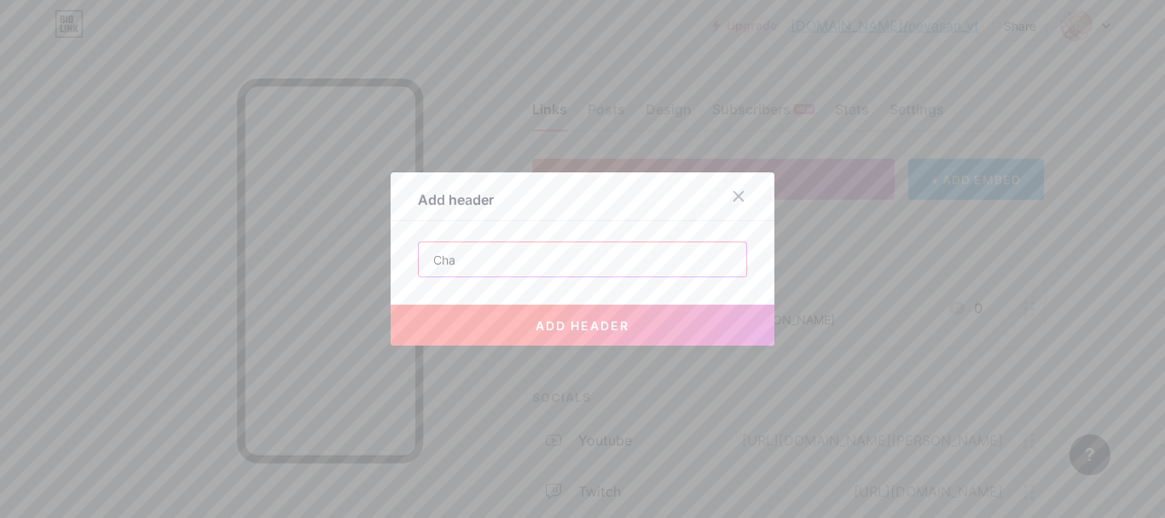
type input "Cha"
drag, startPoint x: 483, startPoint y: 247, endPoint x: 407, endPoint y: 247, distance: 75.9
click at [407, 247] on div "Add header Cha add header" at bounding box center [583, 258] width 384 height 173
paste input "CHANNELS"
type input "CHANNELS"
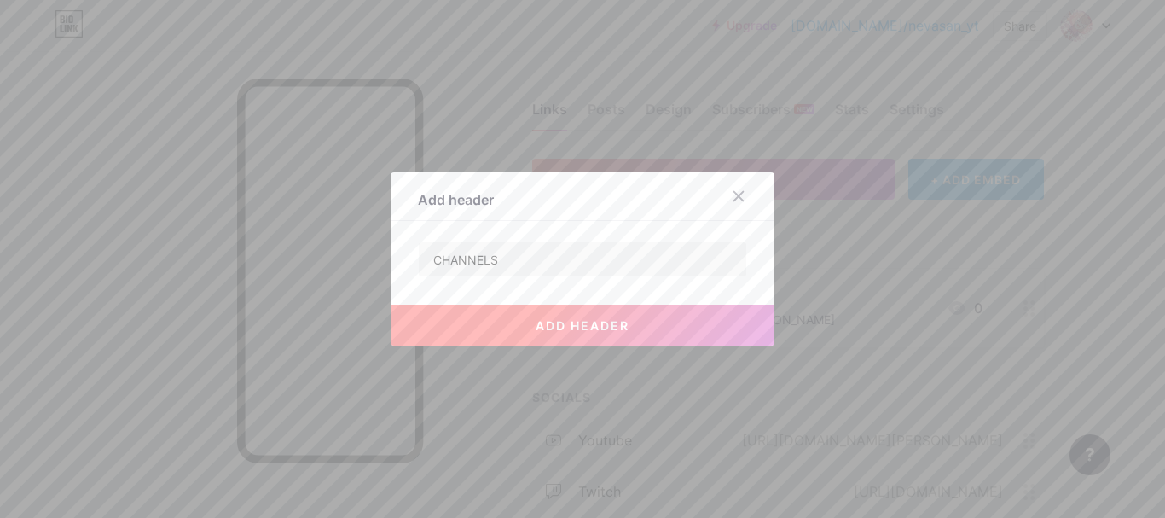
click at [629, 325] on button "add header" at bounding box center [583, 325] width 384 height 41
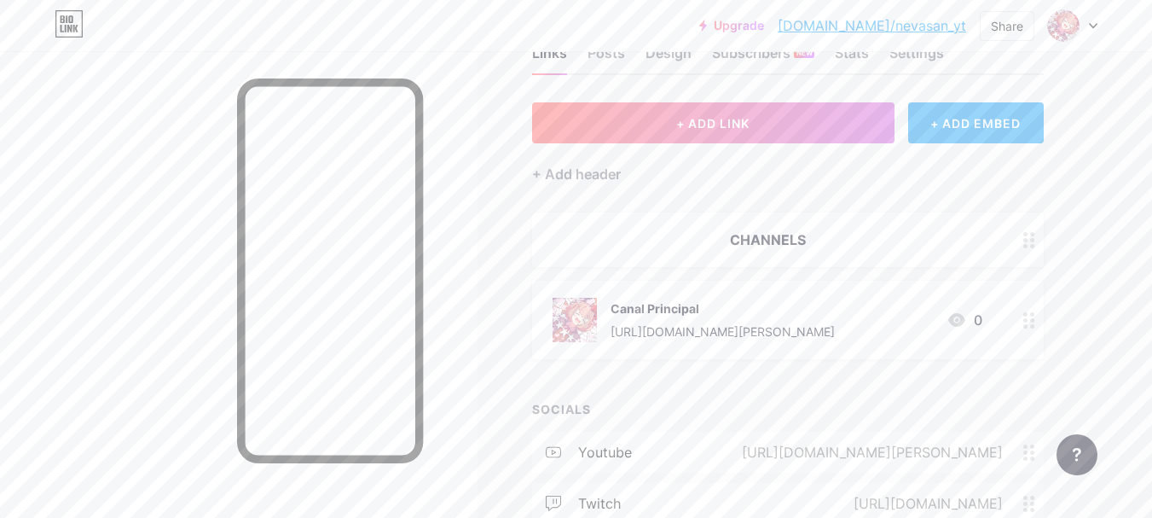
scroll to position [85, 0]
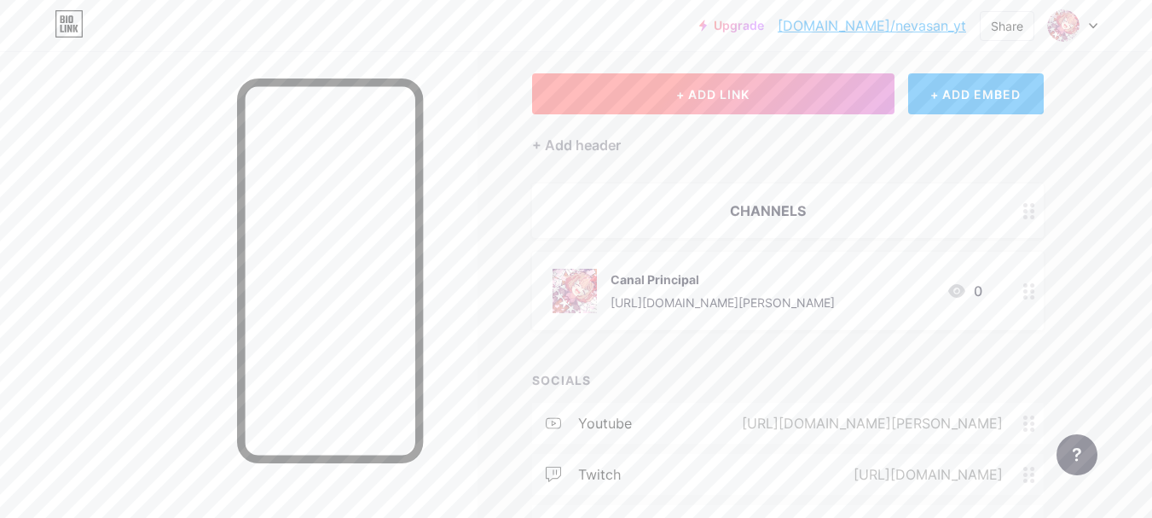
click at [746, 93] on span "+ ADD LINK" at bounding box center [712, 94] width 73 height 15
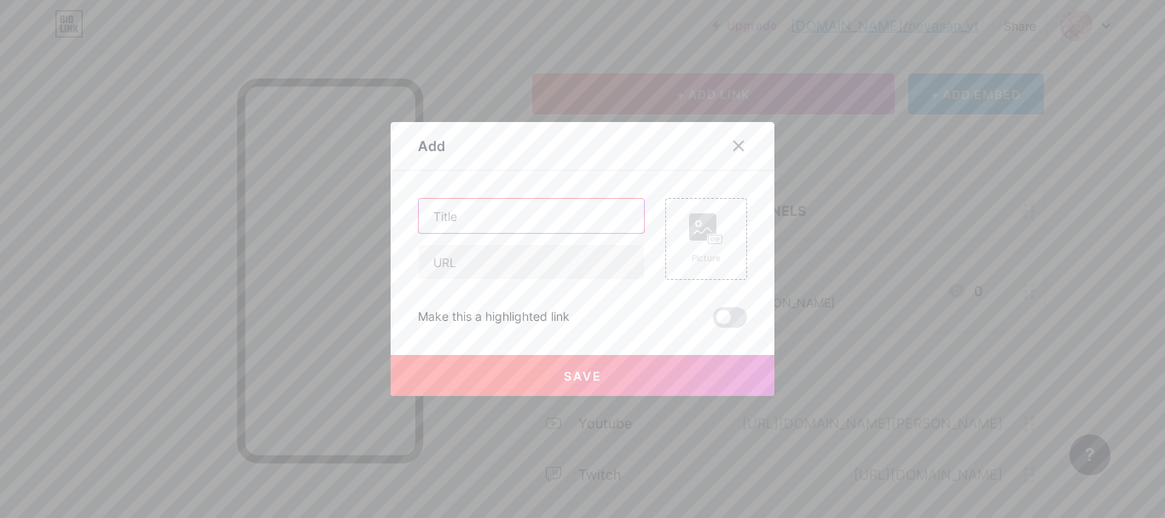
click at [547, 206] on input "text" at bounding box center [531, 216] width 225 height 34
click at [595, 215] on input "Canal de Twitch" at bounding box center [531, 216] width 225 height 34
type input "Canal de Twitch"
click at [512, 253] on input "text" at bounding box center [531, 262] width 225 height 34
paste input "[URL][DOMAIN_NAME]"
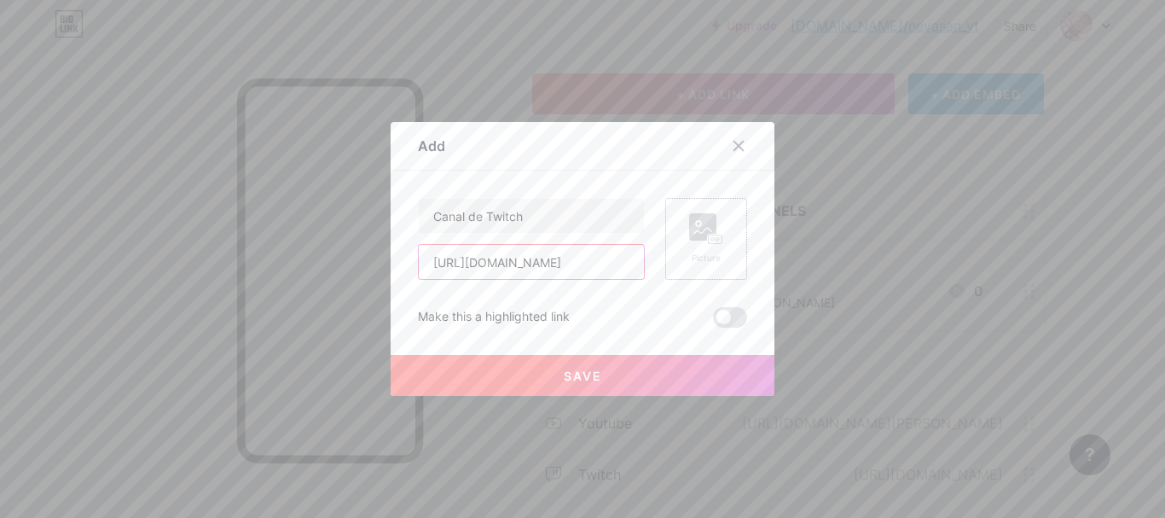
type input "[URL][DOMAIN_NAME]"
click at [691, 229] on rect at bounding box center [702, 226] width 27 height 27
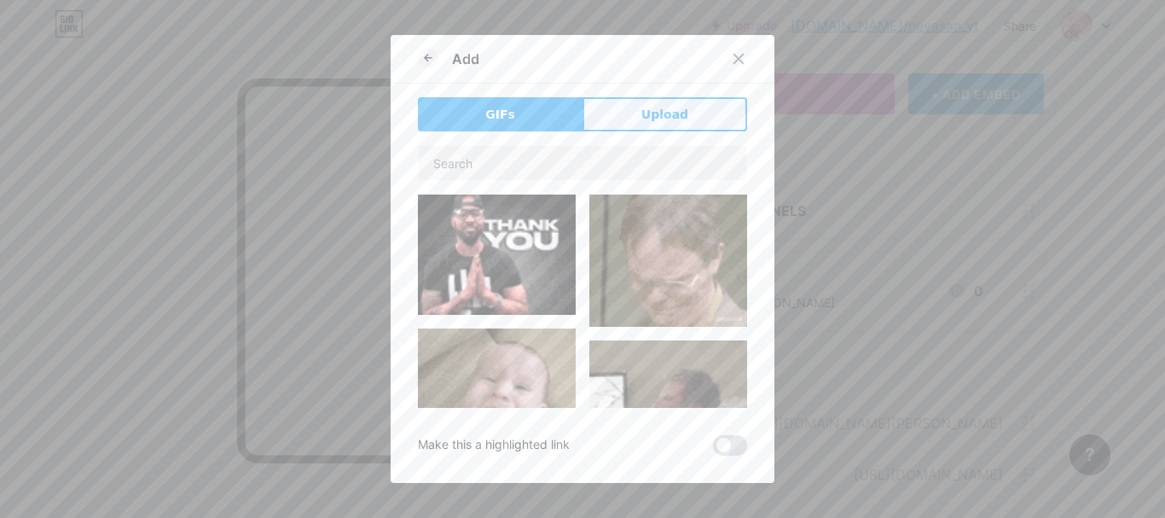
click at [659, 121] on span "Upload" at bounding box center [664, 115] width 47 height 18
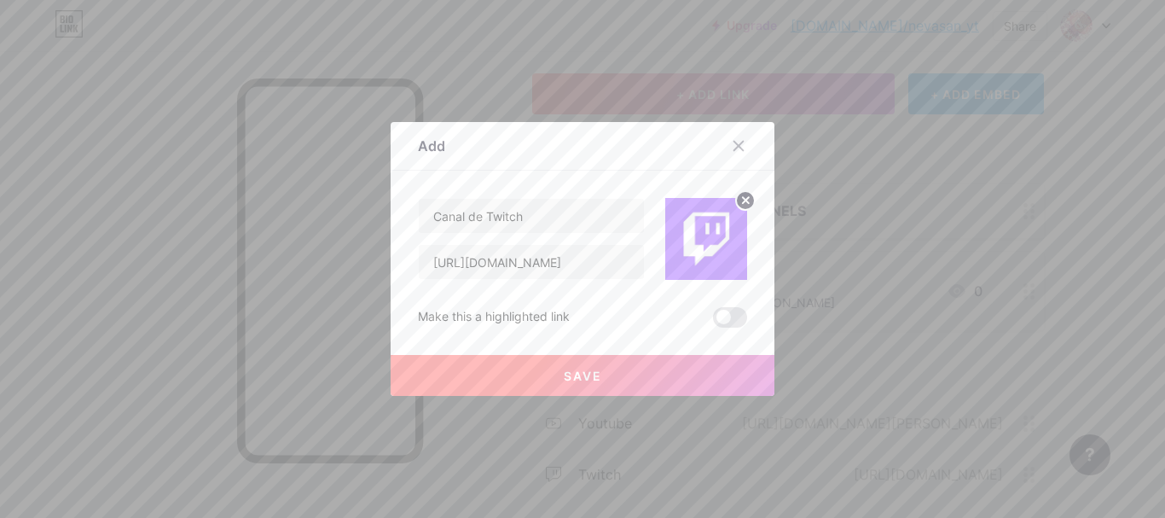
click at [656, 379] on button "Save" at bounding box center [583, 375] width 384 height 41
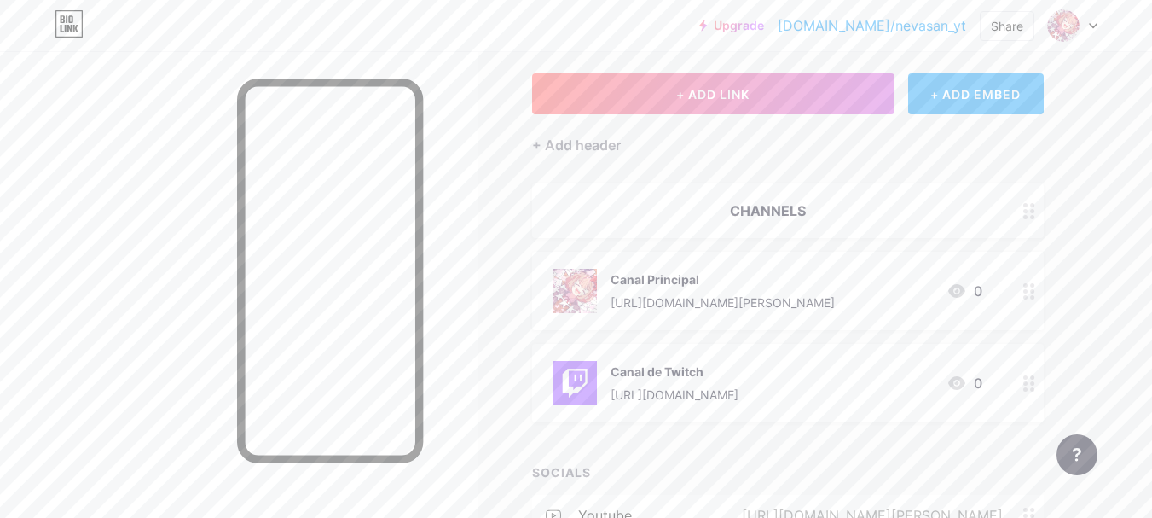
click at [959, 94] on div "+ ADD EMBED" at bounding box center [977, 93] width 136 height 41
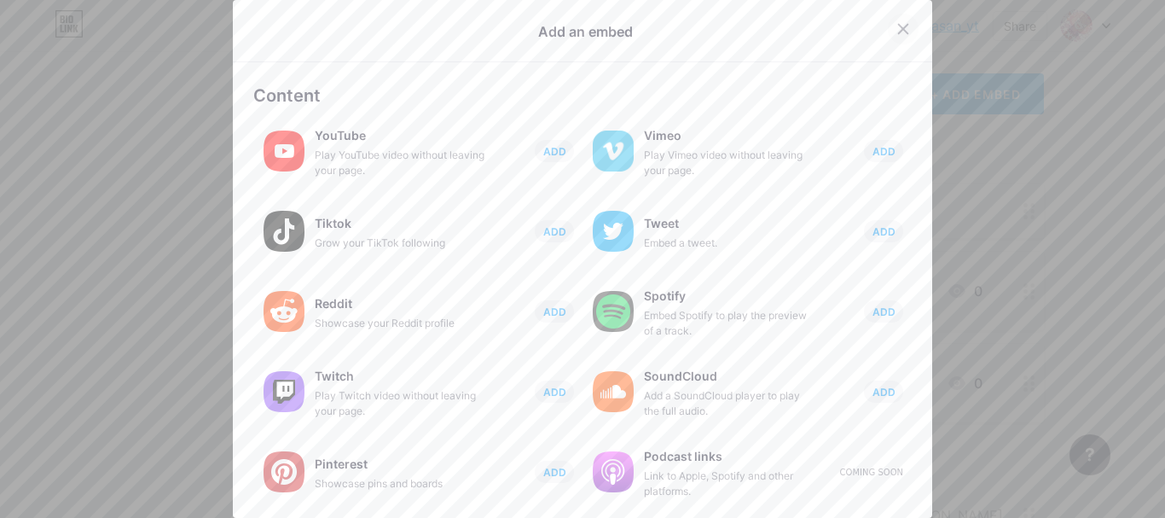
click at [897, 22] on icon at bounding box center [904, 29] width 14 height 14
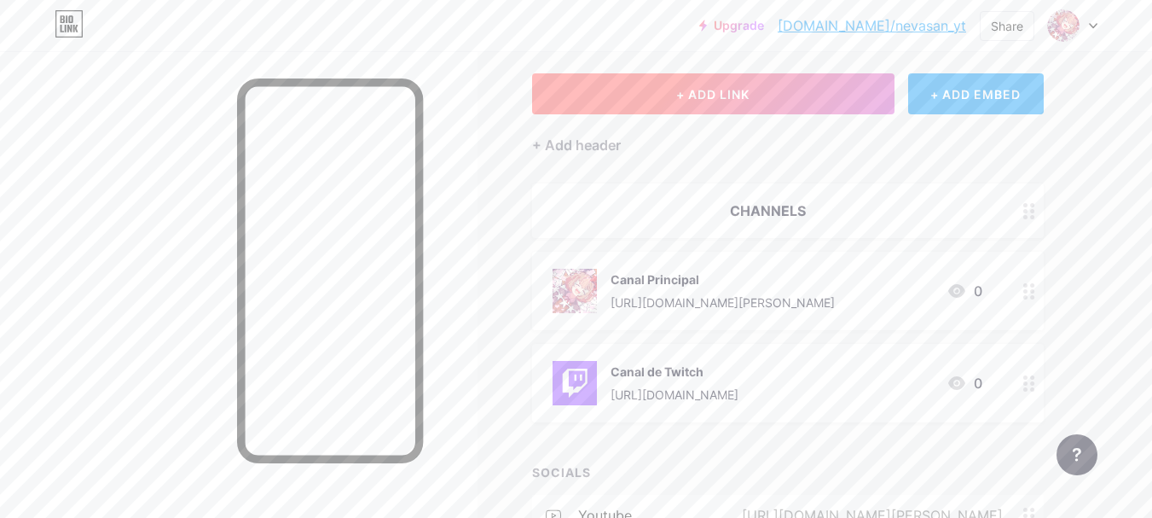
click at [828, 85] on button "+ ADD LINK" at bounding box center [713, 93] width 363 height 41
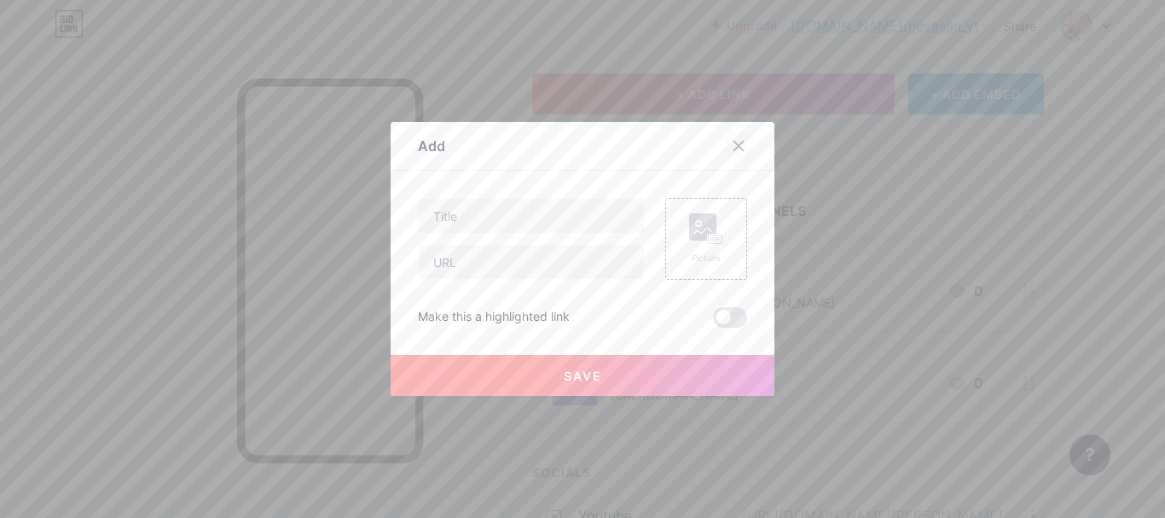
click at [738, 138] on div at bounding box center [738, 146] width 31 height 31
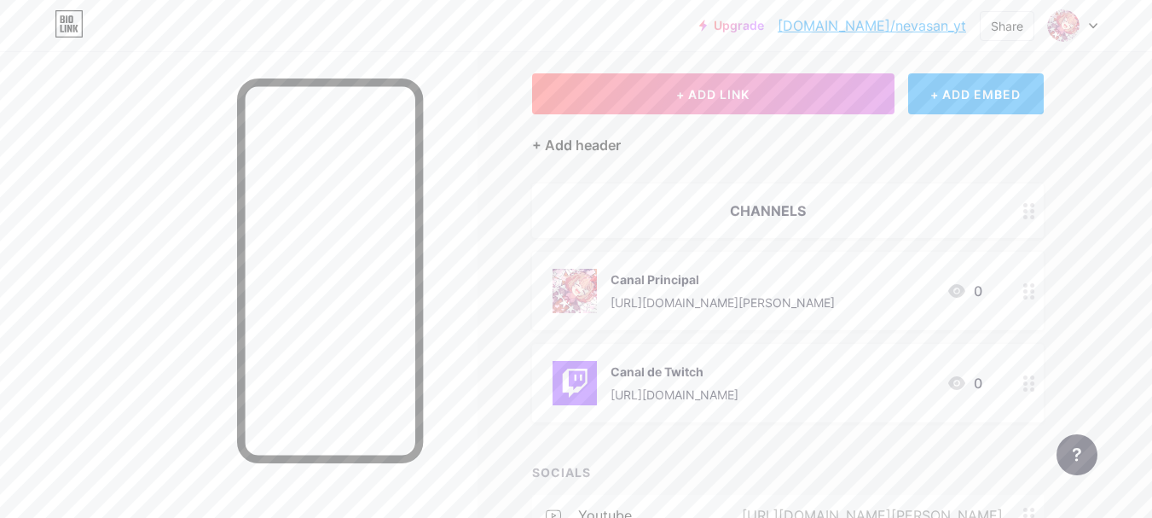
click at [618, 140] on div "+ Add header" at bounding box center [576, 145] width 89 height 20
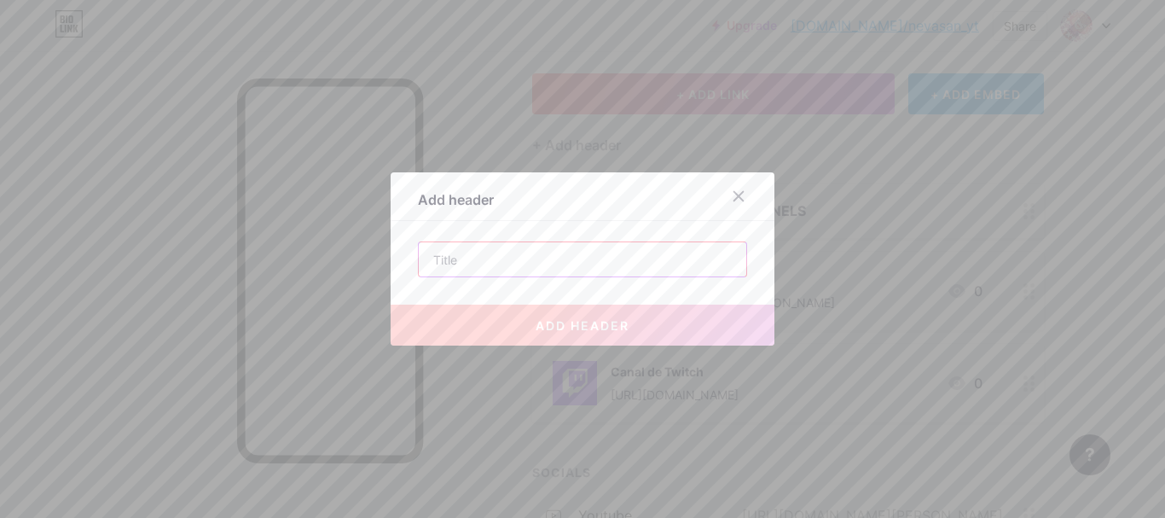
click at [543, 246] on input "text" at bounding box center [583, 259] width 328 height 34
paste input "SOCIAL"
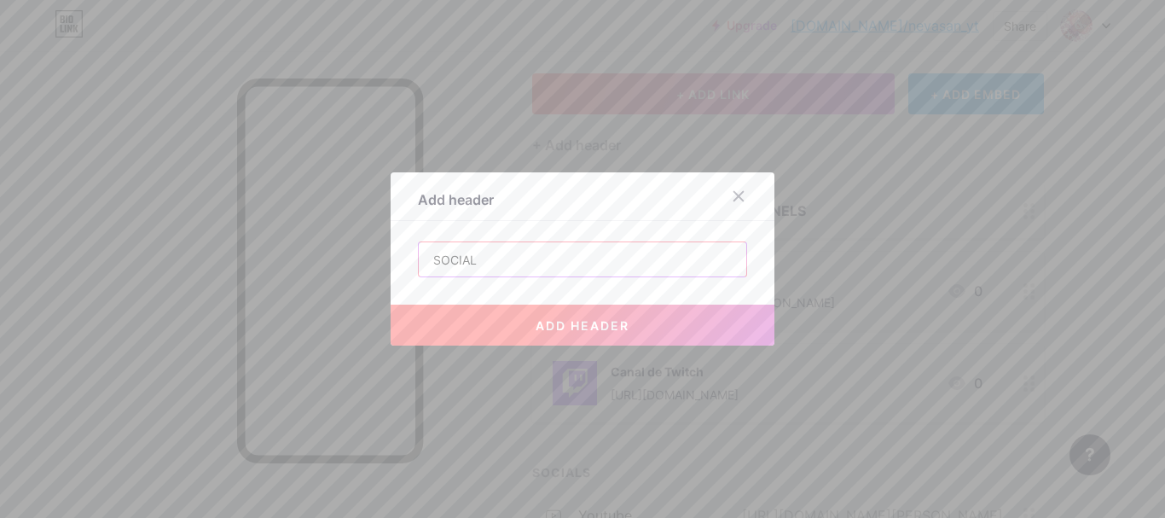
type input "SOCIAL"
click at [624, 321] on button "add header" at bounding box center [583, 325] width 384 height 41
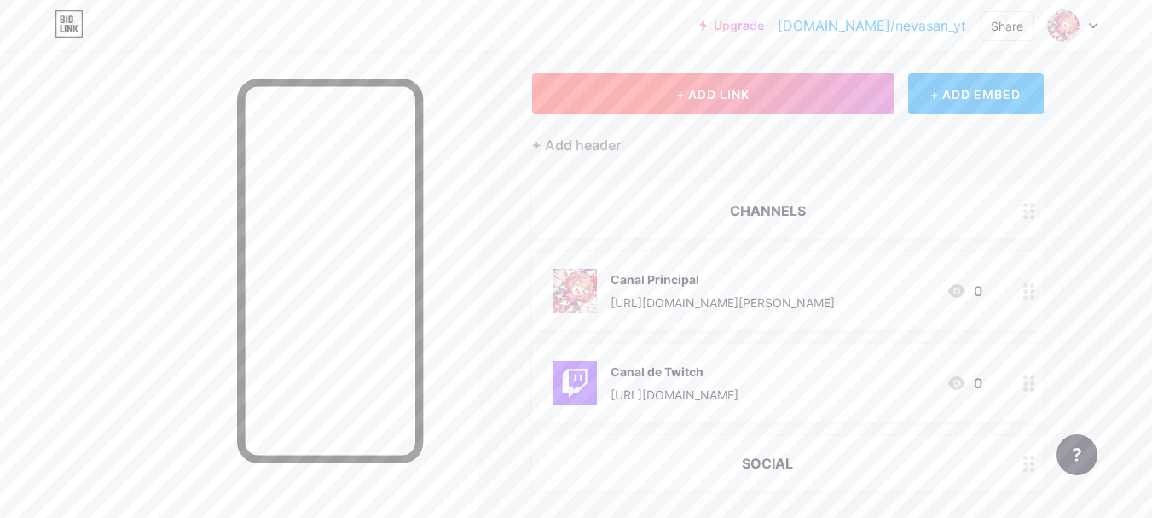
click at [691, 97] on span "+ ADD LINK" at bounding box center [712, 94] width 73 height 15
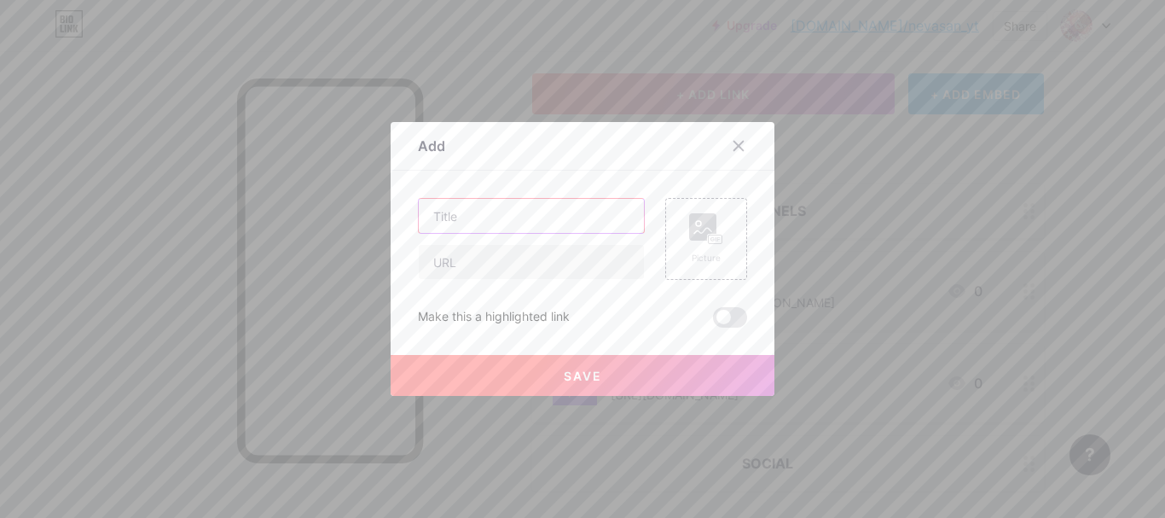
click at [503, 206] on input "text" at bounding box center [531, 216] width 225 height 34
type input "X (Twitter)"
click at [601, 264] on input "text" at bounding box center [531, 262] width 225 height 34
paste input "[URL][DOMAIN_NAME]"
type input "[URL][DOMAIN_NAME]"
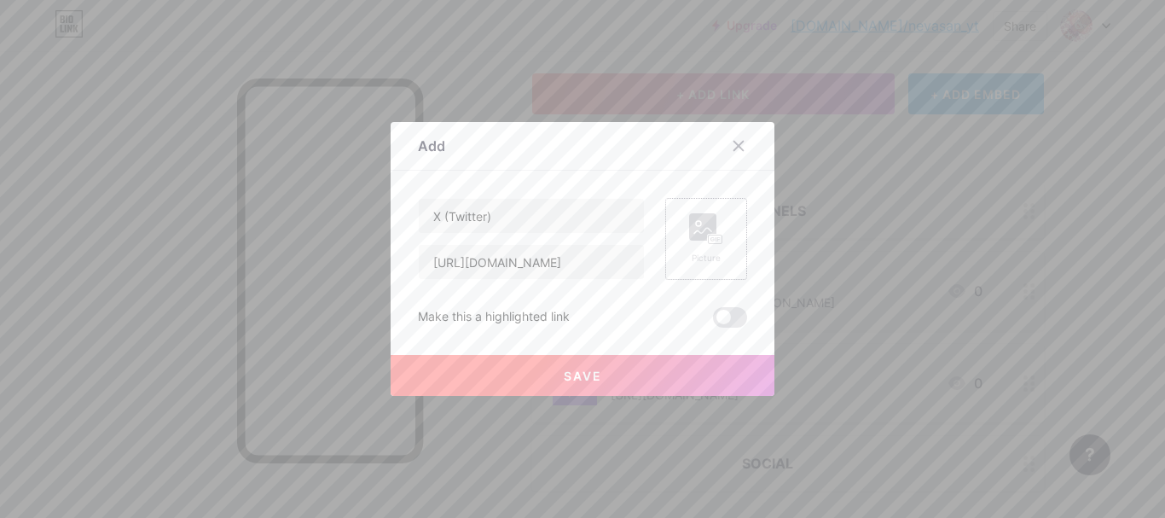
click at [709, 237] on rect at bounding box center [716, 239] width 14 height 9
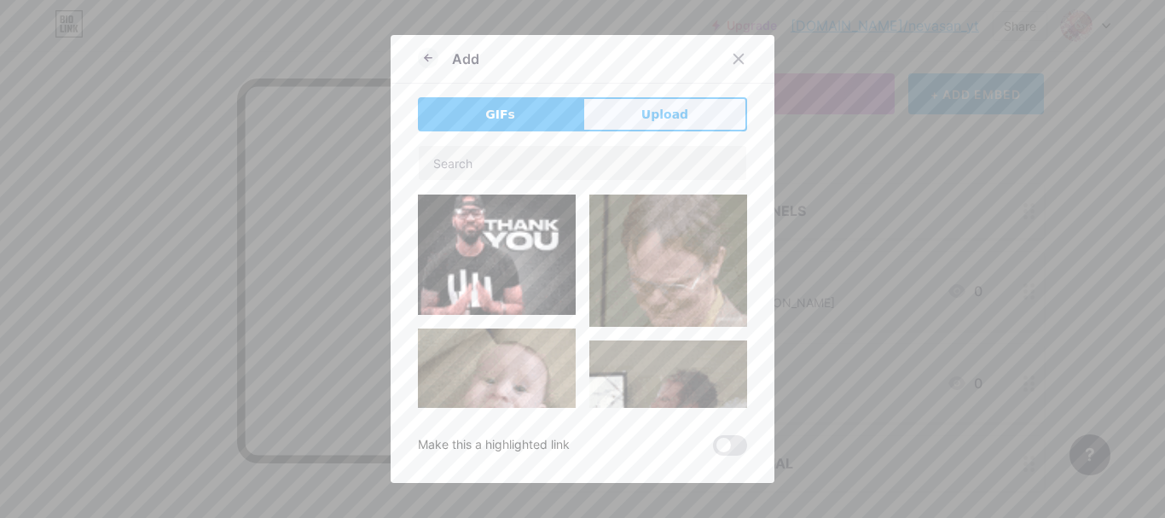
click at [647, 126] on button "Upload" at bounding box center [665, 114] width 165 height 34
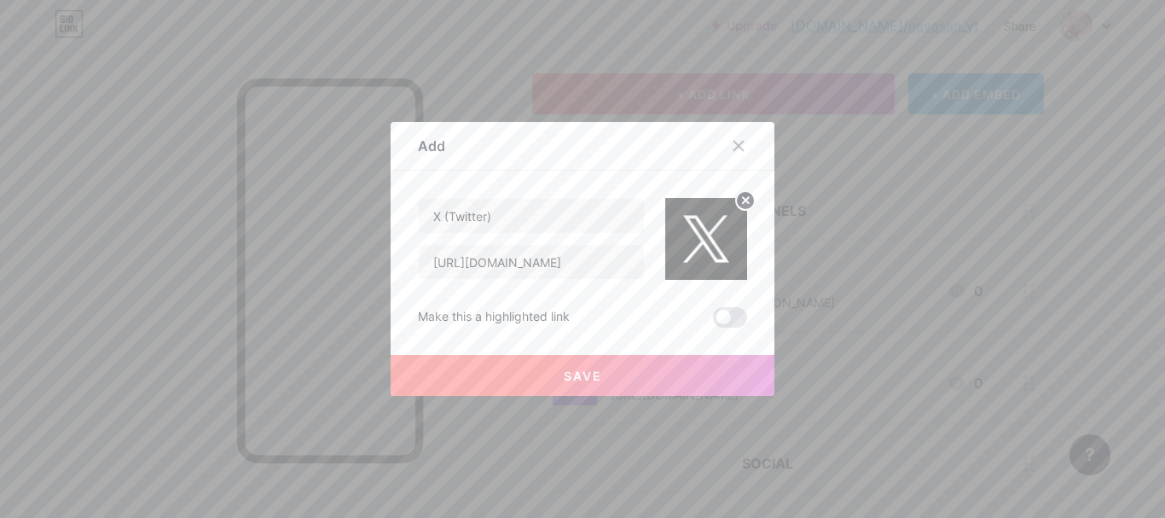
click at [622, 374] on button "Save" at bounding box center [583, 375] width 384 height 41
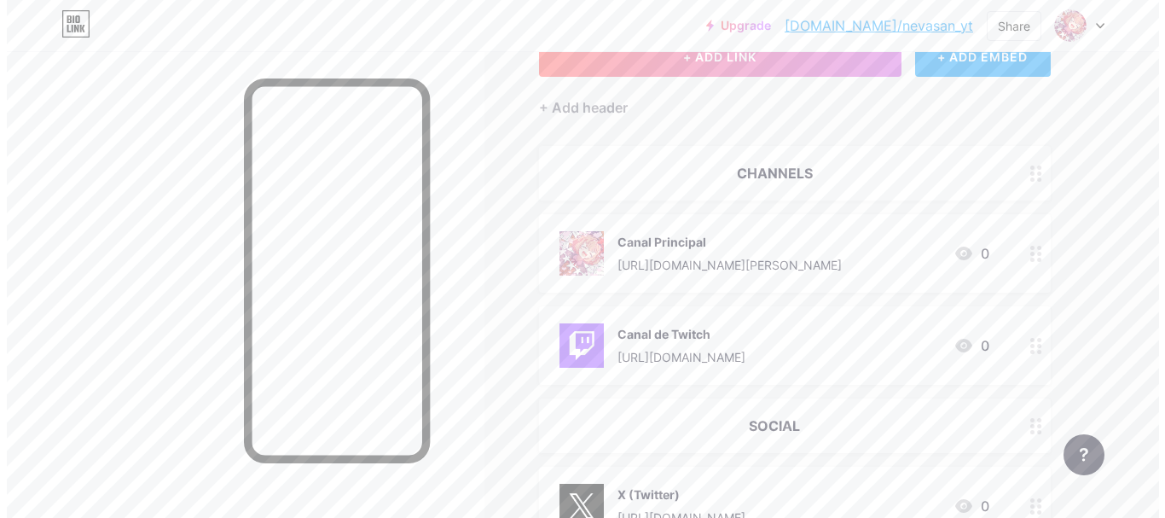
scroll to position [93, 0]
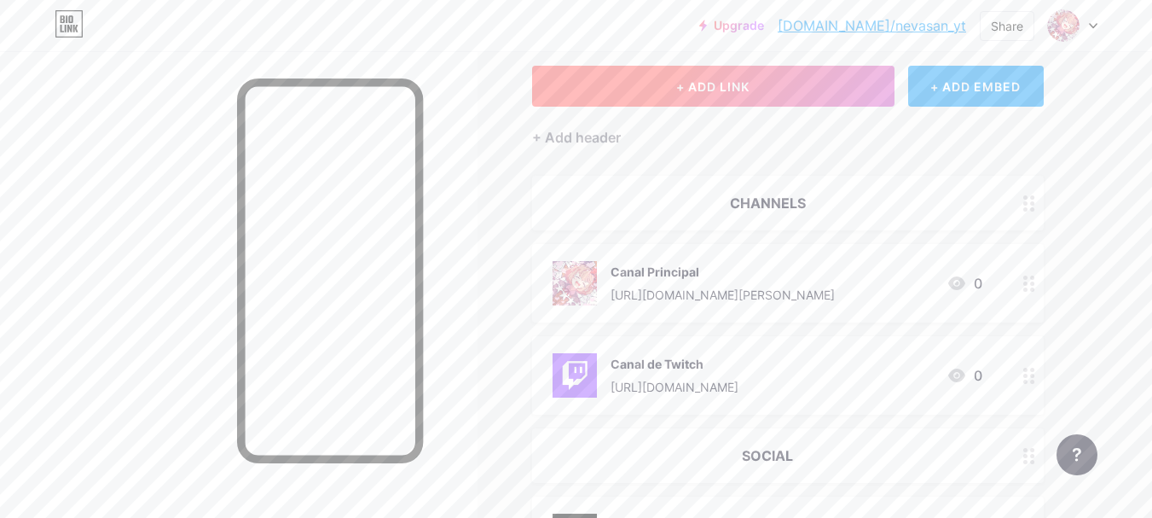
click at [773, 92] on button "+ ADD LINK" at bounding box center [713, 86] width 363 height 41
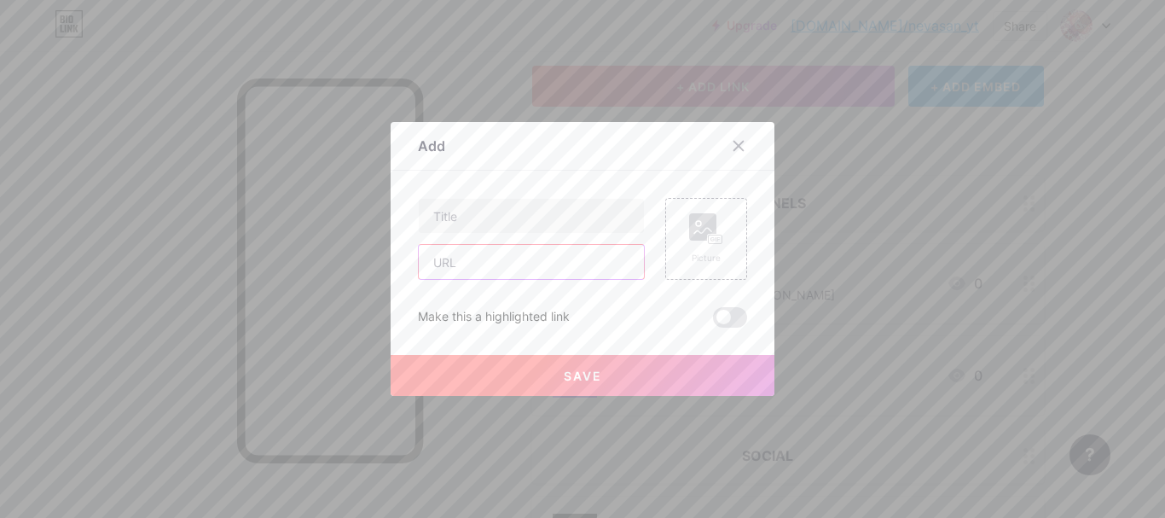
click at [568, 255] on input "text" at bounding box center [531, 262] width 225 height 34
click at [450, 216] on input "text" at bounding box center [531, 216] width 225 height 34
type input "Discord"
click at [462, 269] on input "text" at bounding box center [531, 262] width 225 height 34
paste input "nevasanyt"
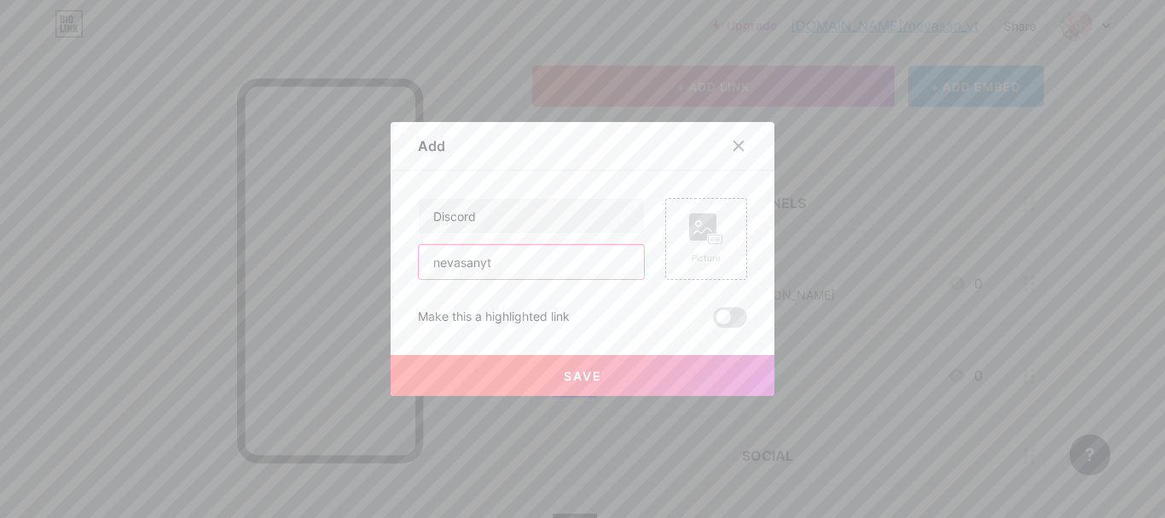
drag, startPoint x: 418, startPoint y: 258, endPoint x: 427, endPoint y: 264, distance: 9.9
click at [422, 263] on input "nevasanyt" at bounding box center [531, 262] width 225 height 34
type input "nevasanyt"
click at [736, 140] on icon at bounding box center [739, 146] width 14 height 14
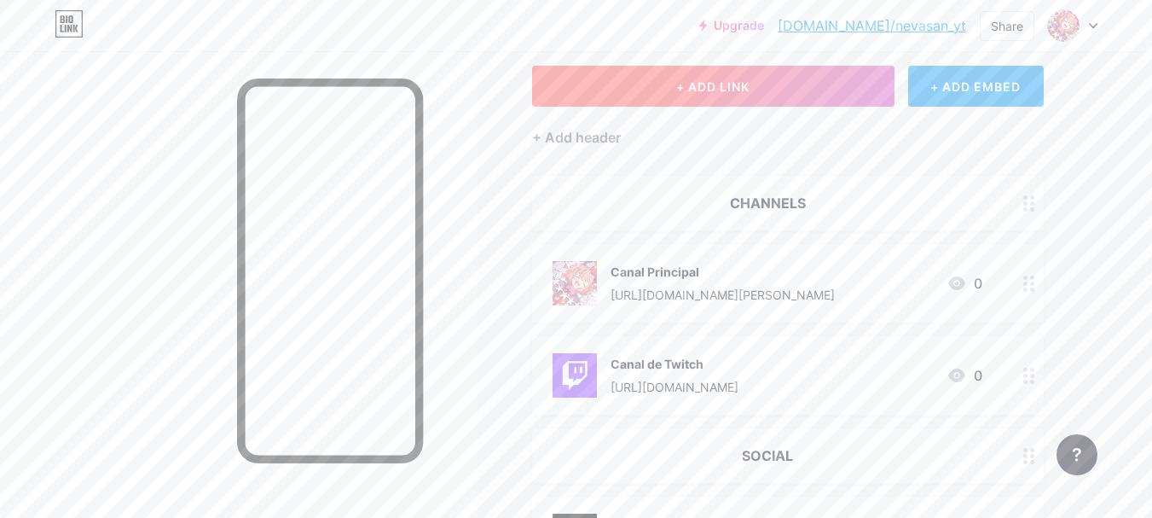
click at [703, 84] on span "+ ADD LINK" at bounding box center [712, 86] width 73 height 15
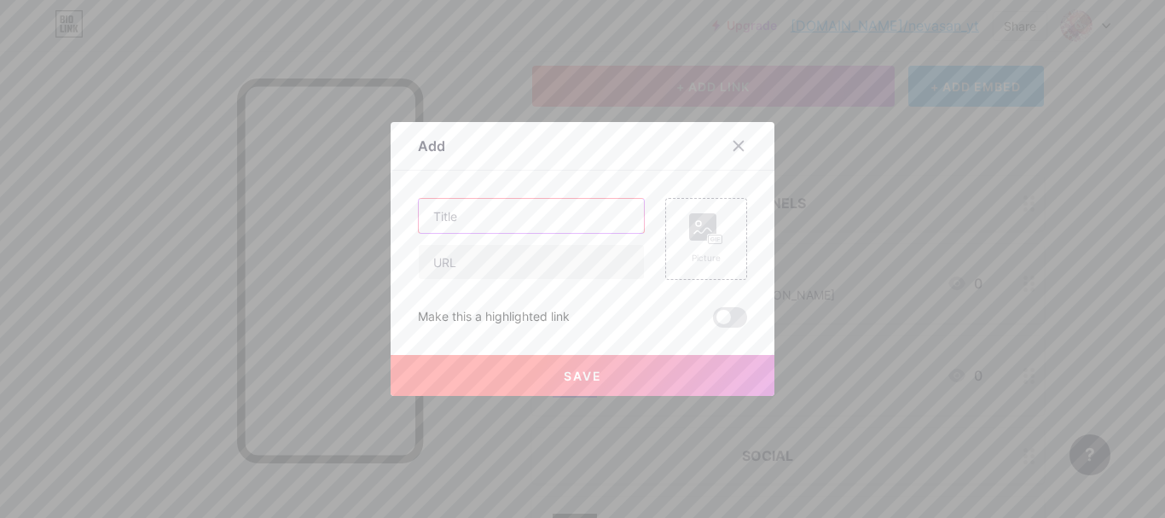
click at [565, 210] on input "text" at bounding box center [531, 216] width 225 height 34
type input "TikTok"
click at [505, 264] on input "text" at bounding box center [531, 262] width 225 height 34
paste input "[URL][DOMAIN_NAME]"
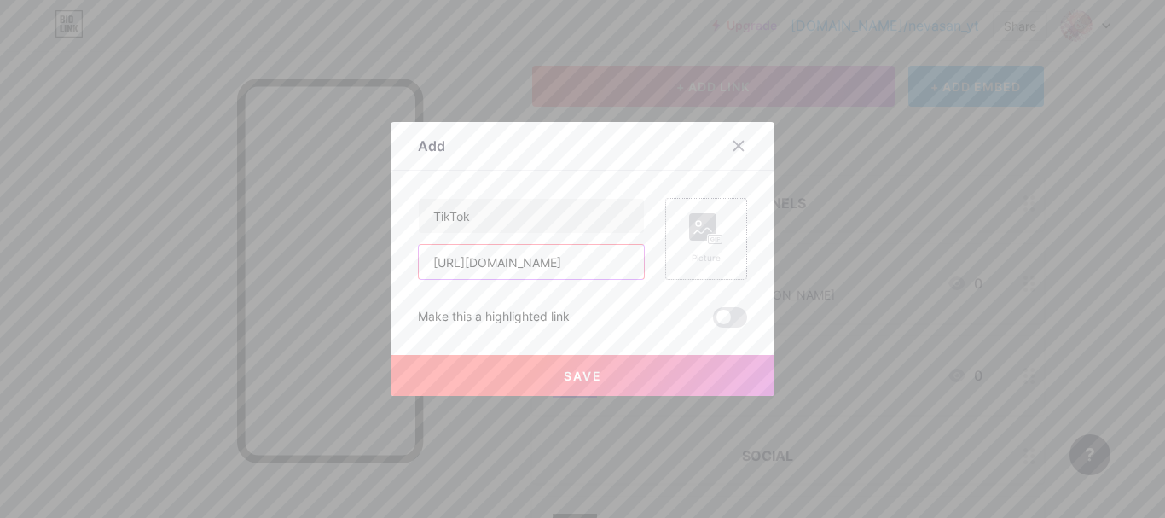
type input "[URL][DOMAIN_NAME]"
click at [708, 232] on rect at bounding box center [702, 226] width 27 height 27
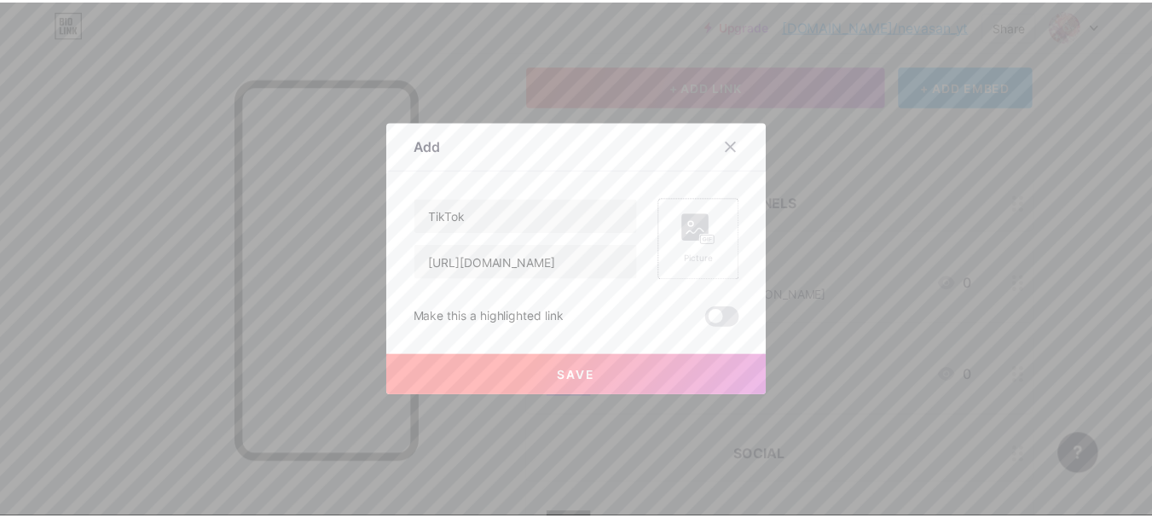
scroll to position [0, 0]
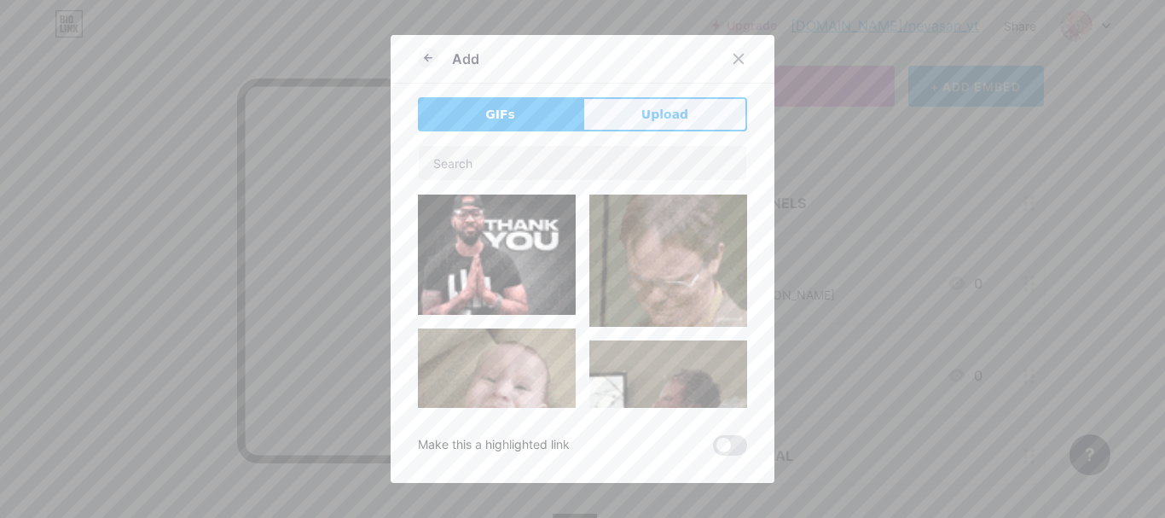
click at [626, 112] on button "Upload" at bounding box center [665, 114] width 165 height 34
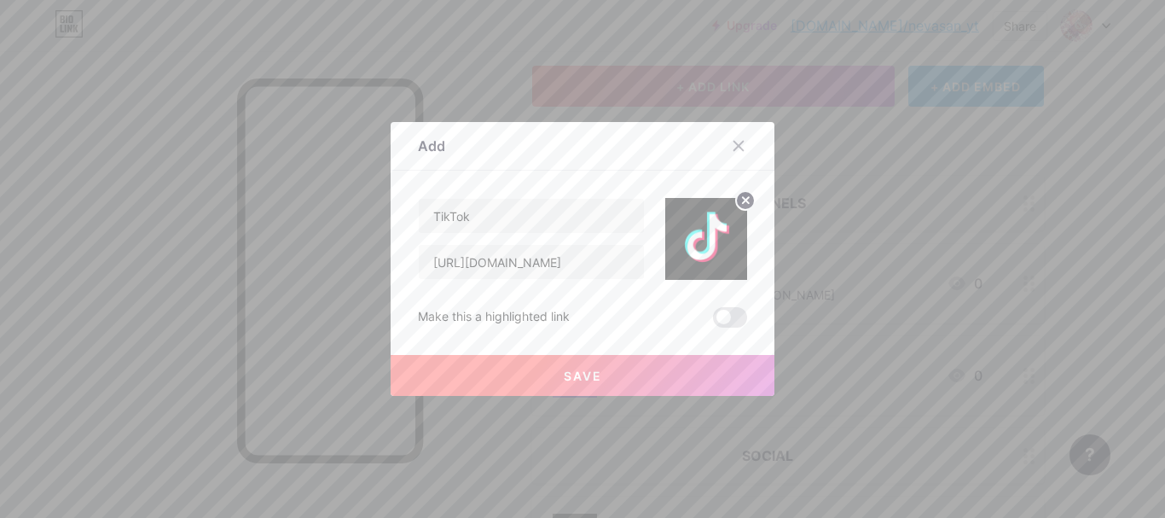
click at [661, 373] on button "Save" at bounding box center [583, 375] width 384 height 41
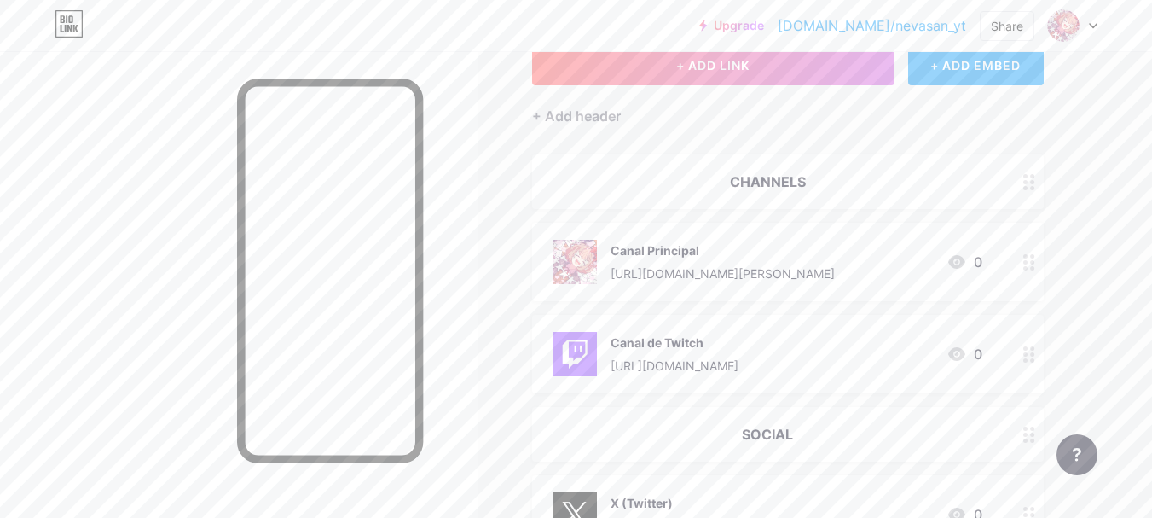
scroll to position [108, 0]
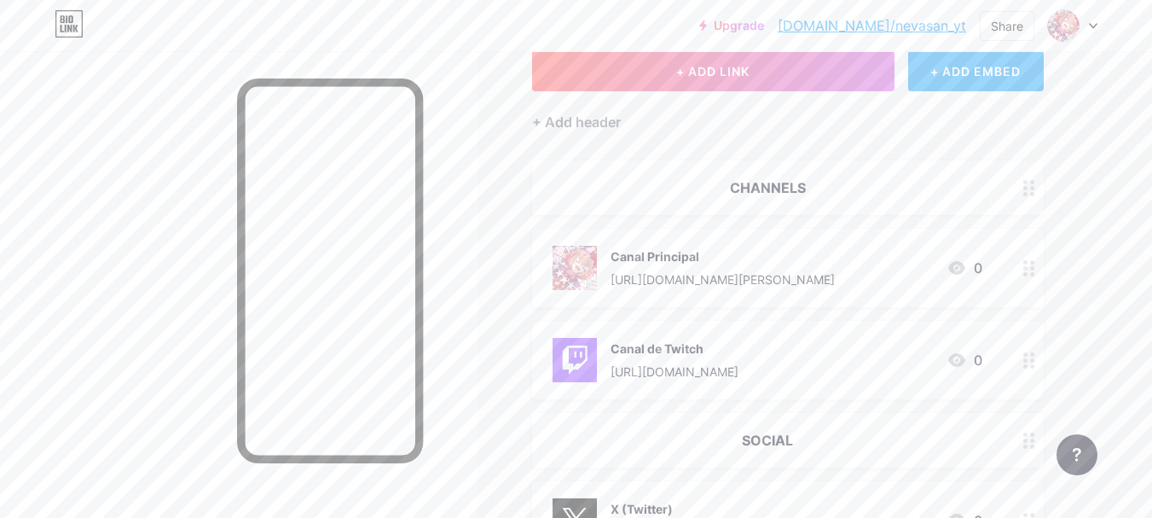
click at [984, 69] on div "+ ADD EMBED" at bounding box center [977, 70] width 136 height 41
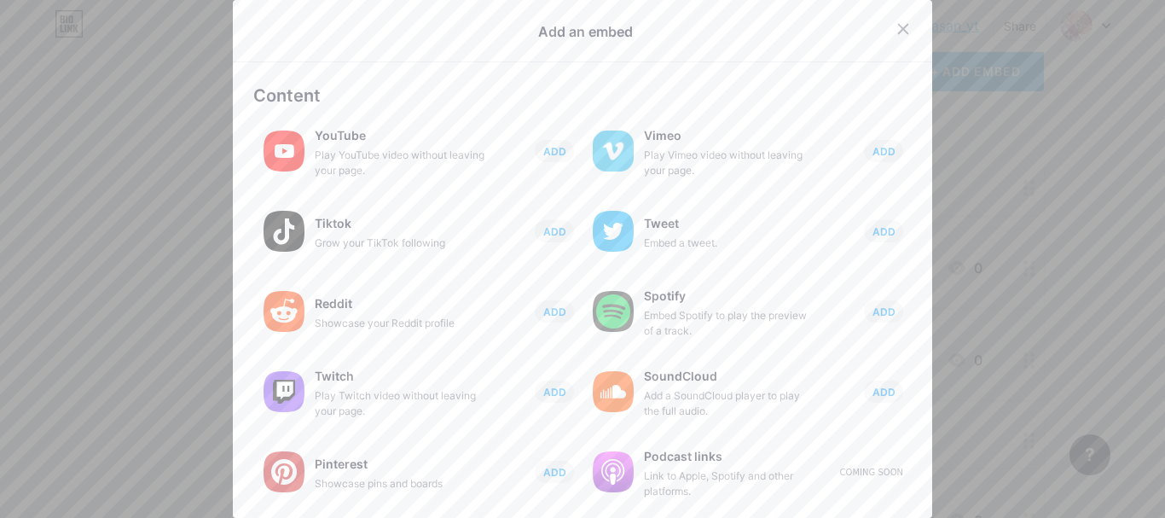
click at [897, 26] on icon at bounding box center [904, 29] width 14 height 14
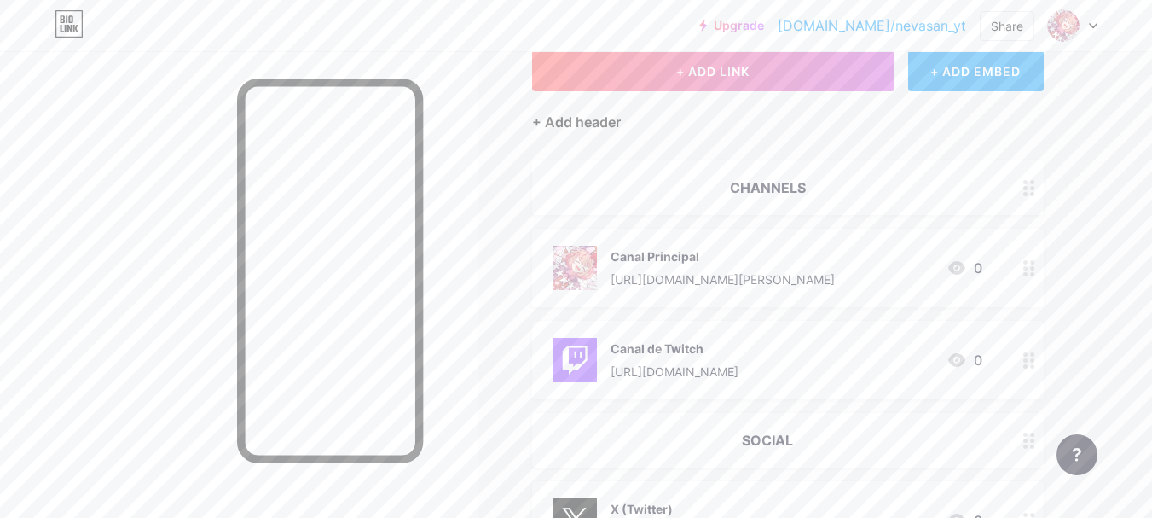
click at [621, 122] on div "+ Add header" at bounding box center [576, 122] width 89 height 20
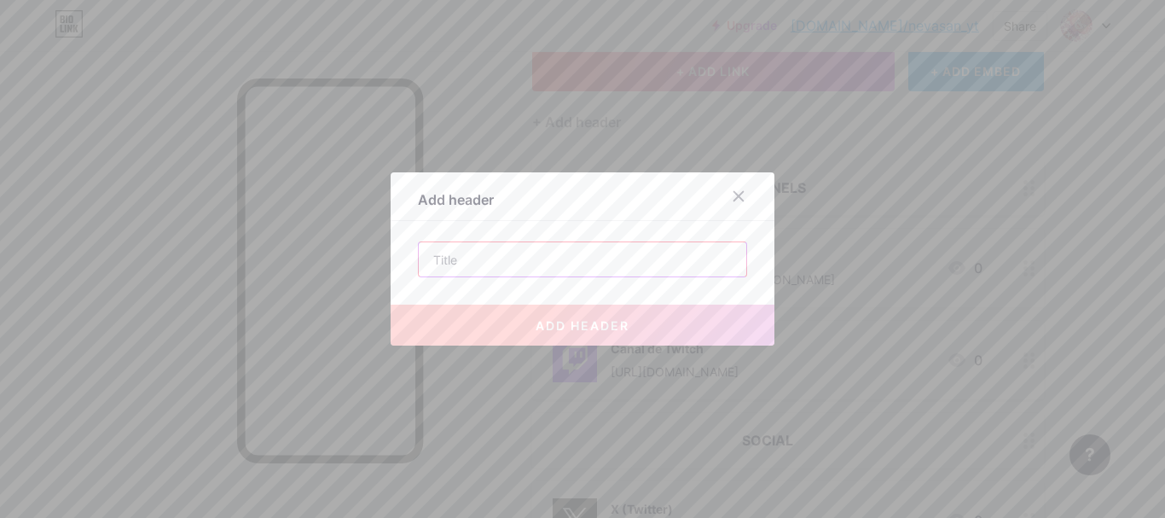
click at [491, 263] on input "text" at bounding box center [583, 259] width 328 height 34
click at [623, 263] on input "text" at bounding box center [583, 259] width 328 height 34
paste input "OTHER"
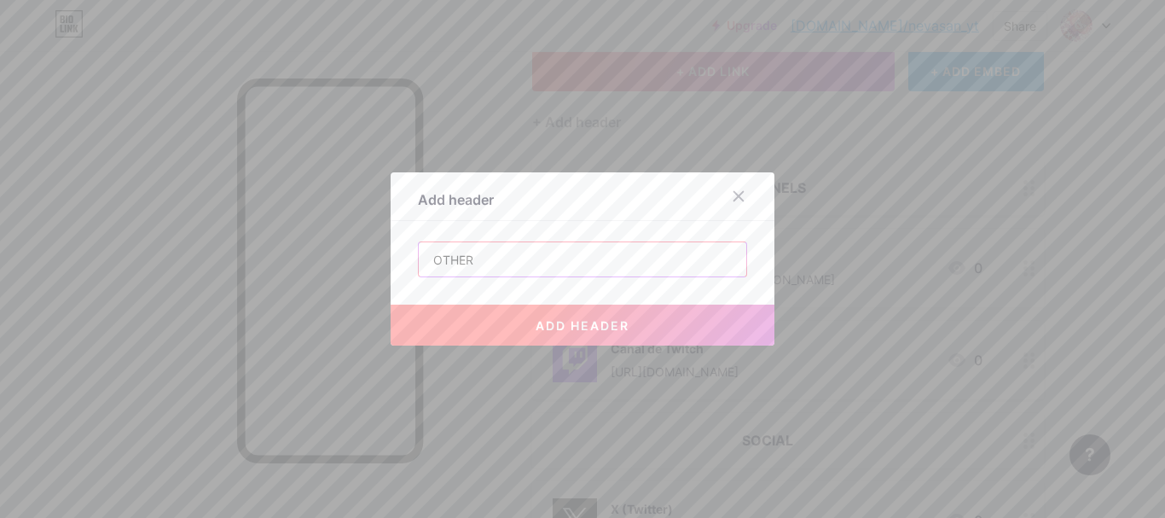
type input "OTHER"
click at [655, 317] on button "add header" at bounding box center [583, 325] width 384 height 41
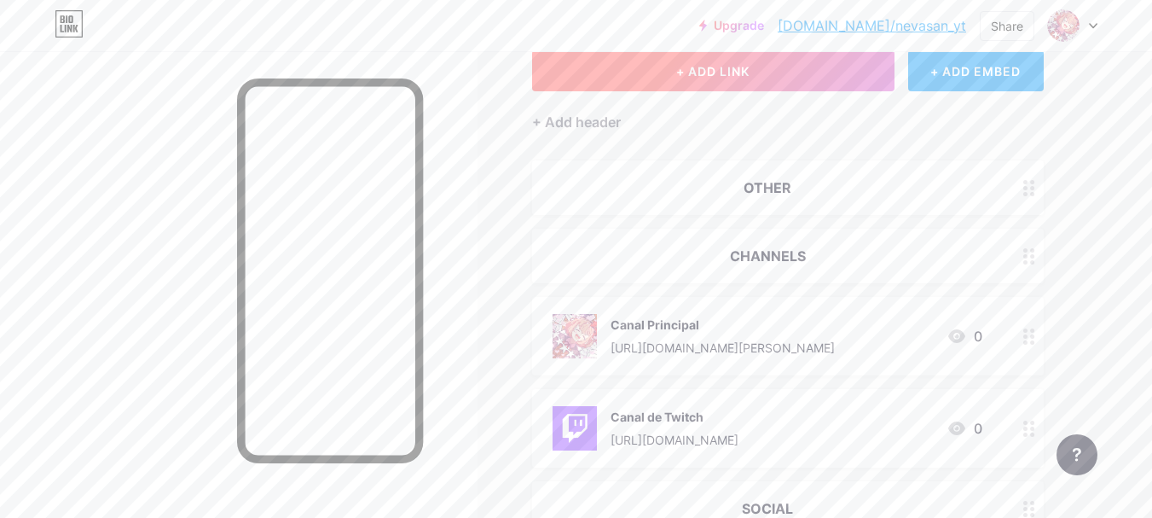
click at [740, 73] on span "+ ADD LINK" at bounding box center [712, 71] width 73 height 15
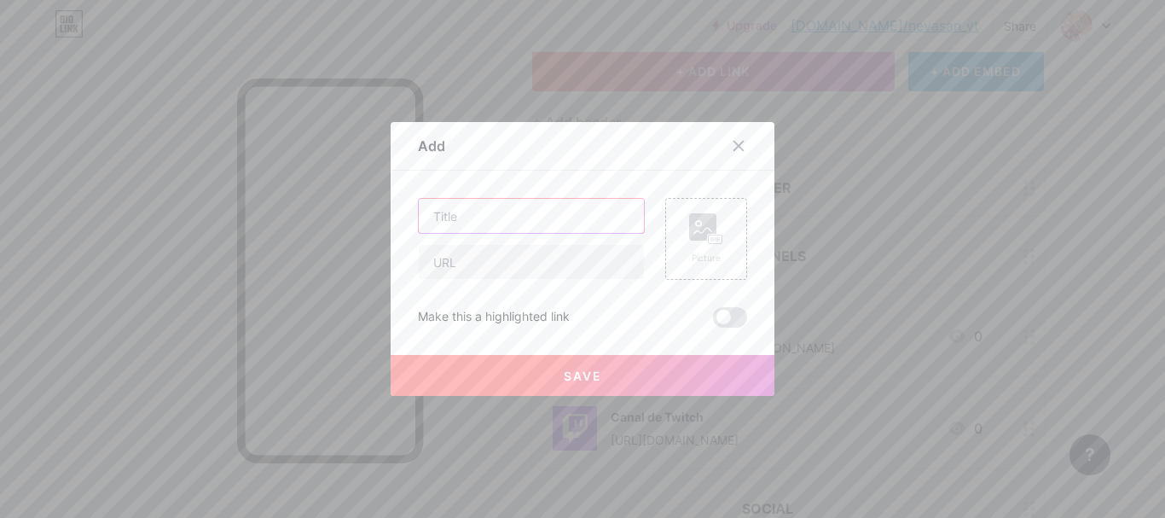
click at [535, 217] on input "text" at bounding box center [531, 216] width 225 height 34
type input "Mail"
click at [533, 266] on input "text" at bounding box center [531, 262] width 225 height 34
click at [734, 150] on icon at bounding box center [738, 146] width 9 height 9
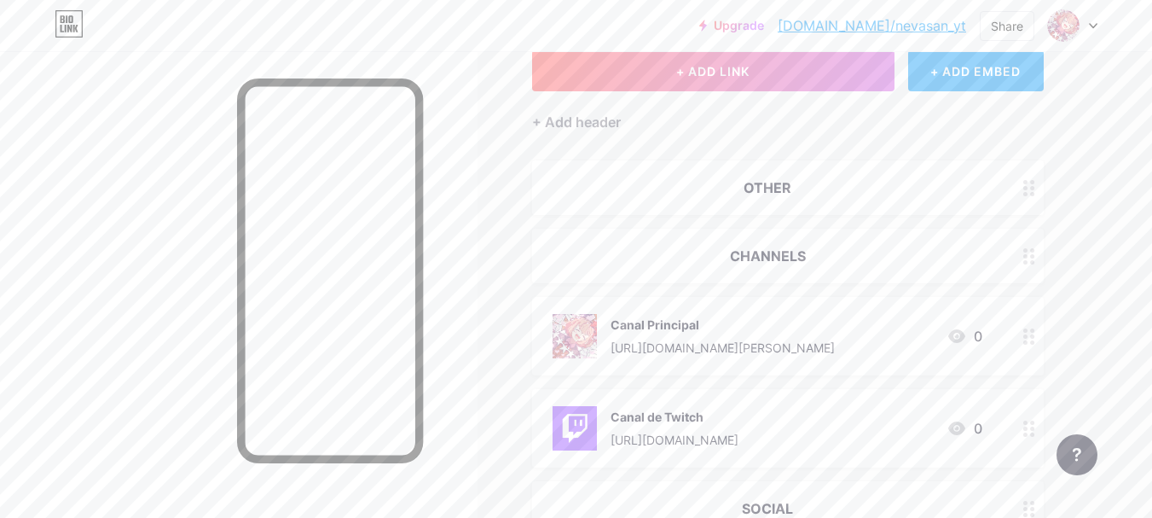
click at [940, 179] on div "OTHER" at bounding box center [768, 187] width 430 height 20
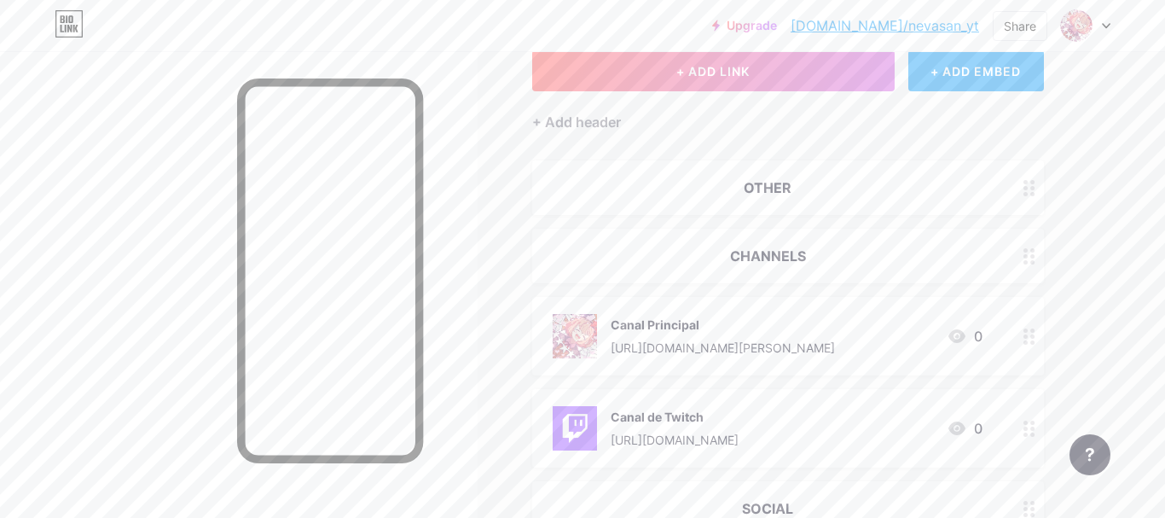
click at [447, 288] on div "Delete" at bounding box center [436, 291] width 36 height 20
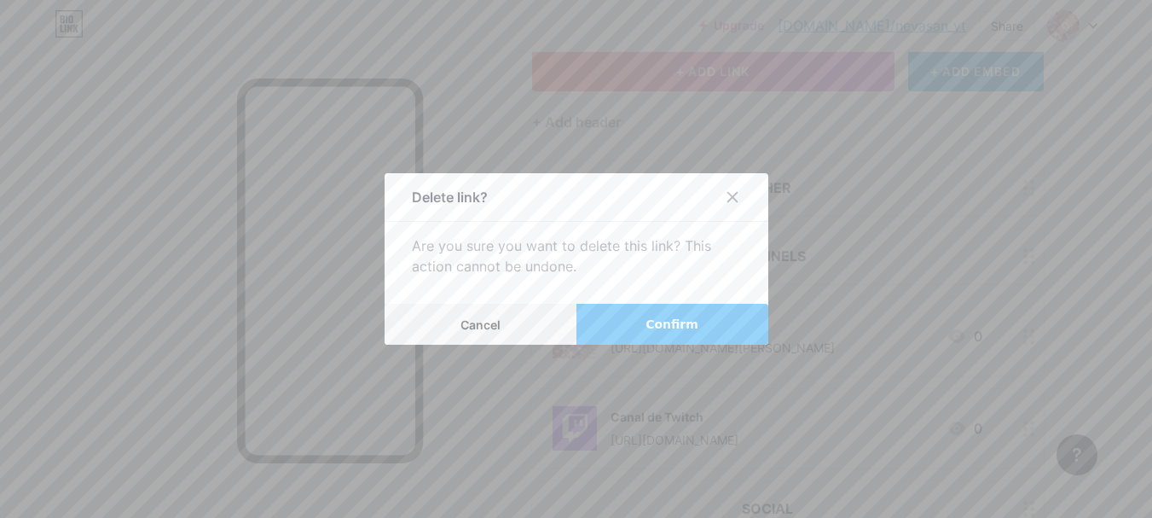
click at [663, 319] on span "Confirm" at bounding box center [672, 325] width 53 height 18
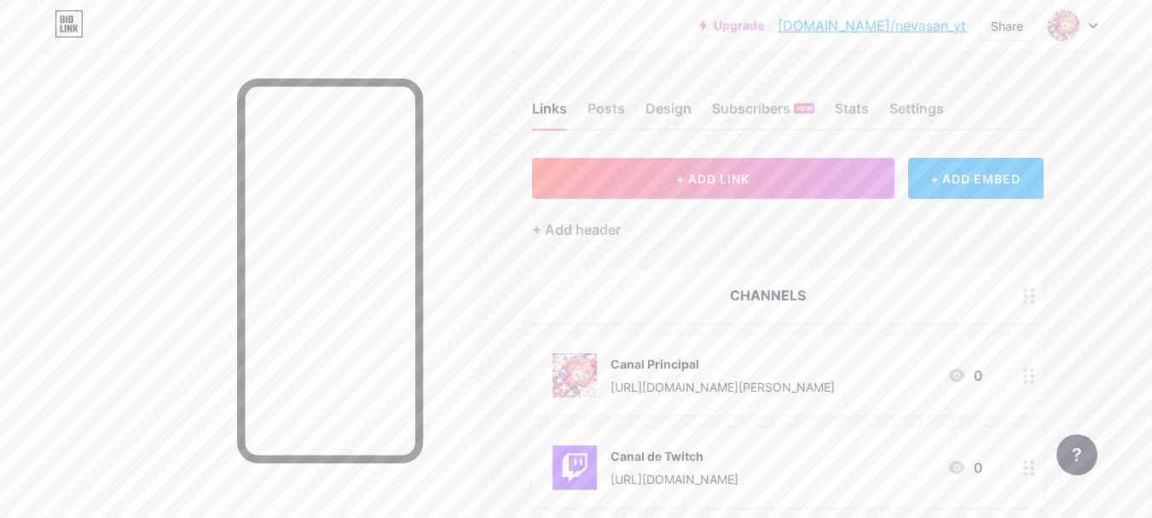
scroll to position [0, 0]
click at [598, 99] on div "Posts" at bounding box center [607, 114] width 38 height 31
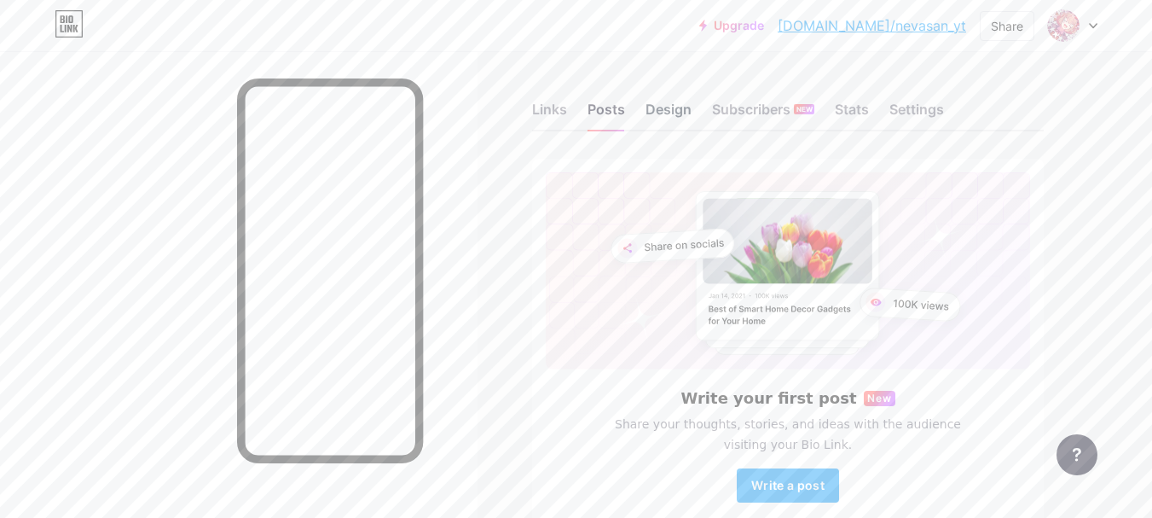
click at [674, 103] on div "Design" at bounding box center [669, 114] width 46 height 31
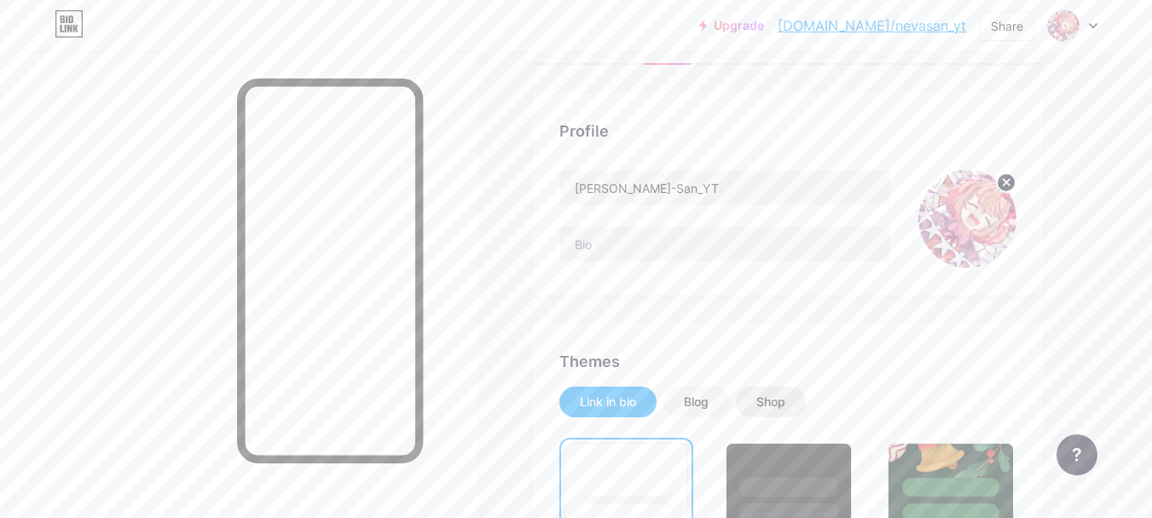
scroll to position [171, 0]
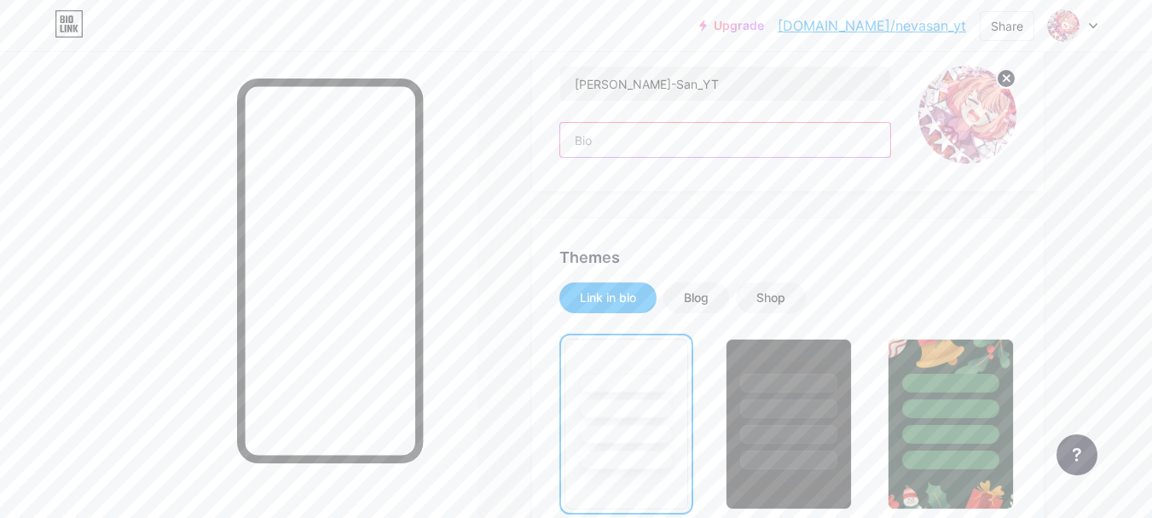
click at [595, 130] on input "text" at bounding box center [725, 140] width 330 height 34
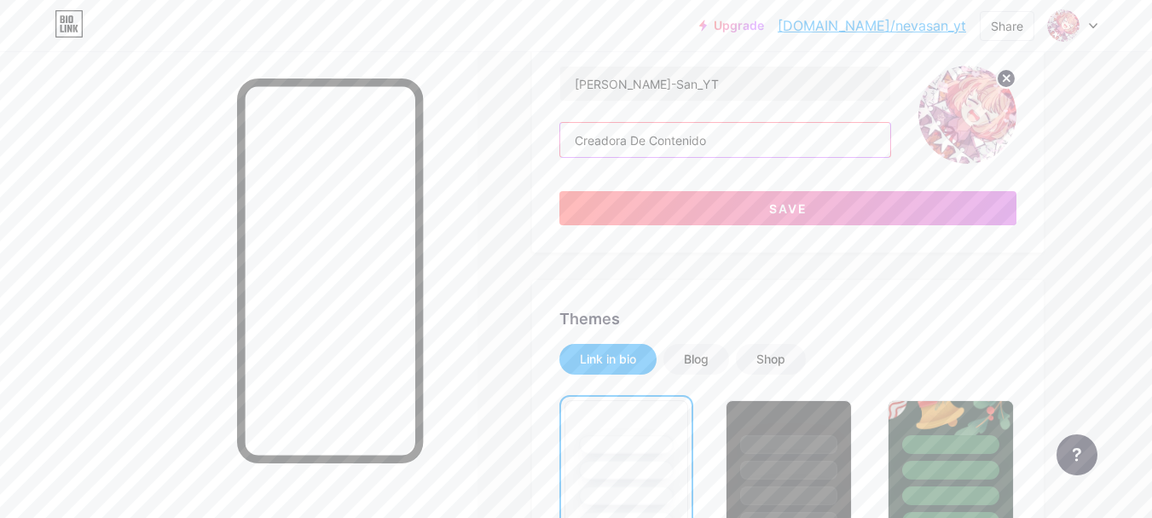
click at [637, 141] on input "Creadora De Contenido" at bounding box center [725, 140] width 330 height 34
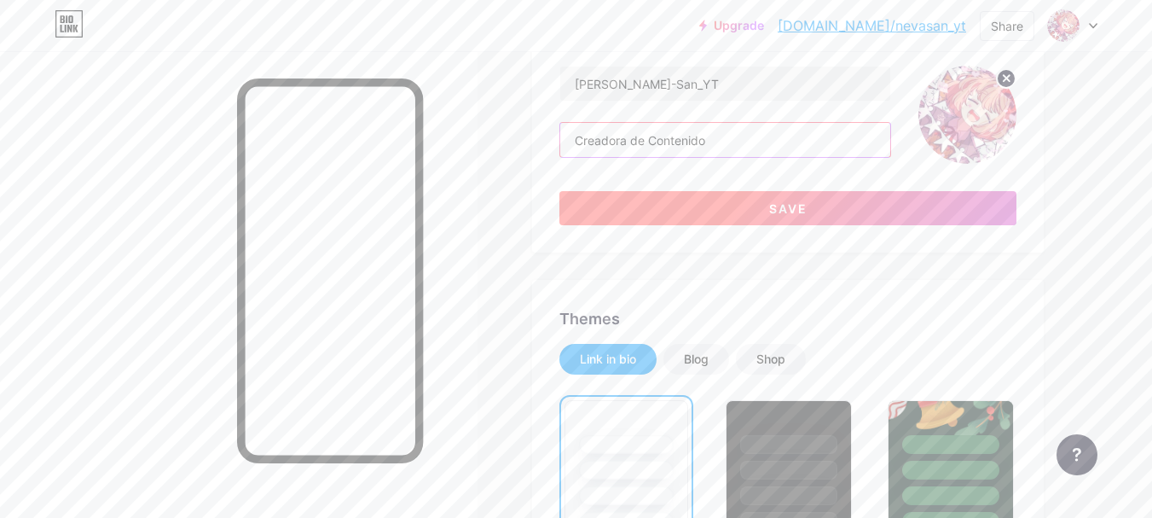
type input "Creadora de Contenido"
click at [787, 200] on button "Save" at bounding box center [788, 208] width 457 height 34
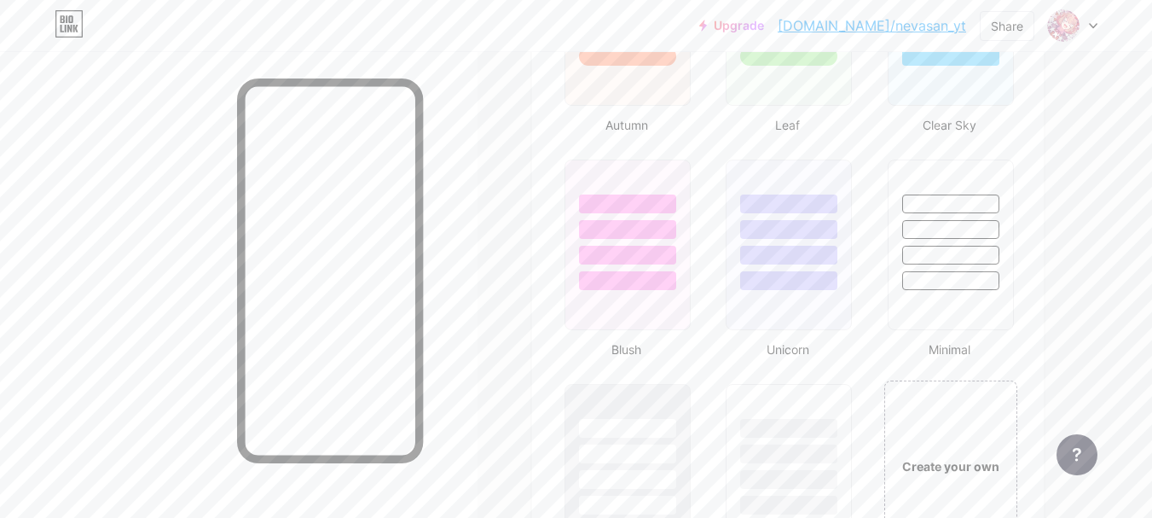
scroll to position [1953, 0]
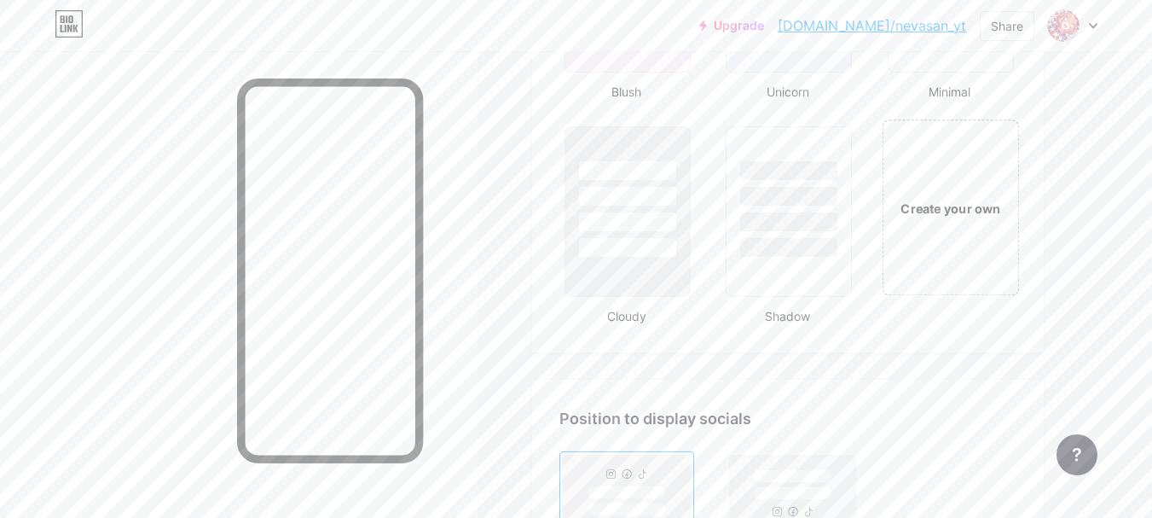
click at [969, 229] on div "Create your own" at bounding box center [950, 207] width 137 height 176
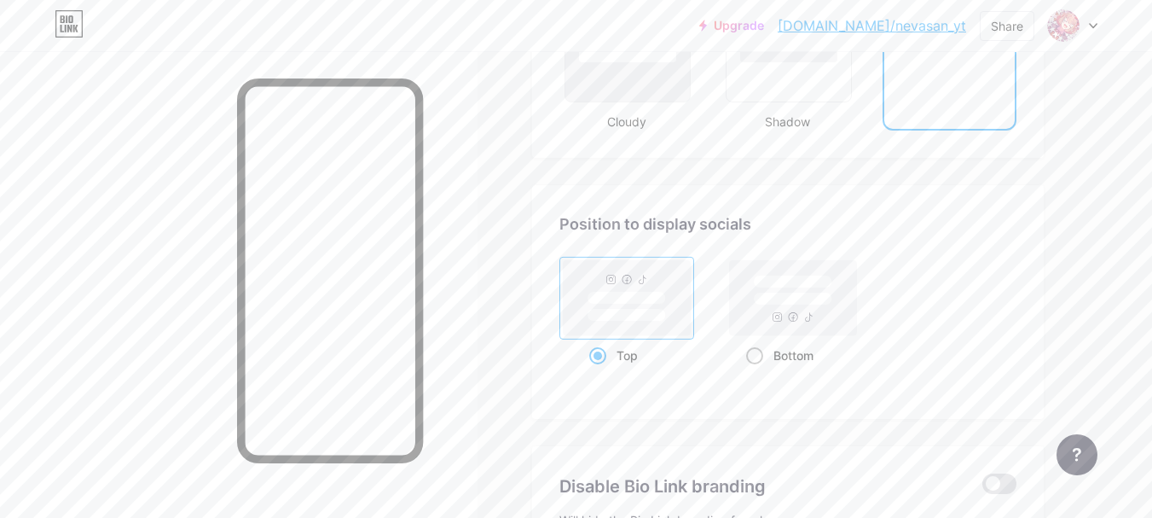
scroll to position [2380, 0]
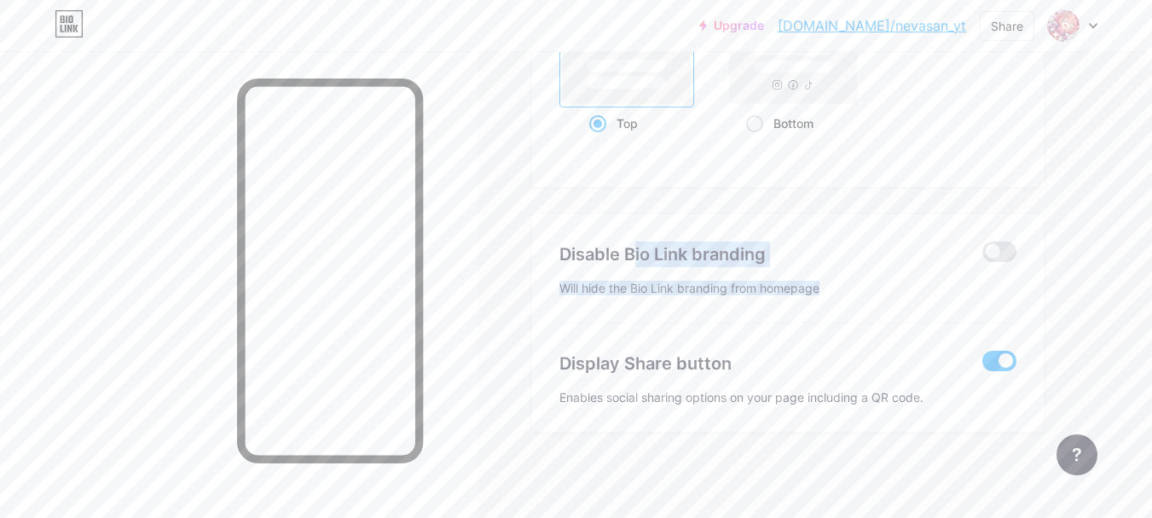
drag, startPoint x: 574, startPoint y: 259, endPoint x: 832, endPoint y: 295, distance: 260.1
click at [832, 295] on div "Disable Bio Link branding Will hide the Bio Link branding from homepage Display…" at bounding box center [788, 323] width 512 height 218
copy div "Disable Bio Link branding [PERSON_NAME] the Bio Link branding from homepage"
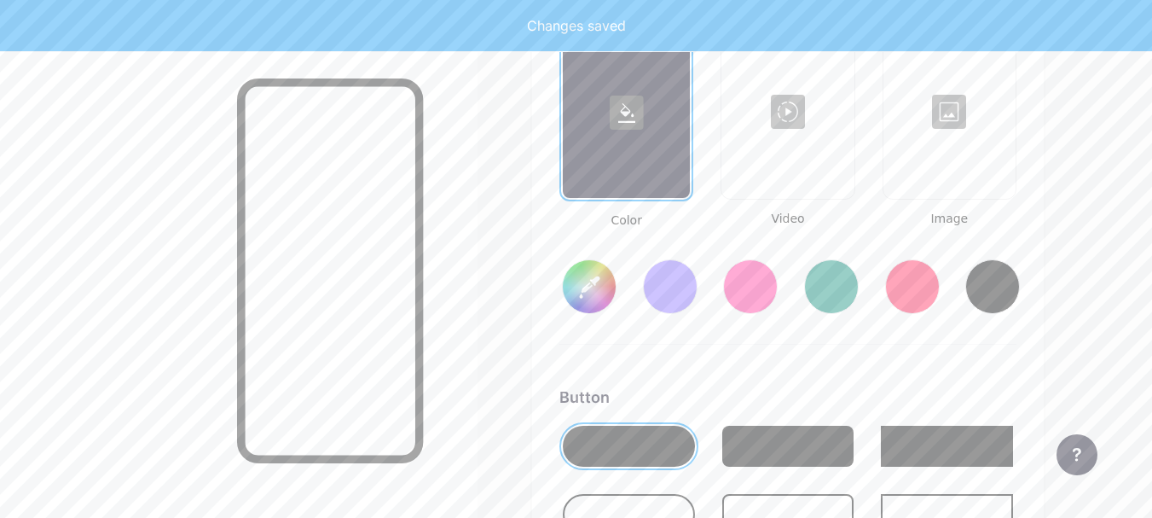
type input "#ffffff"
type input "#000000"
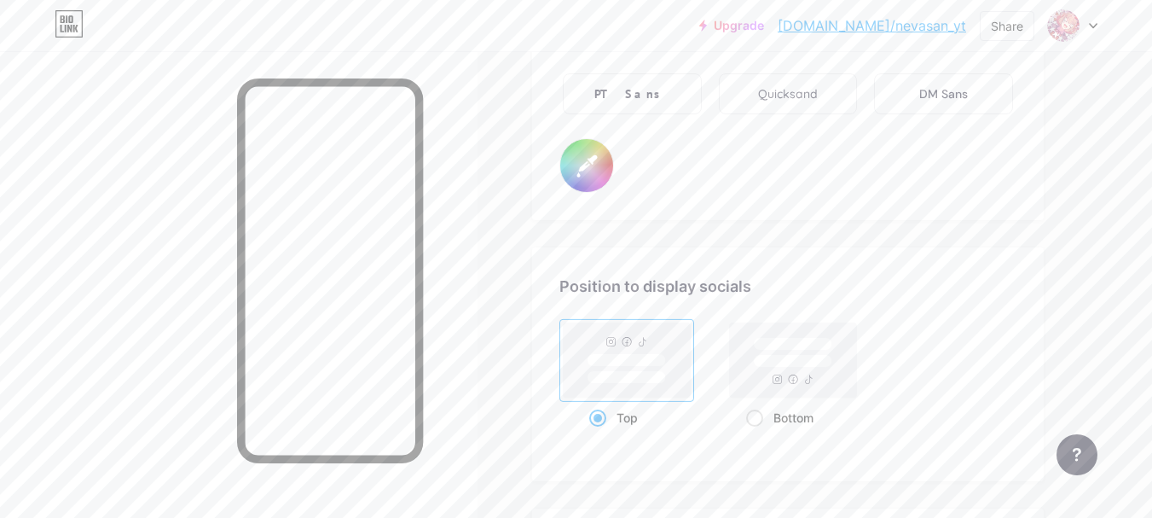
scroll to position [3472, 0]
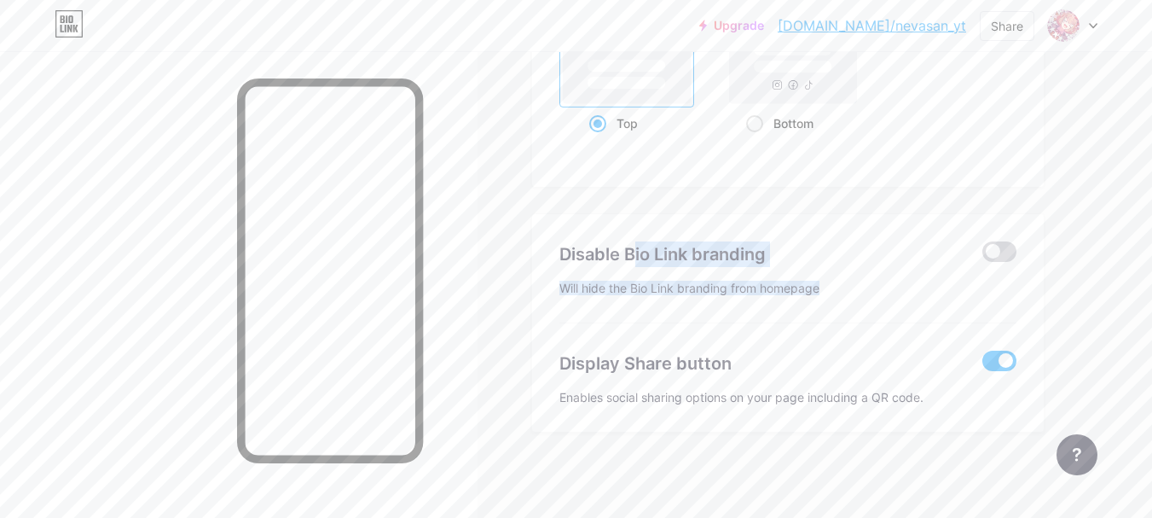
click at [1001, 251] on span at bounding box center [1000, 251] width 34 height 20
click at [983, 256] on input "checkbox" at bounding box center [983, 256] width 0 height 0
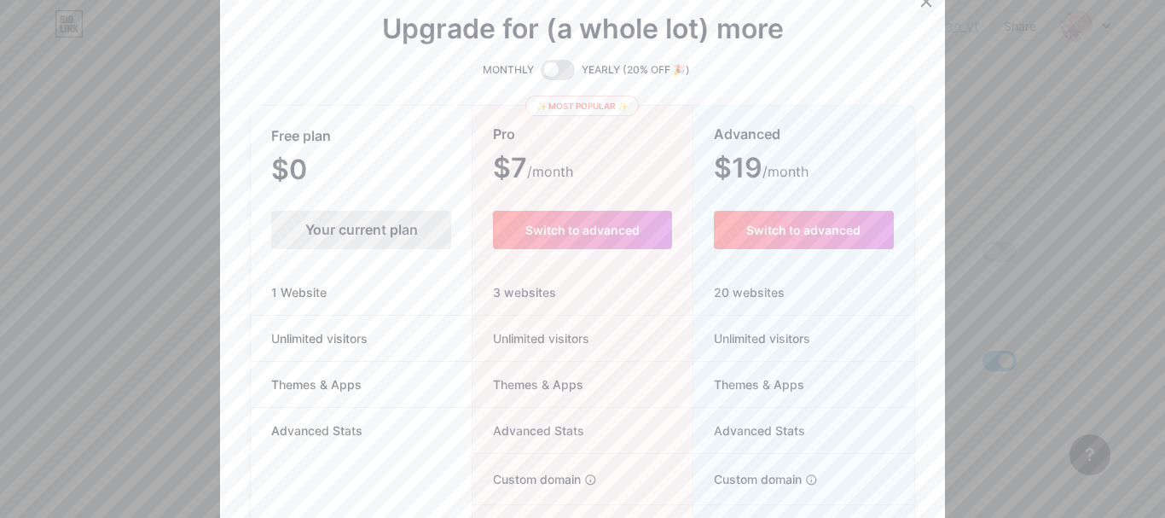
click at [922, 5] on icon at bounding box center [926, 1] width 9 height 9
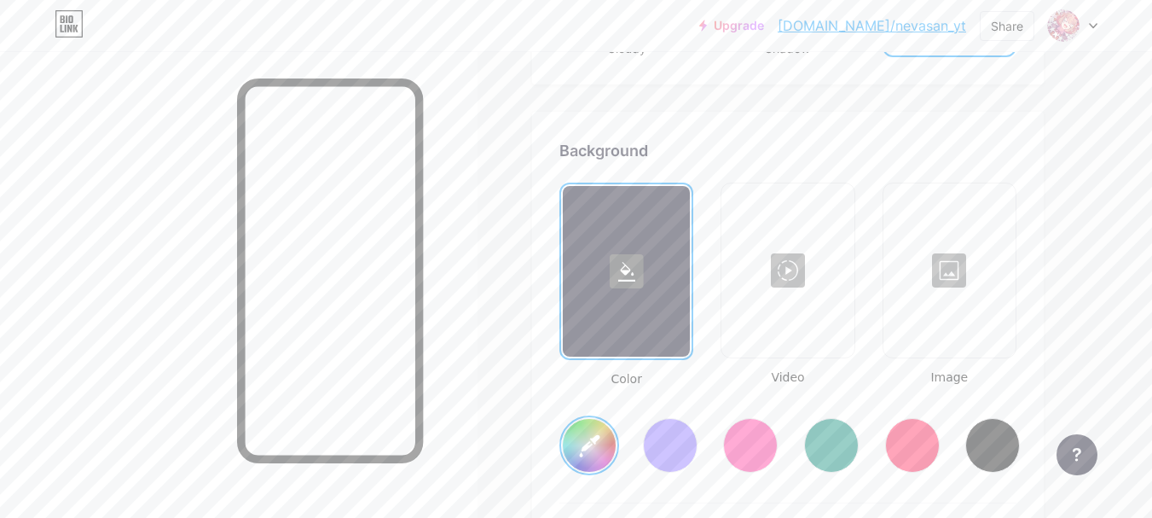
scroll to position [2192, 0]
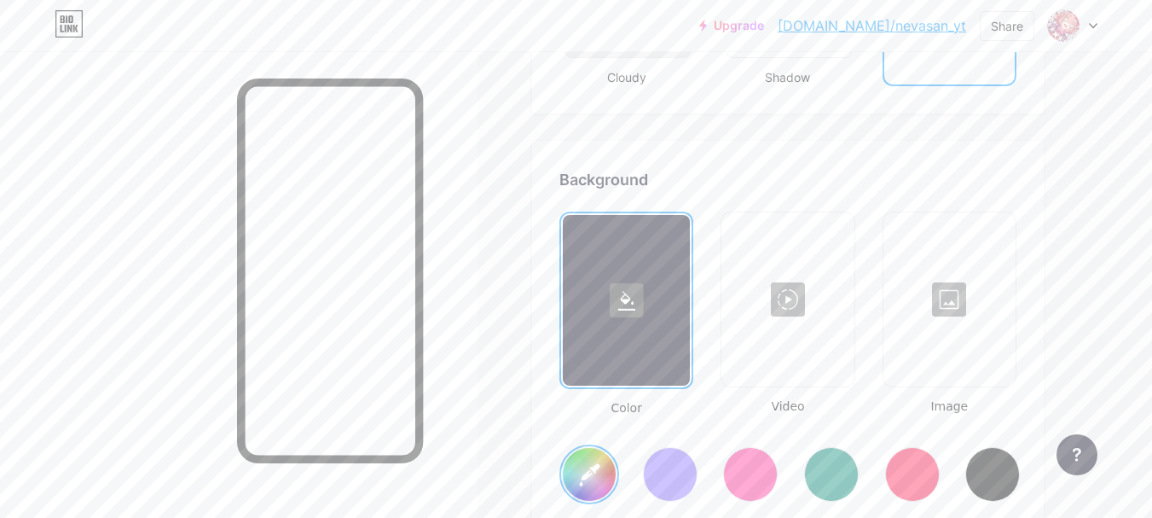
click at [925, 294] on div at bounding box center [949, 299] width 129 height 171
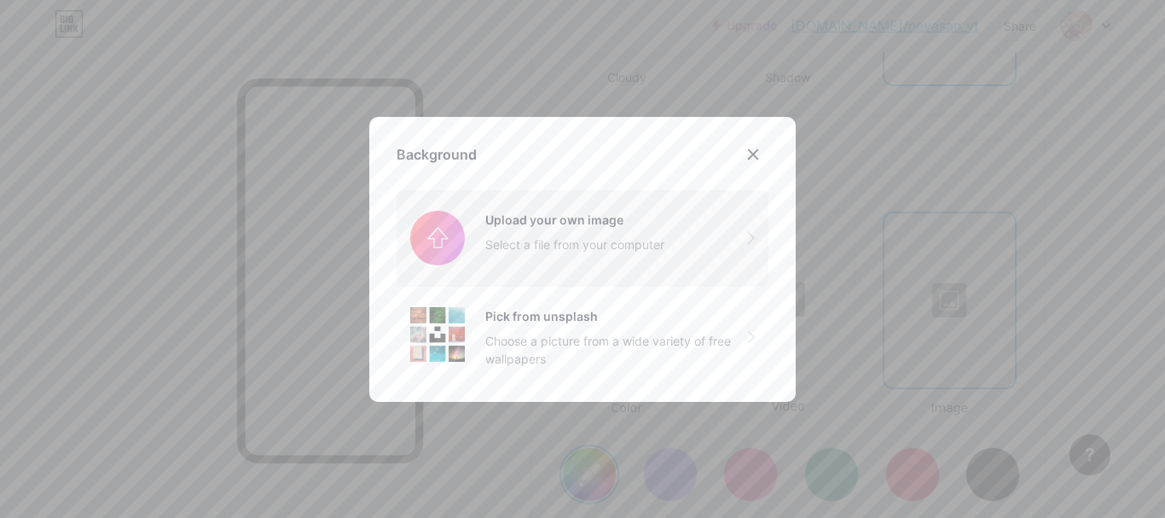
click at [590, 243] on input "file" at bounding box center [583, 238] width 372 height 96
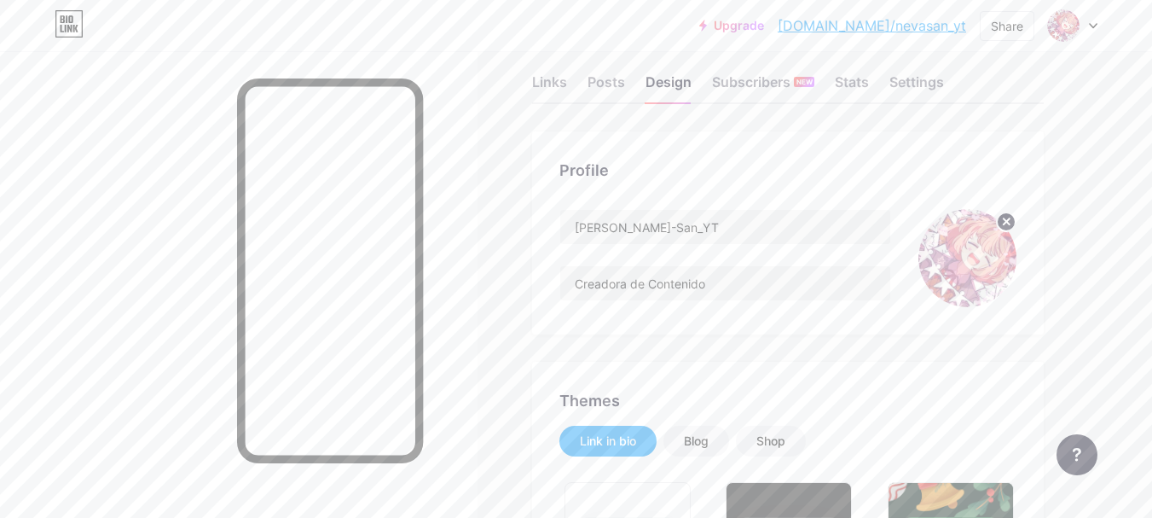
scroll to position [0, 0]
